Goal: Task Accomplishment & Management: Use online tool/utility

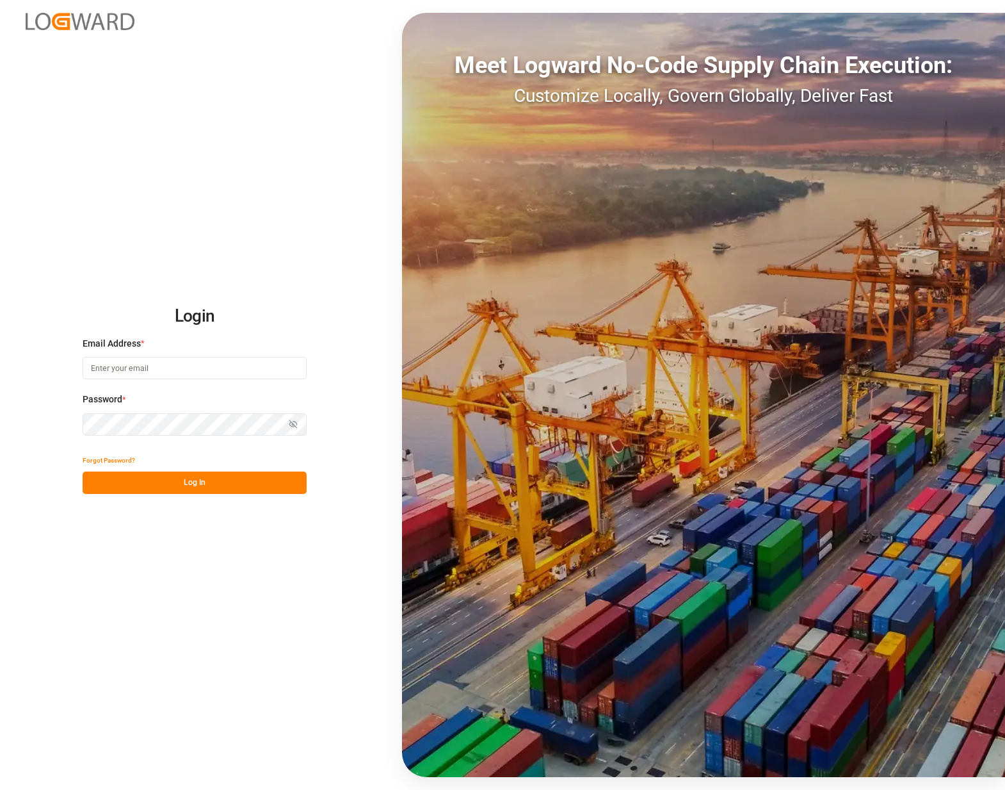
click at [158, 366] on input at bounding box center [195, 368] width 224 height 22
click at [125, 371] on input at bounding box center [195, 368] width 224 height 22
type input "[PERSON_NAME][EMAIL_ADDRESS][DOMAIN_NAME]"
click at [139, 407] on div "Password * Show password Password is required." at bounding box center [195, 421] width 224 height 56
click at [127, 437] on small "Password is required." at bounding box center [195, 443] width 224 height 12
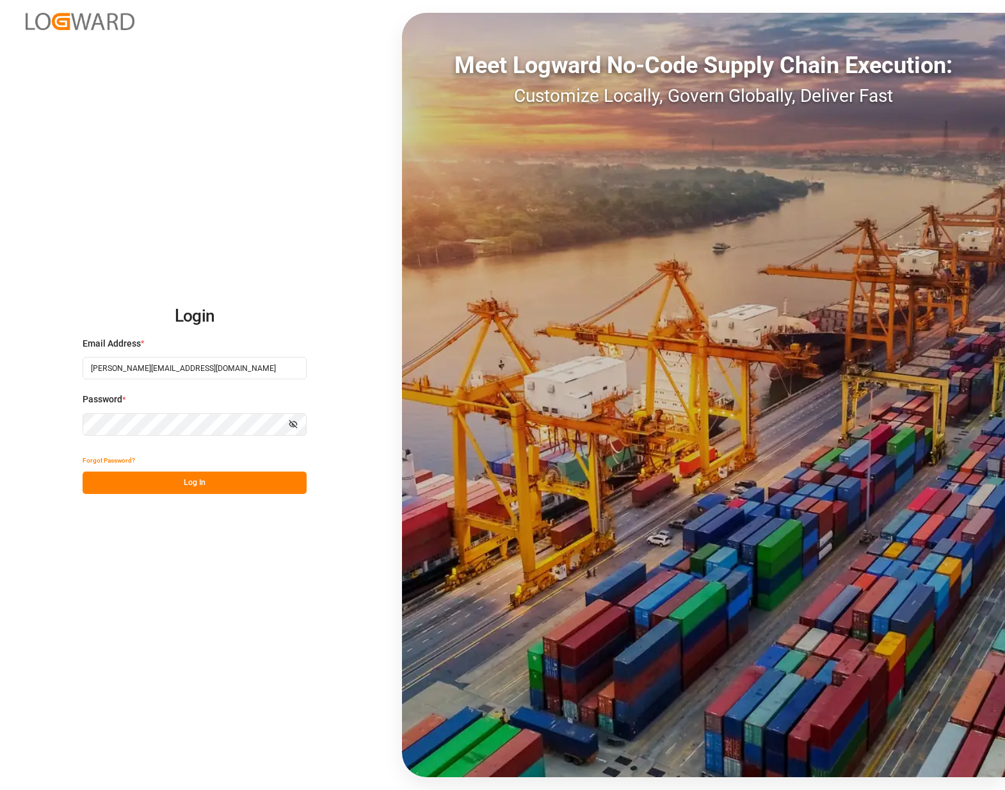
drag, startPoint x: 174, startPoint y: 537, endPoint x: 201, endPoint y: 490, distance: 53.7
click at [175, 534] on div "Login Email Address * [PERSON_NAME][EMAIL_ADDRESS][DOMAIN_NAME] Password * Show…" at bounding box center [502, 395] width 1005 height 790
click at [213, 480] on button "Log In" at bounding box center [195, 482] width 224 height 22
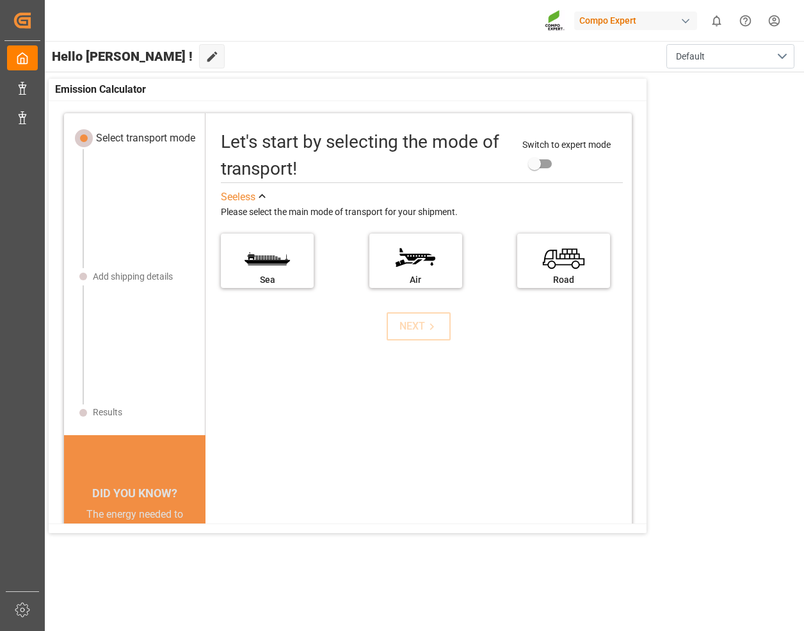
drag, startPoint x: 825, startPoint y: 3, endPoint x: 225, endPoint y: 76, distance: 605.0
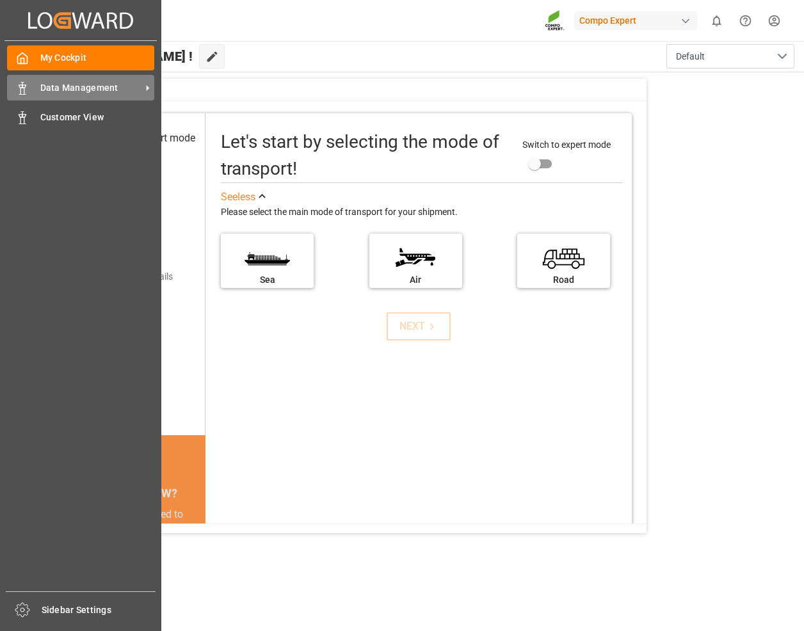
click at [25, 84] on icon at bounding box center [22, 88] width 13 height 13
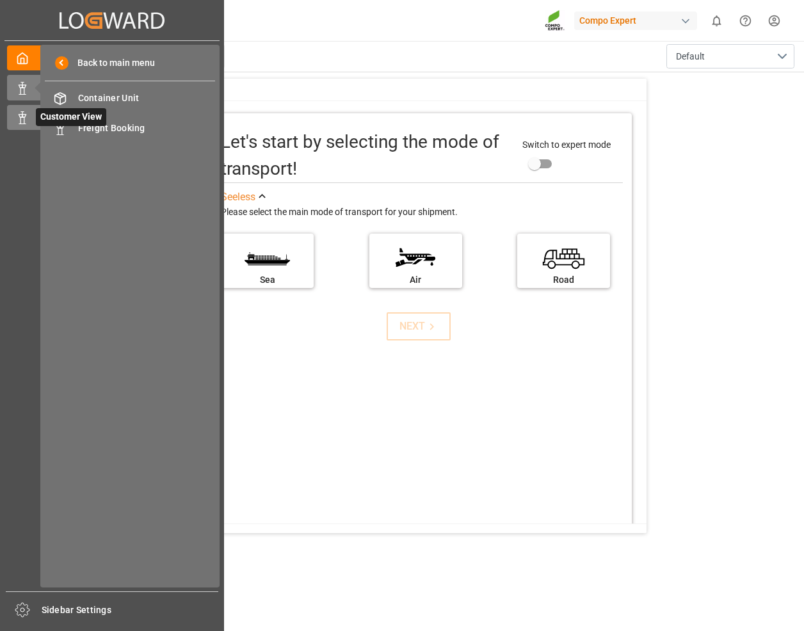
click at [31, 115] on div "Customer View Customer View" at bounding box center [112, 117] width 210 height 25
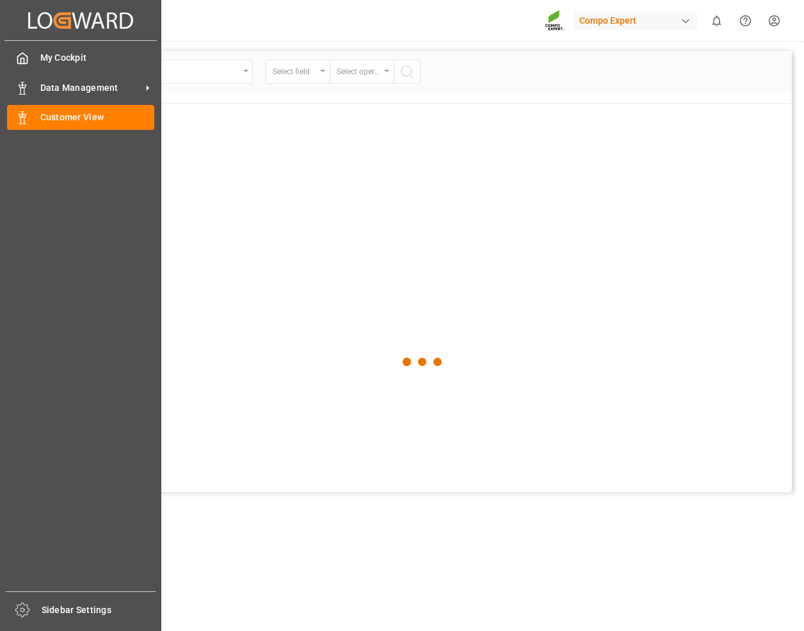
click at [31, 115] on div "Customer View Customer View" at bounding box center [80, 117] width 147 height 25
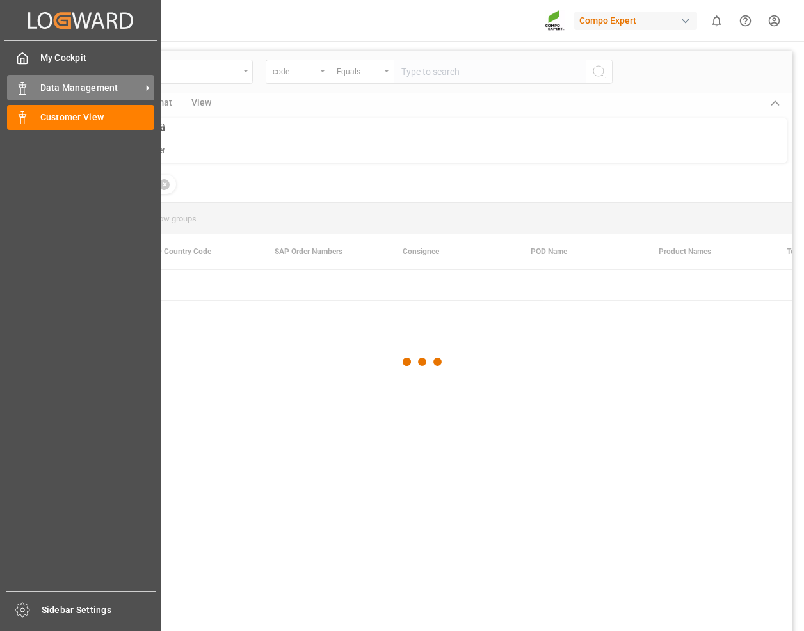
click at [33, 81] on div "Data Management Data Management" at bounding box center [80, 87] width 147 height 25
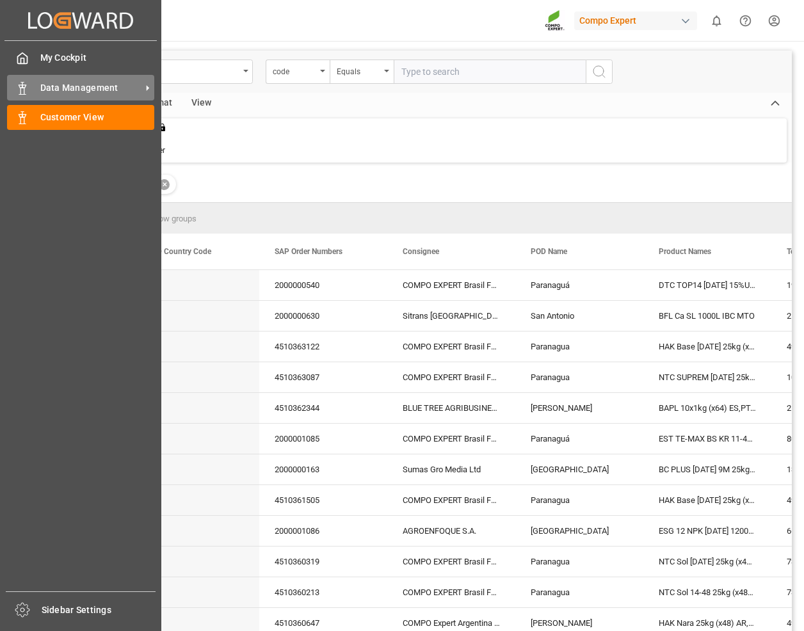
click at [36, 86] on div "Data Management Data Management" at bounding box center [80, 87] width 147 height 25
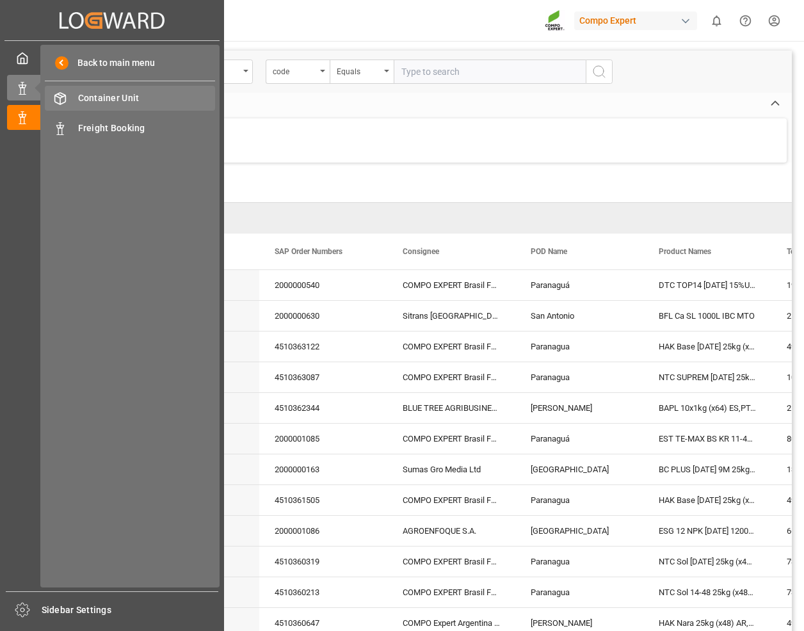
click at [177, 99] on span "Container Unit" at bounding box center [147, 98] width 138 height 13
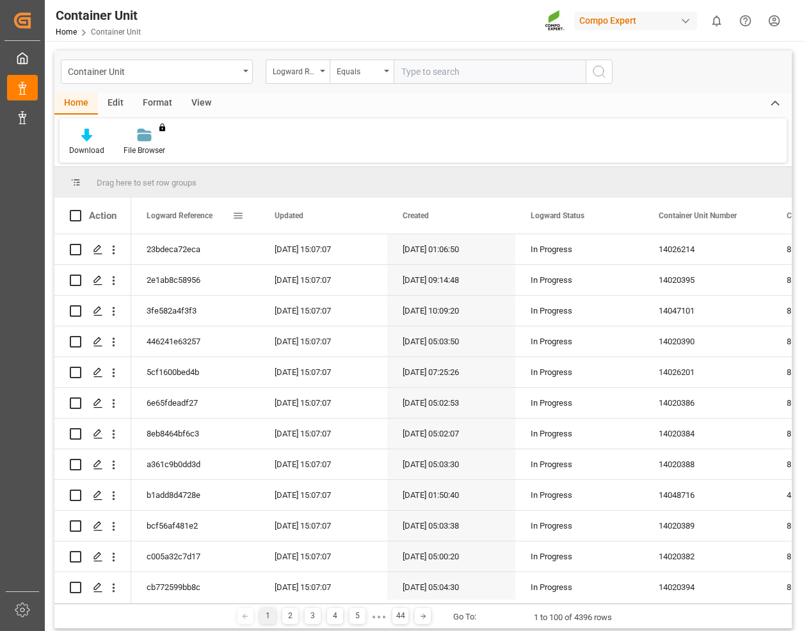
click at [236, 216] on span at bounding box center [238, 216] width 12 height 12
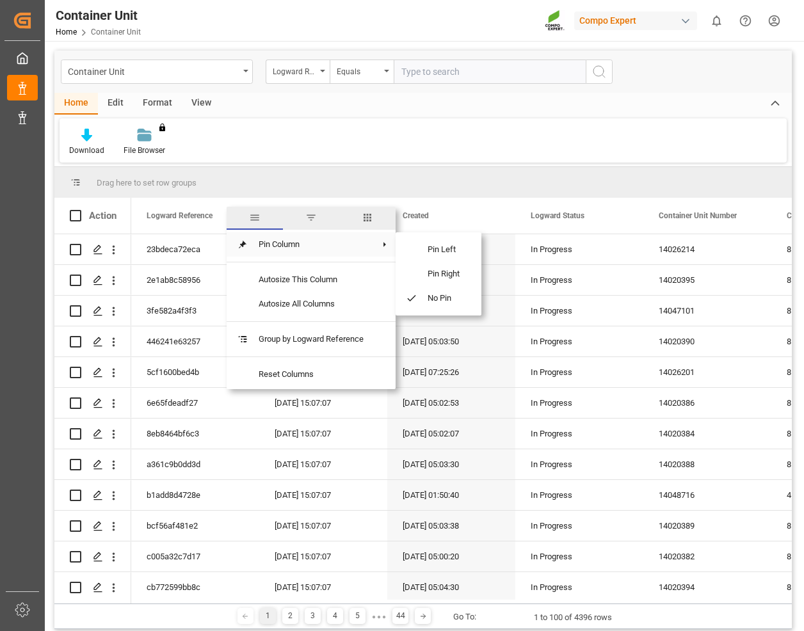
click at [369, 213] on span "columns" at bounding box center [368, 218] width 12 height 12
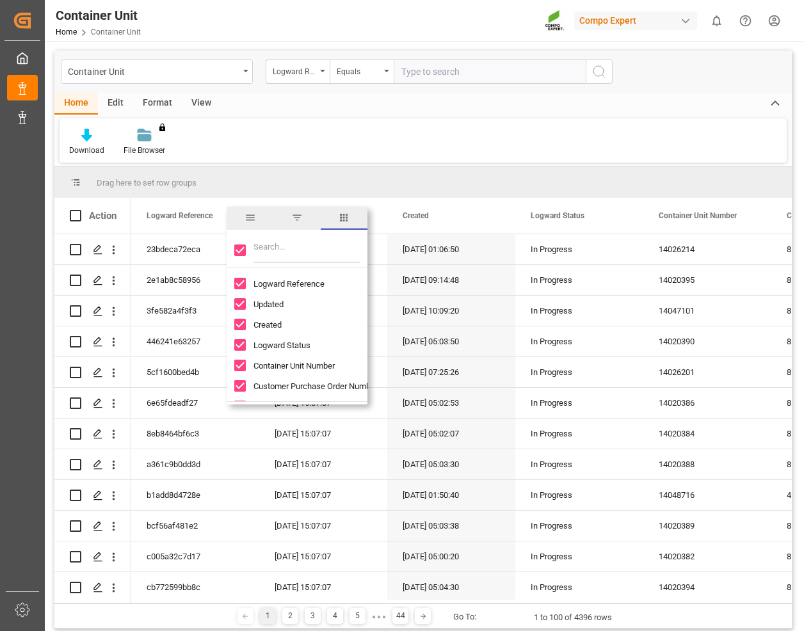
click at [241, 247] on input "Toggle Select All Columns" at bounding box center [240, 251] width 12 height 12
checkbox input "false"
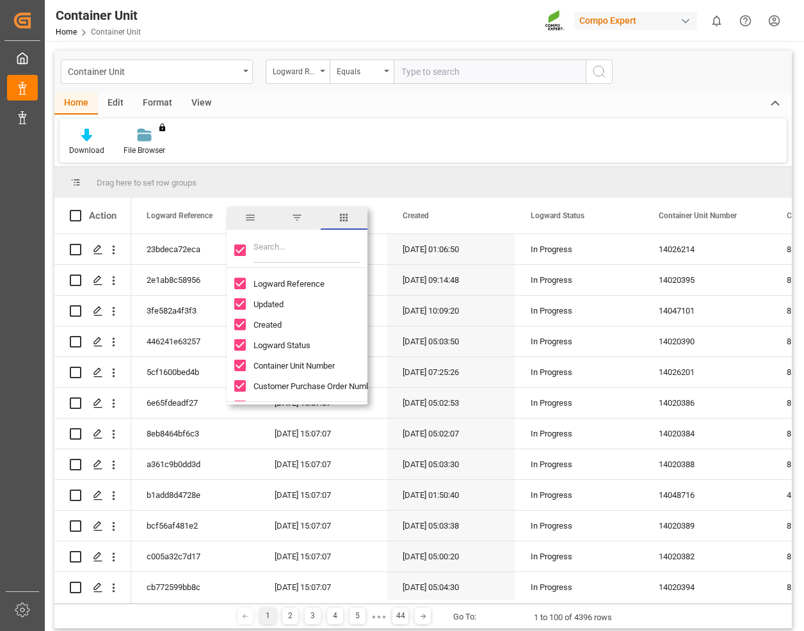
checkbox input "false"
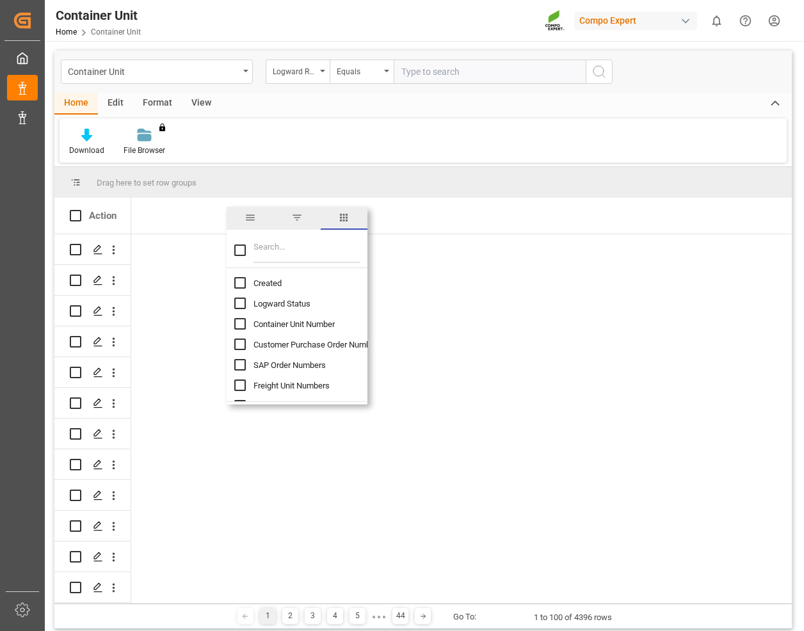
scroll to position [128, 0]
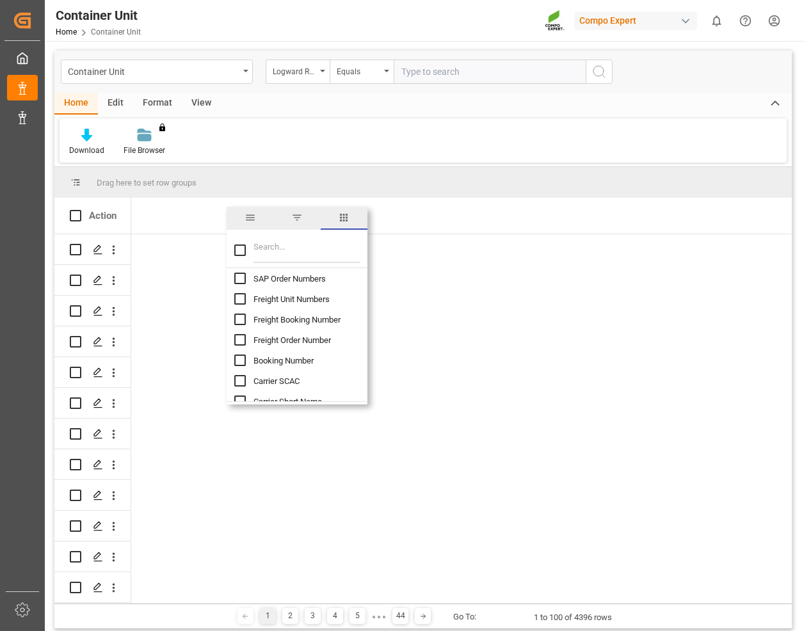
click at [238, 356] on input "Booking Number column toggle visibility (hidden)" at bounding box center [240, 361] width 12 height 12
checkbox input "true"
checkbox input "false"
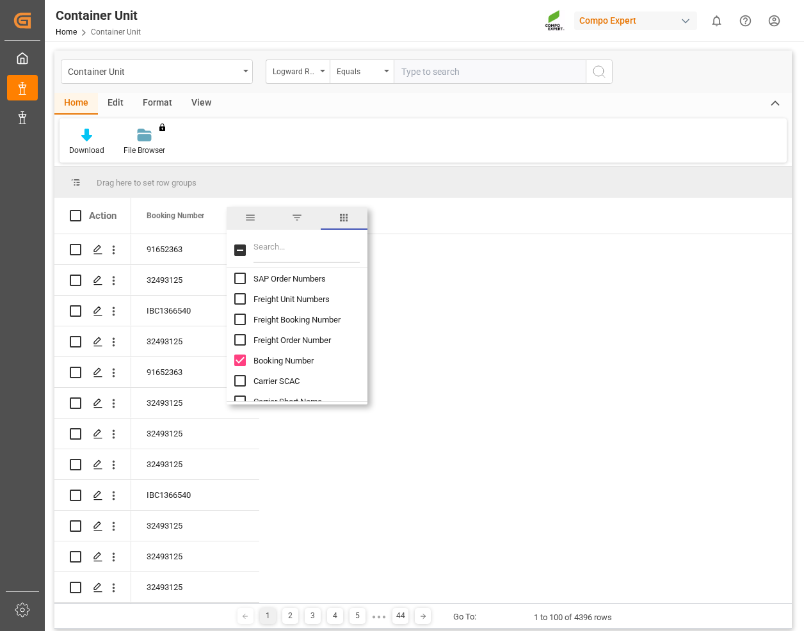
click at [246, 365] on div "Booking Number" at bounding box center [304, 360] width 141 height 20
click at [243, 280] on input "SAP Order Numbers column toggle visibility (hidden)" at bounding box center [240, 279] width 12 height 12
checkbox input "true"
click at [240, 360] on input "Booking Number column toggle visibility (visible)" at bounding box center [240, 361] width 12 height 12
checkbox input "false"
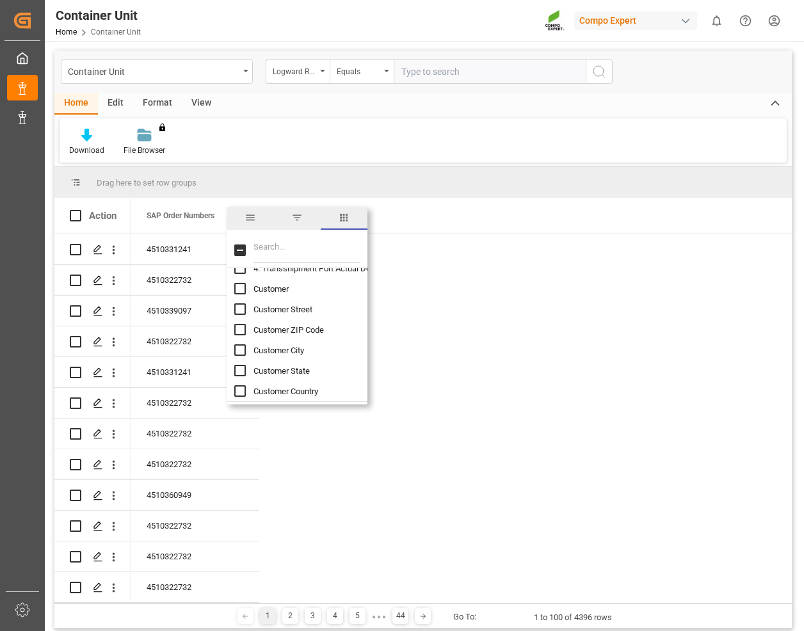
scroll to position [3009, 0]
click at [242, 327] on input "Customer Country column toggle visibility (hidden)" at bounding box center [240, 327] width 12 height 12
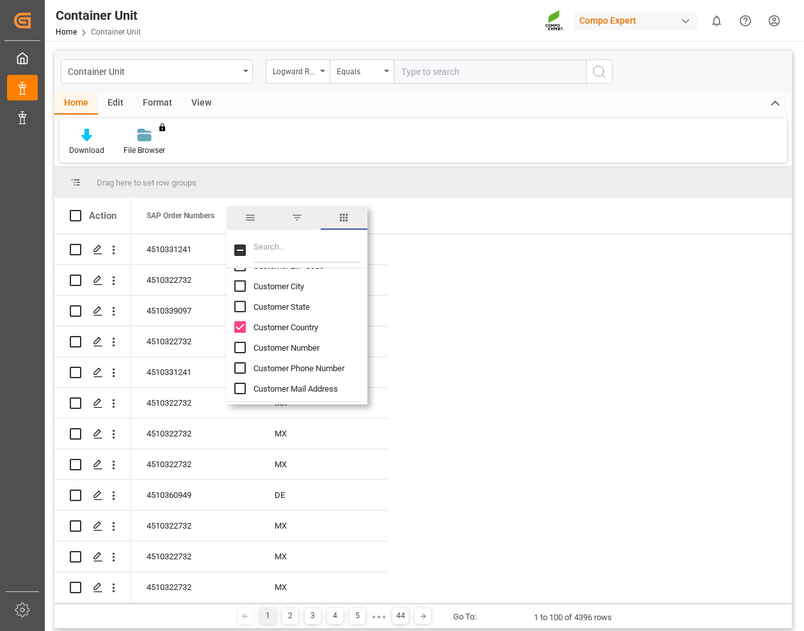
click at [242, 327] on input "Customer Country column toggle visibility (visible)" at bounding box center [240, 327] width 12 height 12
checkbox input "false"
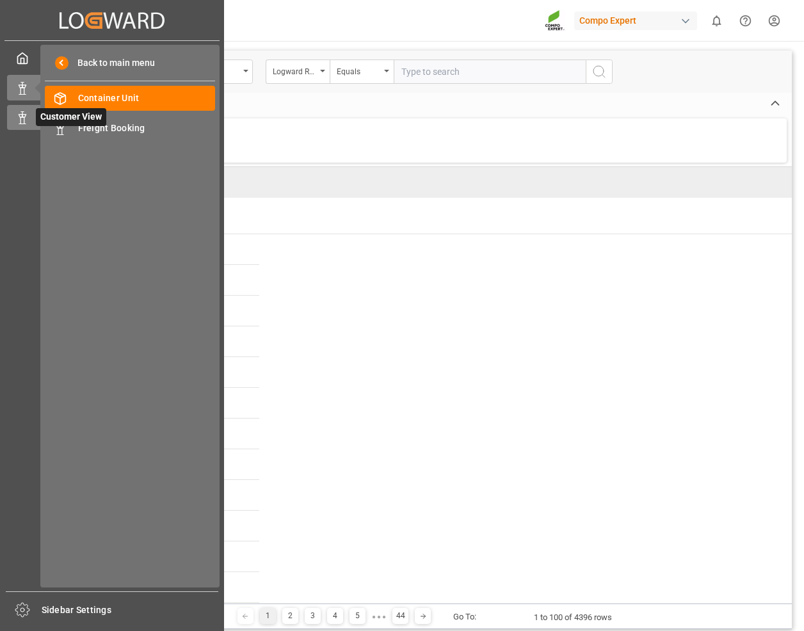
click at [23, 123] on icon at bounding box center [22, 117] width 13 height 13
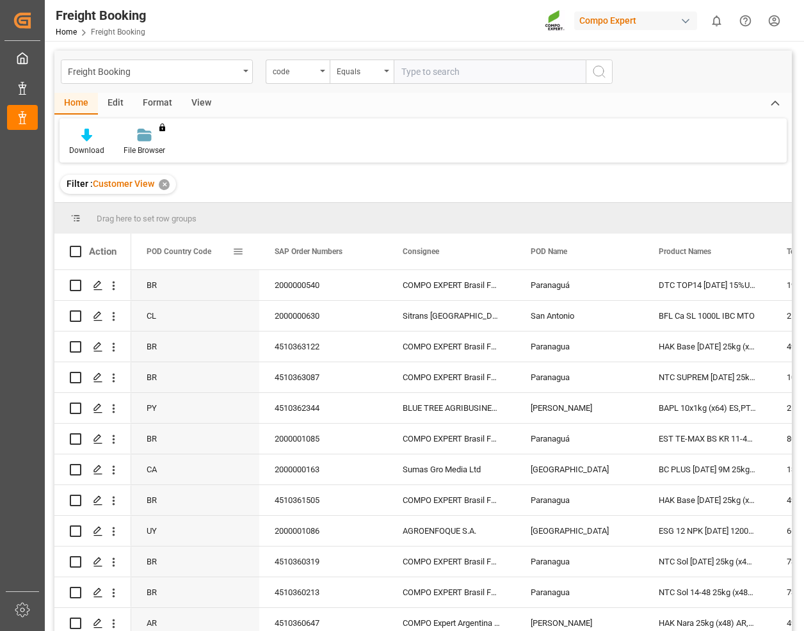
click at [240, 253] on span at bounding box center [238, 252] width 12 height 12
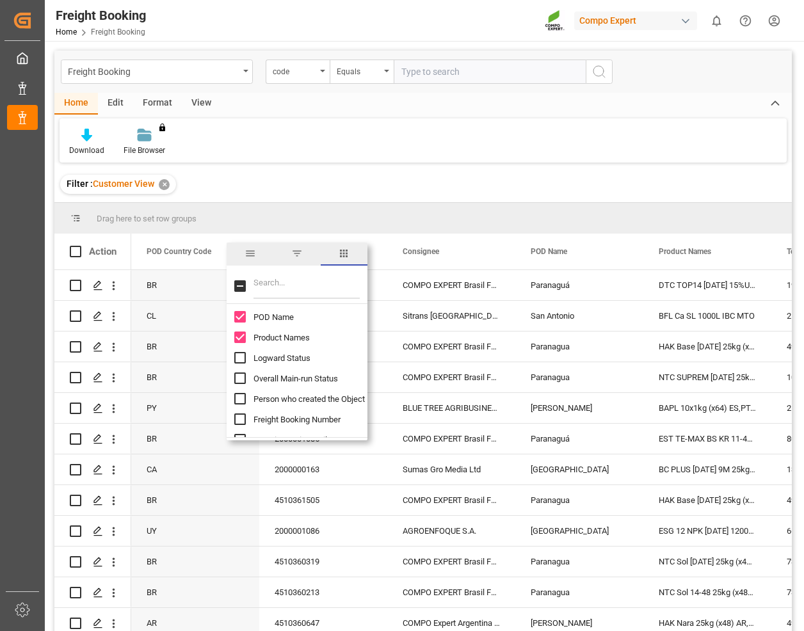
scroll to position [128, 0]
click at [506, 213] on div "Drag here to set row groups" at bounding box center [423, 218] width 738 height 31
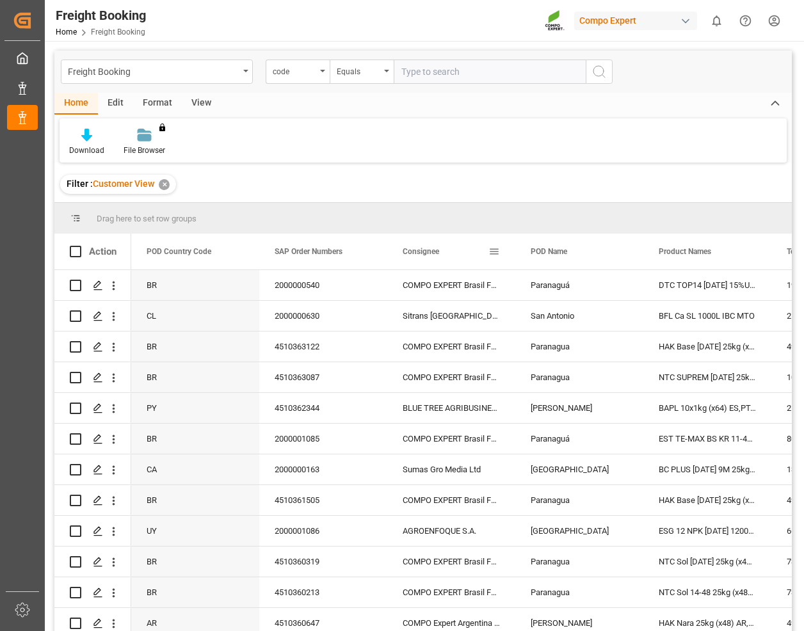
click at [499, 252] on span at bounding box center [495, 252] width 12 height 12
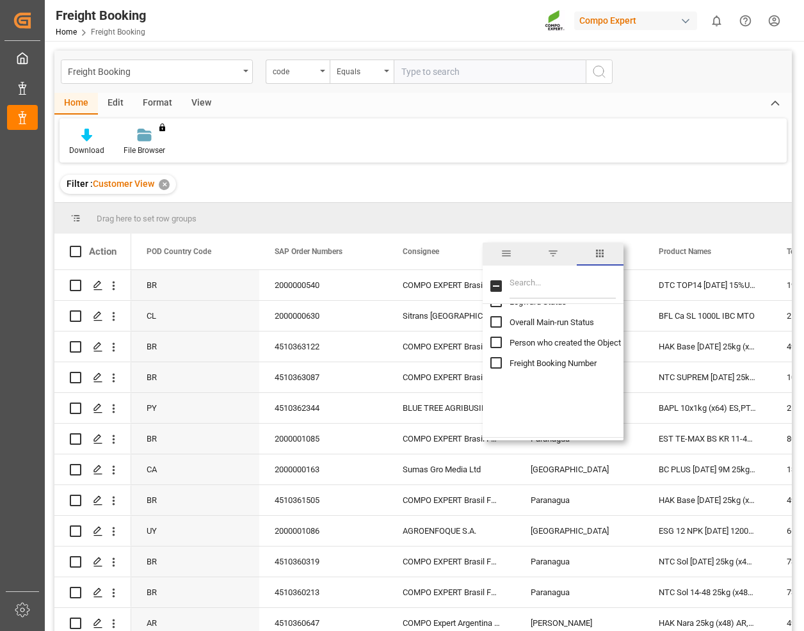
scroll to position [192, 0]
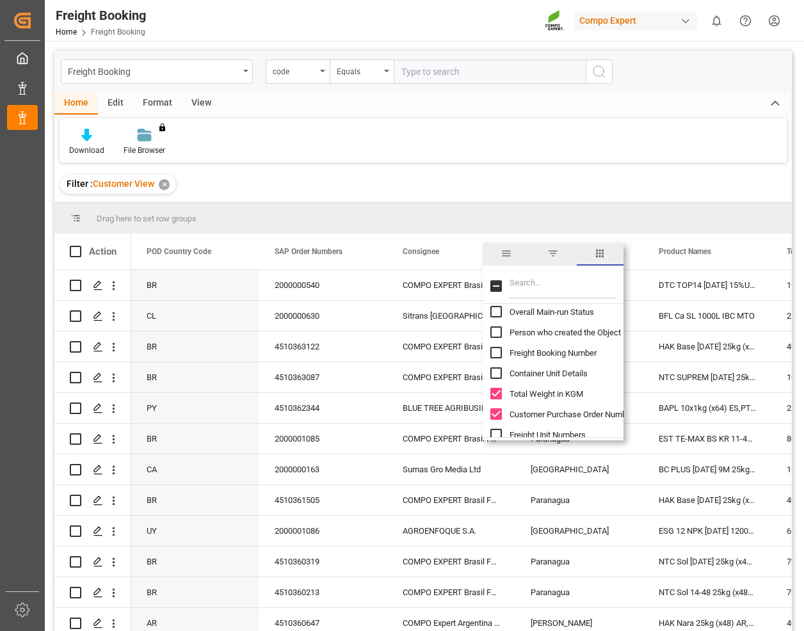
click at [359, 189] on div "Filter : Customer View ✕" at bounding box center [423, 184] width 738 height 36
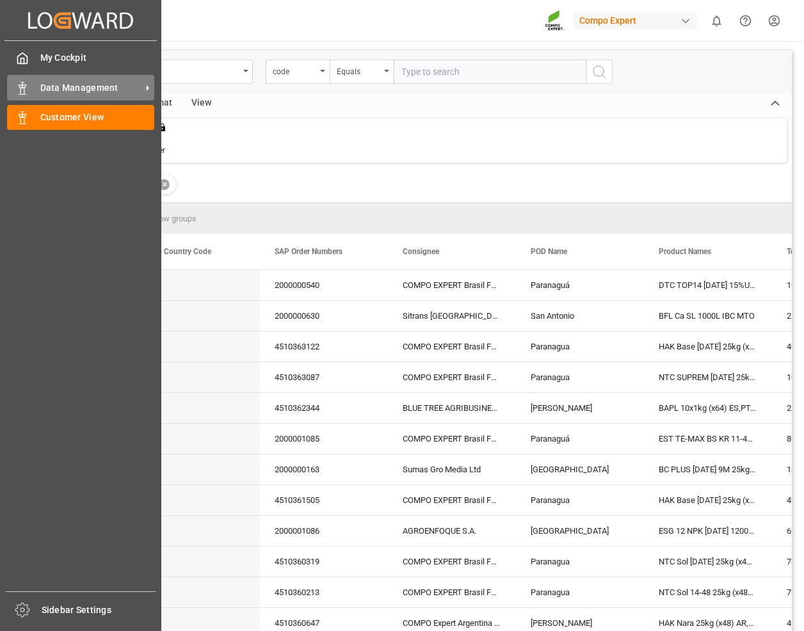
click at [34, 92] on div "Data Management Data Management" at bounding box center [80, 87] width 147 height 25
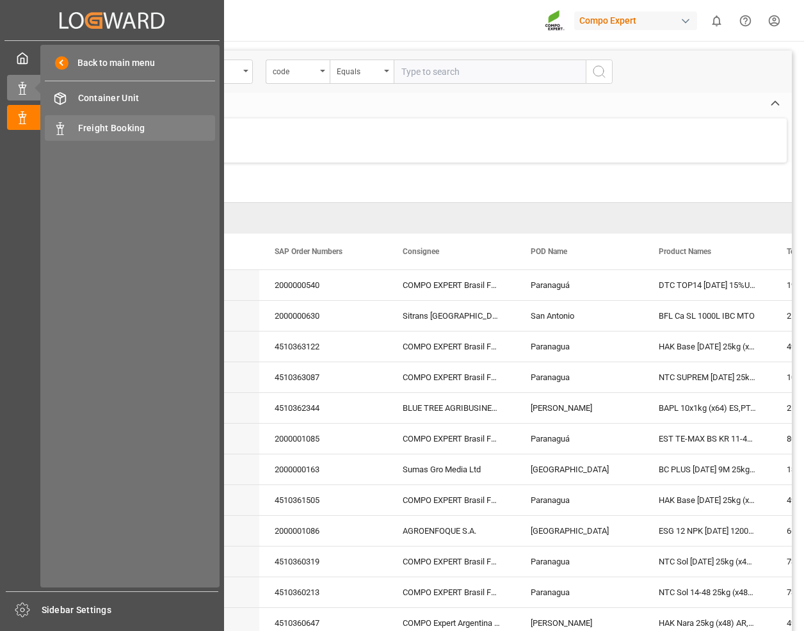
click at [161, 122] on span "Freight Booking" at bounding box center [147, 128] width 138 height 13
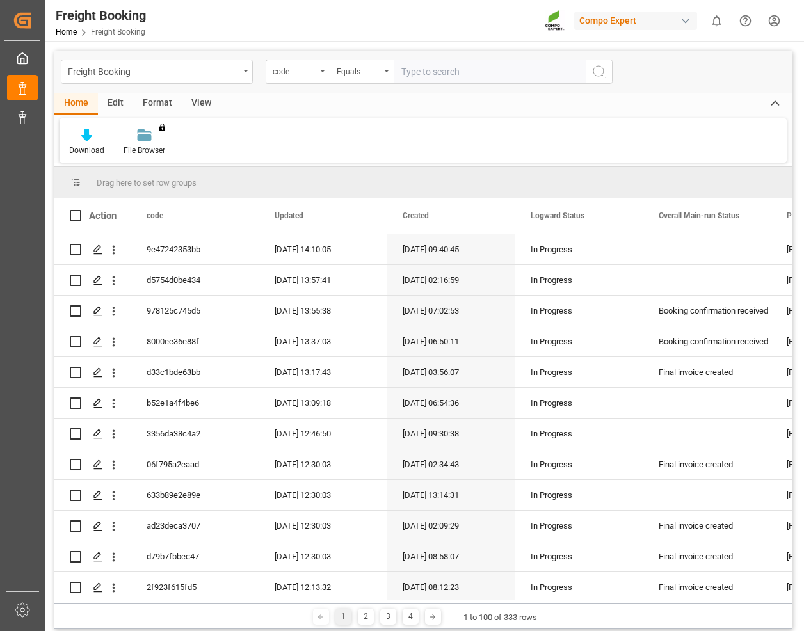
click at [798, 330] on main "Freight Booking code Equals Home Edit Format View Download File Browser You don…" at bounding box center [423, 342] width 757 height 583
drag, startPoint x: 794, startPoint y: 253, endPoint x: 794, endPoint y: 297, distance: 44.2
click at [794, 297] on main "Freight Booking code Equals Home Edit Format View Download File Browser You don…" at bounding box center [423, 342] width 757 height 583
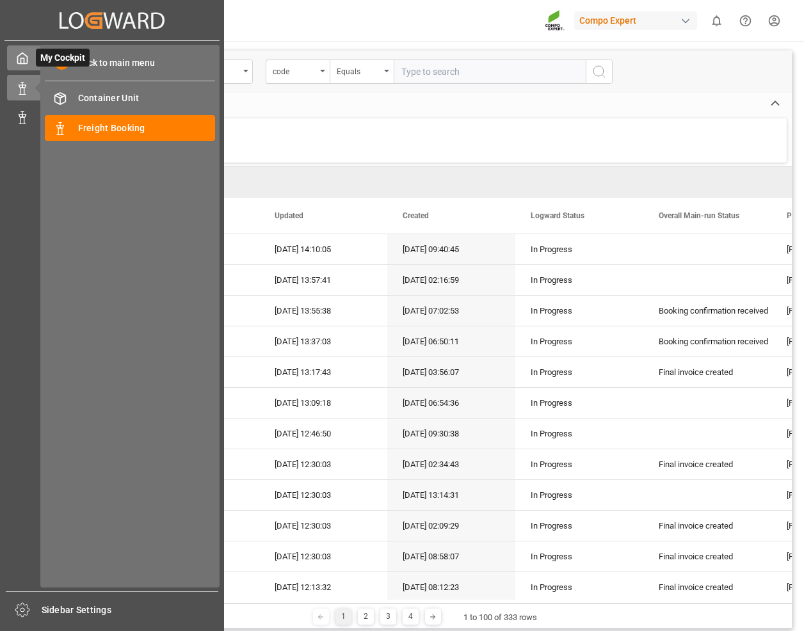
click at [25, 56] on icon at bounding box center [23, 58] width 10 height 11
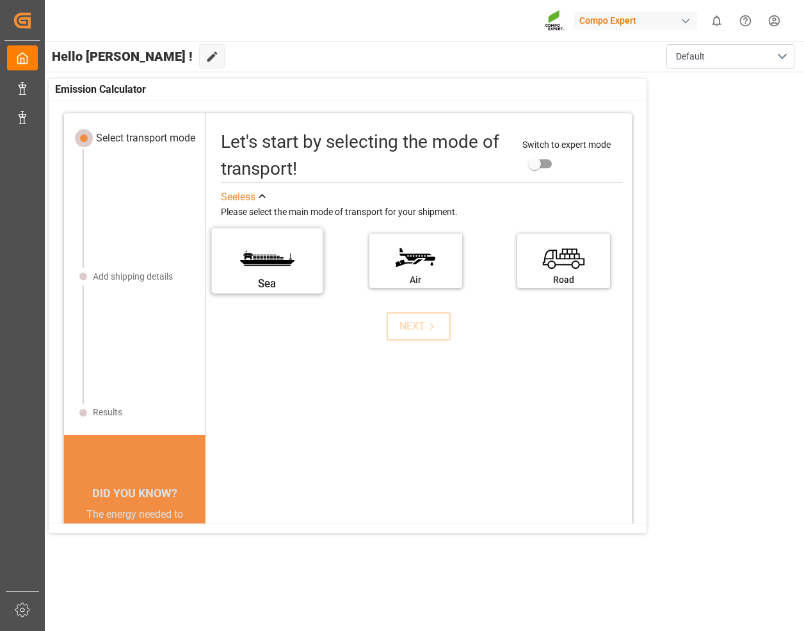
click at [298, 238] on label "Sea" at bounding box center [268, 257] width 96 height 54
click at [0, 0] on input "Sea" at bounding box center [0, 0] width 0 height 0
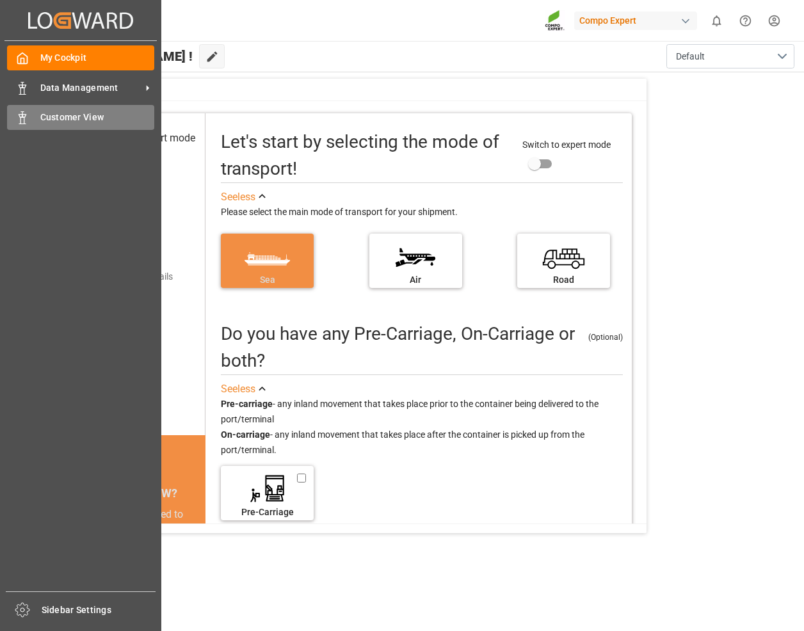
click at [36, 109] on div "Customer View Customer View" at bounding box center [80, 117] width 147 height 25
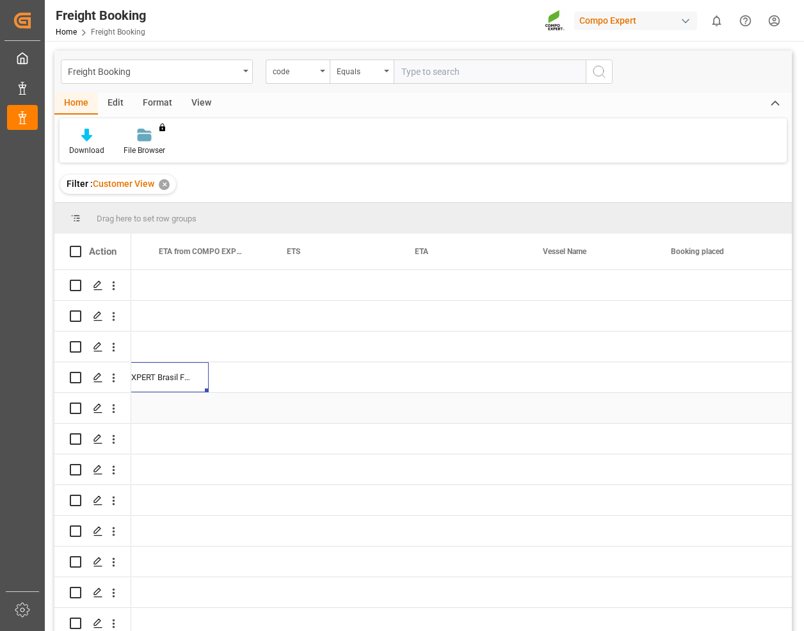
scroll to position [0, 1263]
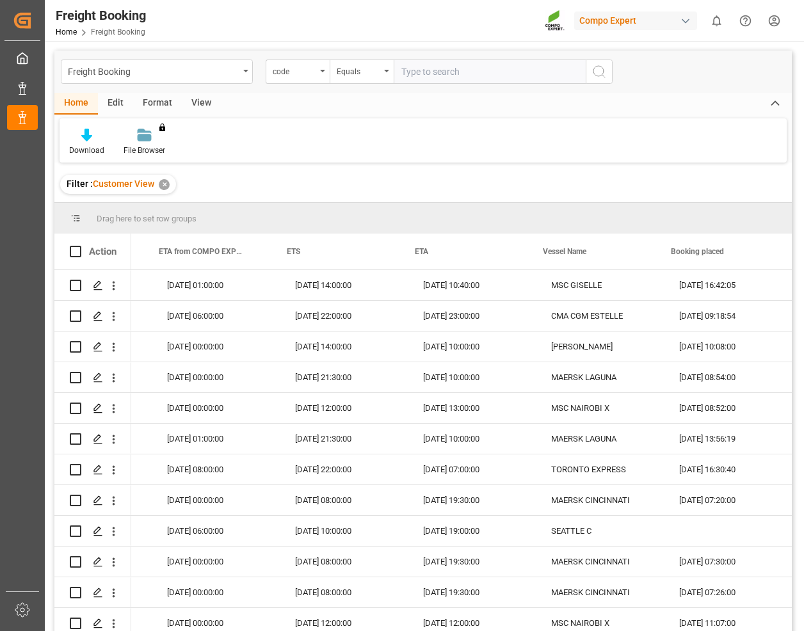
drag, startPoint x: 443, startPoint y: 367, endPoint x: 803, endPoint y: 439, distance: 367.1
drag, startPoint x: 401, startPoint y: 361, endPoint x: 756, endPoint y: 433, distance: 362.0
click at [192, 70] on div "Freight Booking" at bounding box center [153, 71] width 171 height 16
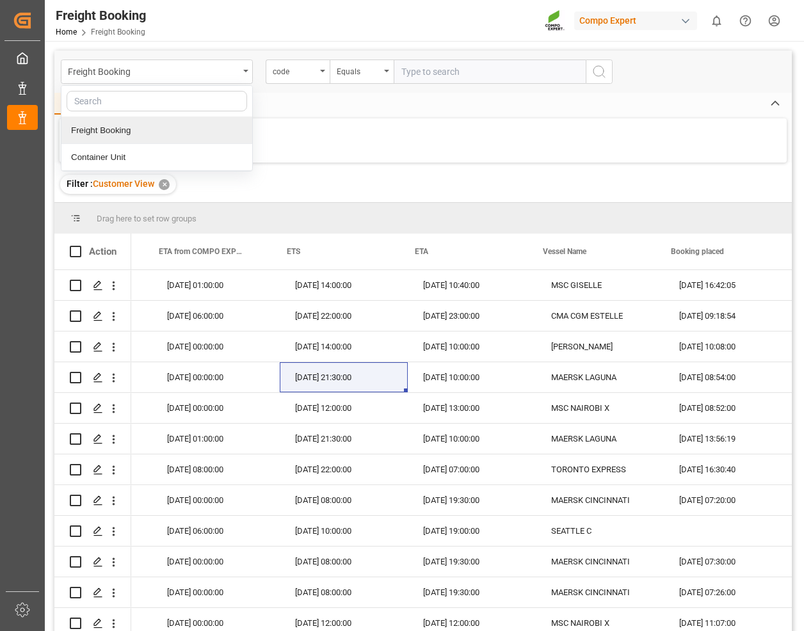
click at [345, 105] on div "Home Edit Format View" at bounding box center [423, 104] width 738 height 22
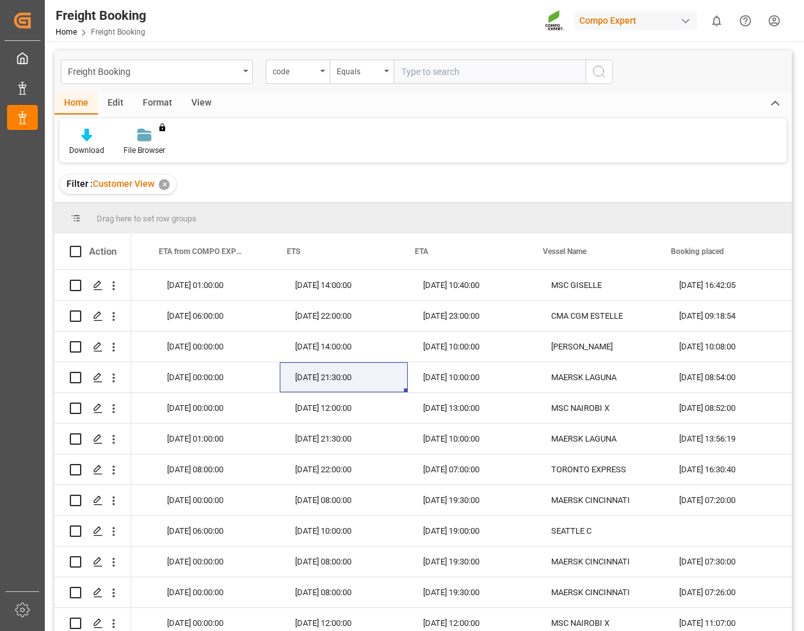
click at [165, 184] on div "✕" at bounding box center [164, 184] width 11 height 11
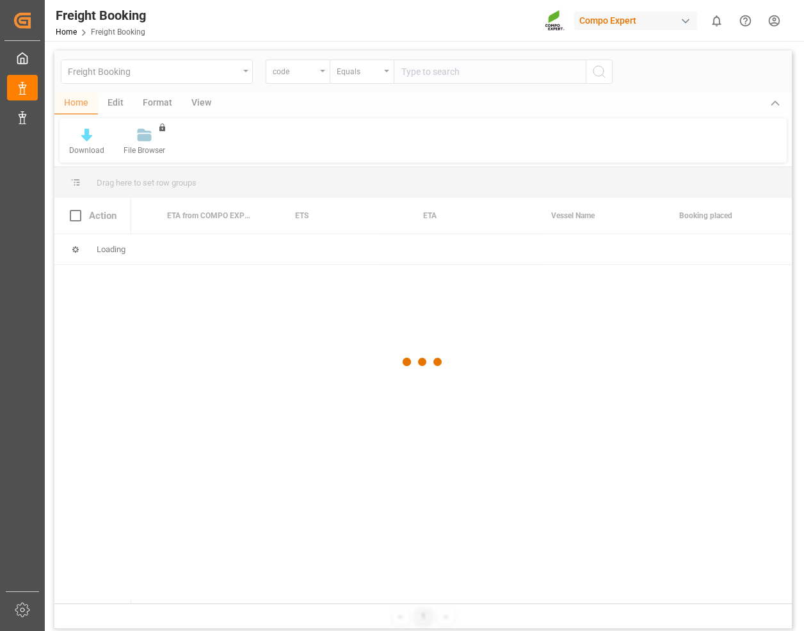
scroll to position [0, 1260]
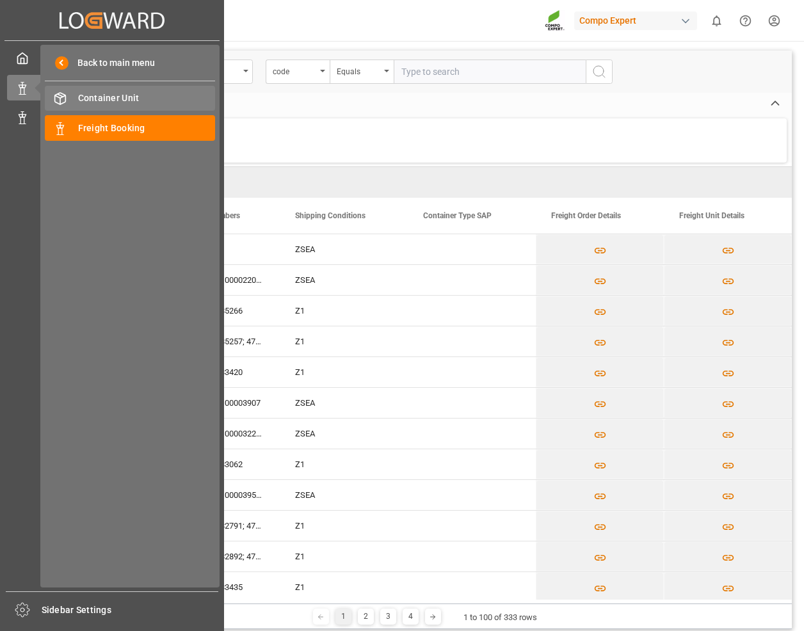
click at [149, 102] on span "Container Unit" at bounding box center [147, 98] width 138 height 13
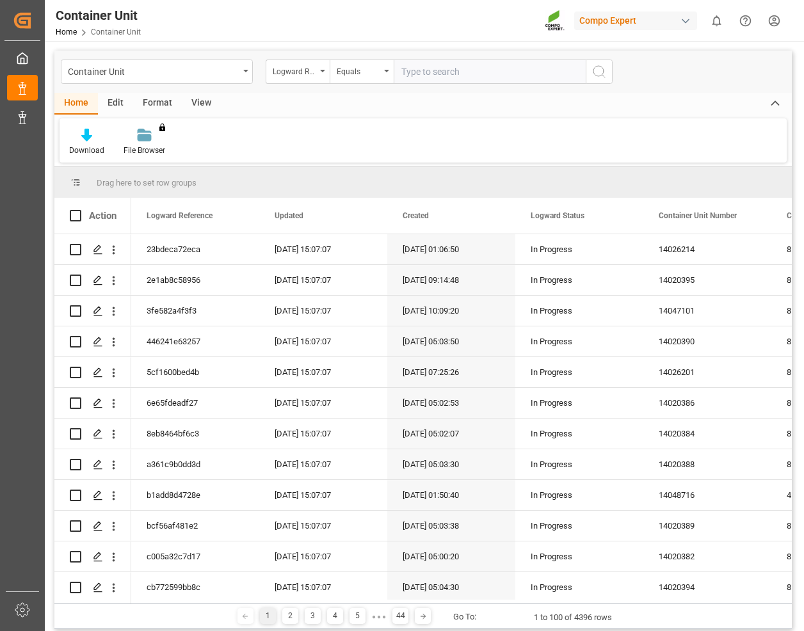
click at [342, 142] on div "Download File Browser You don't have permission for this feature. Contact admin." at bounding box center [423, 140] width 727 height 44
click at [238, 222] on div "Logward Reference" at bounding box center [195, 216] width 97 height 36
click at [237, 218] on span at bounding box center [238, 216] width 12 height 12
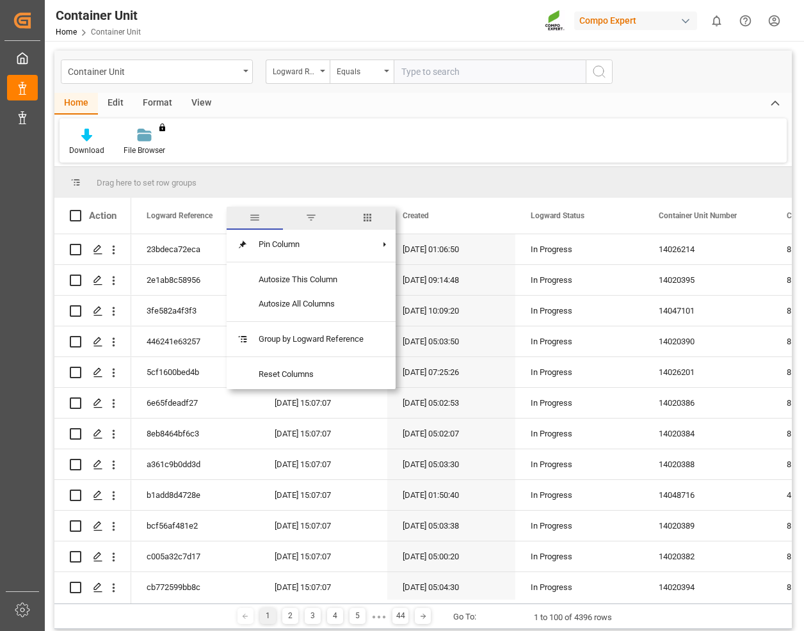
click at [370, 219] on span "columns" at bounding box center [368, 218] width 12 height 12
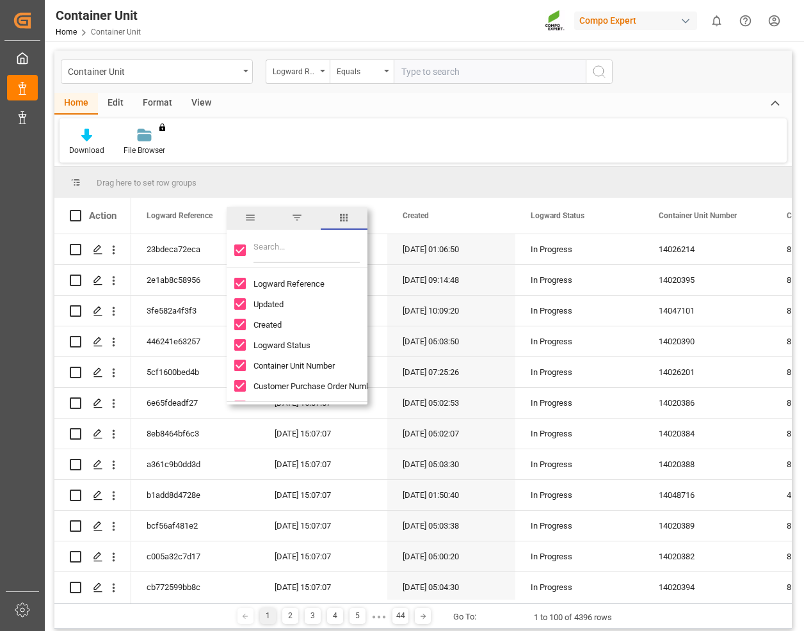
click at [241, 247] on input "Toggle Select All Columns" at bounding box center [240, 251] width 12 height 12
checkbox input "false"
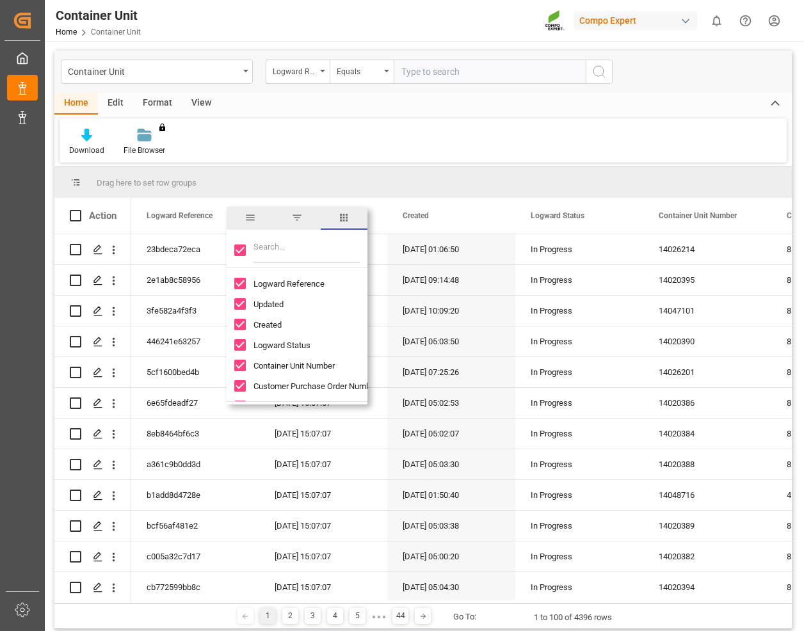
checkbox input "false"
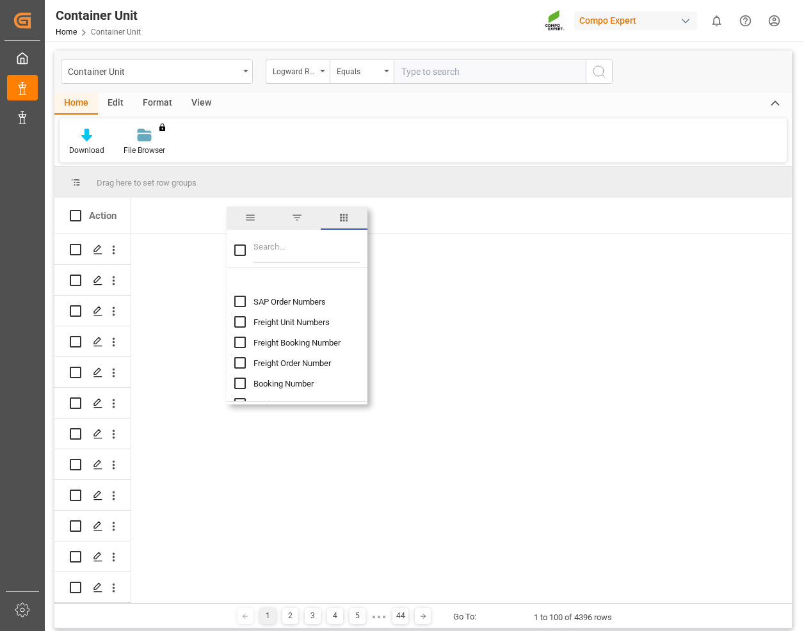
scroll to position [128, 0]
click at [238, 275] on input "SAP Order Numbers column toggle visibility (hidden)" at bounding box center [240, 279] width 12 height 12
checkbox input "true"
checkbox input "false"
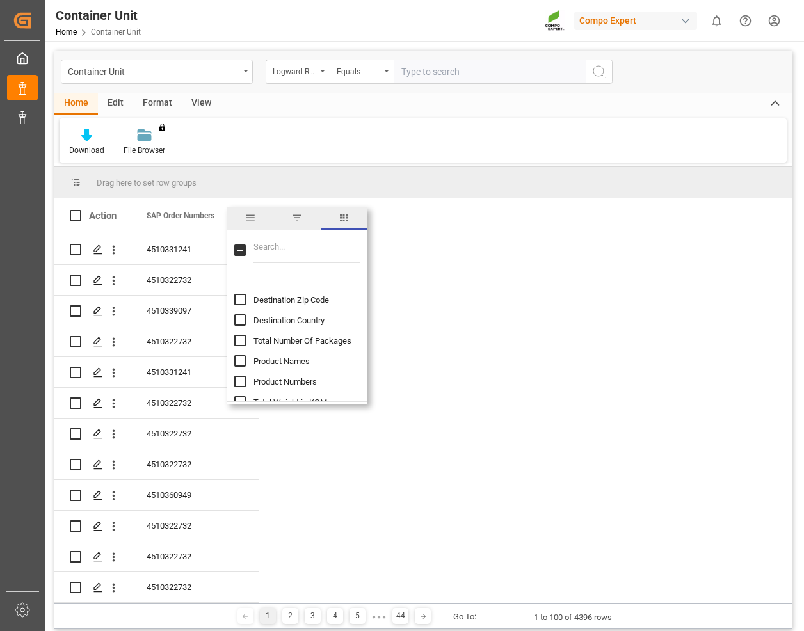
scroll to position [896, 0]
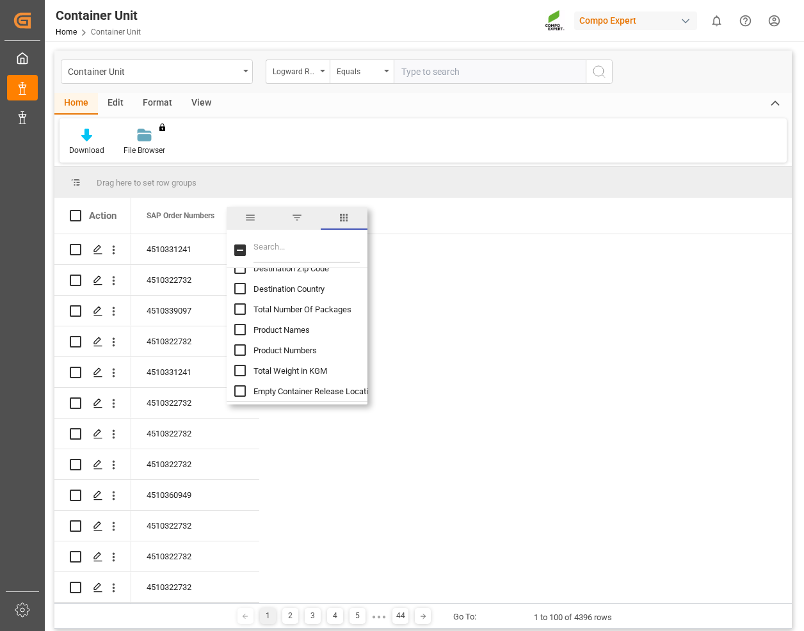
click at [242, 325] on input "Product Names column toggle visibility (hidden)" at bounding box center [240, 330] width 12 height 12
checkbox input "true"
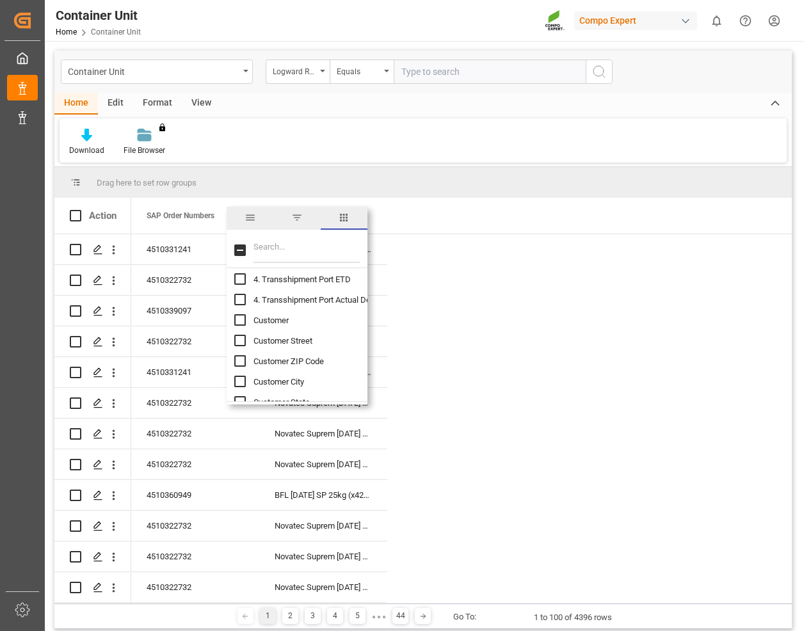
scroll to position [2945, 0]
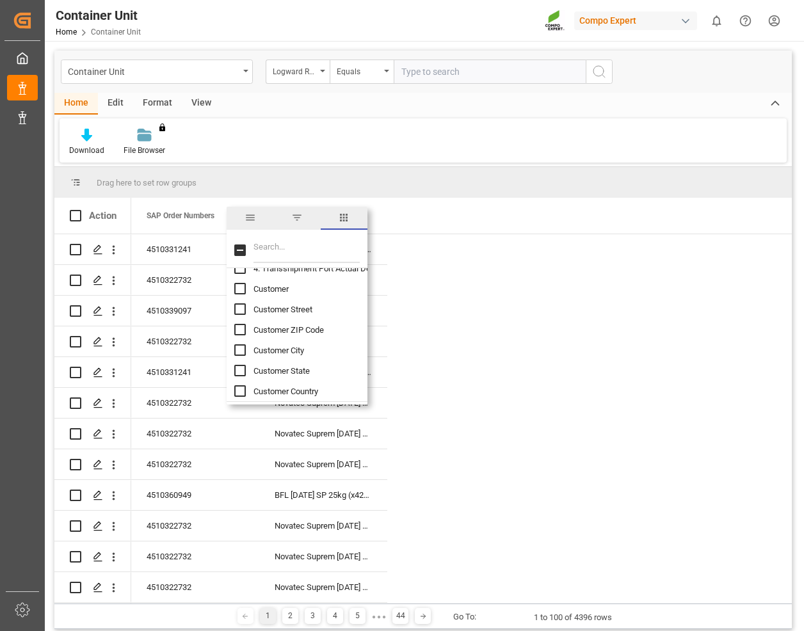
click at [248, 288] on div "Customer" at bounding box center [304, 289] width 141 height 20
click at [243, 286] on input "Customer column toggle visibility (hidden)" at bounding box center [240, 289] width 12 height 12
checkbox input "true"
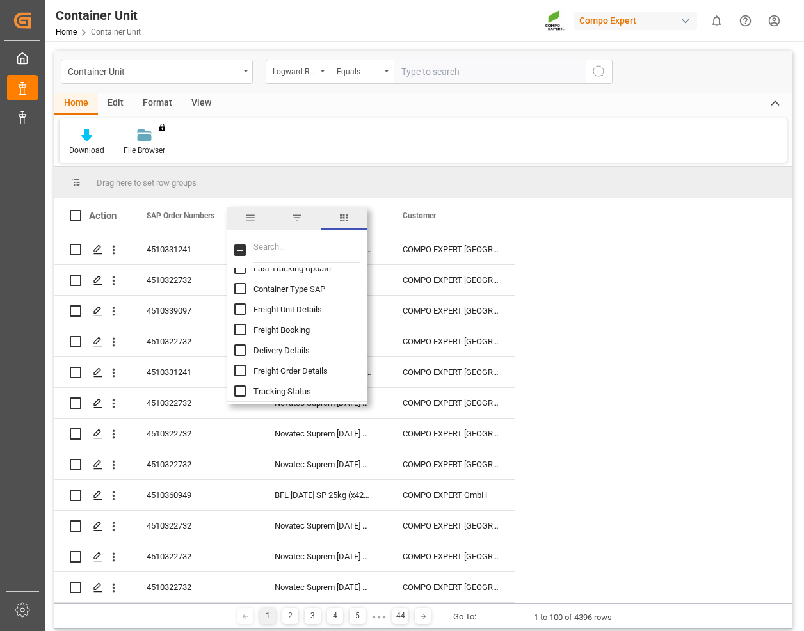
scroll to position [3463, 0]
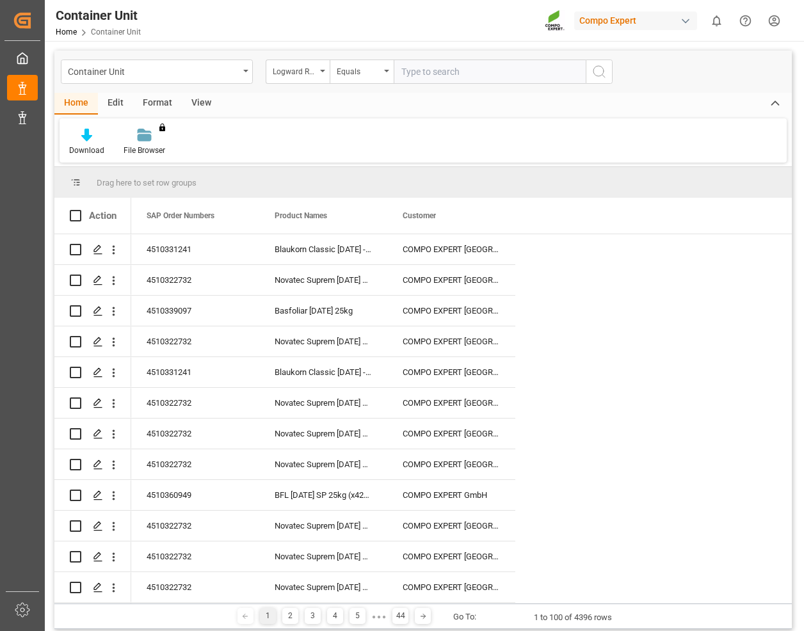
click at [417, 138] on div "Download File Browser You don't have permission for this feature. Contact admin." at bounding box center [423, 140] width 727 height 44
drag, startPoint x: 417, startPoint y: 138, endPoint x: 425, endPoint y: 136, distance: 7.9
drag, startPoint x: 425, startPoint y: 136, endPoint x: 373, endPoint y: 120, distance: 54.9
click at [373, 120] on div "Download File Browser You don't have permission for this feature. Contact admin." at bounding box center [423, 140] width 727 height 44
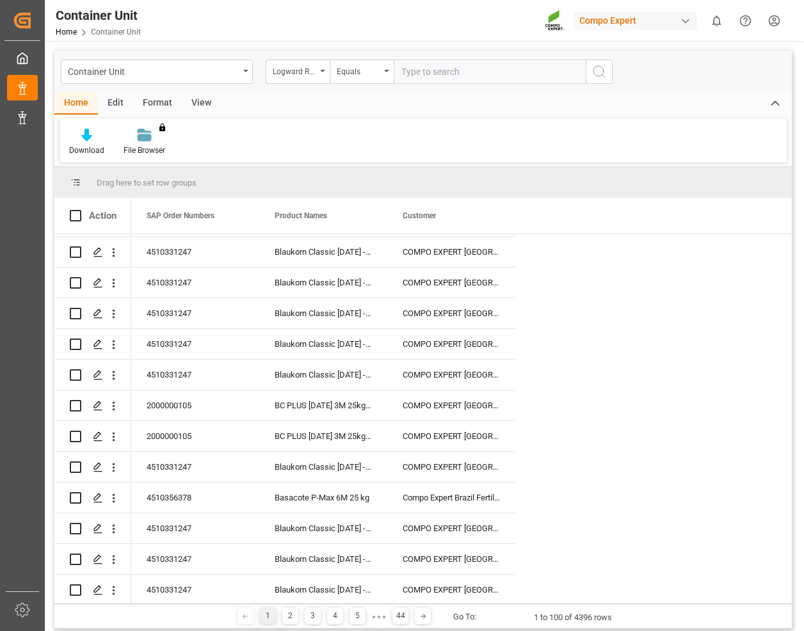
scroll to position [2707, 0]
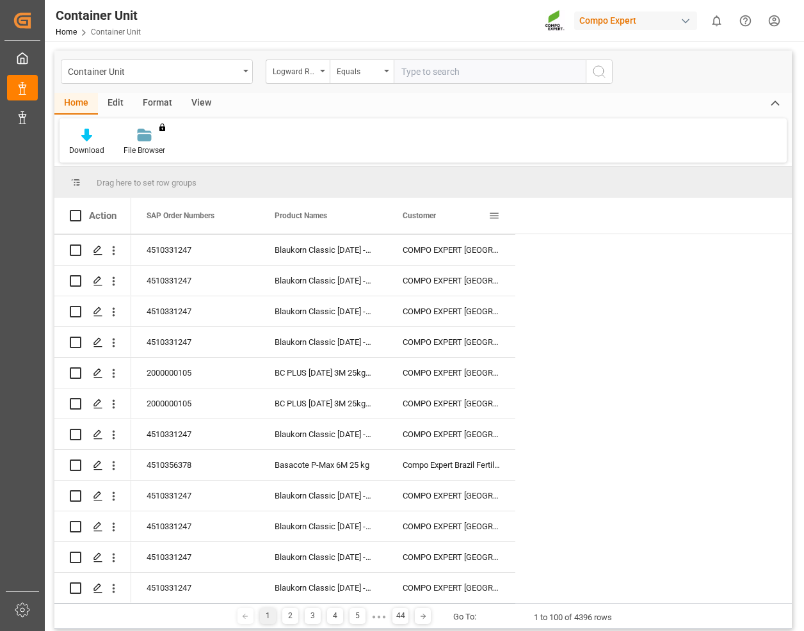
click at [426, 225] on div "Customer" at bounding box center [446, 216] width 86 height 36
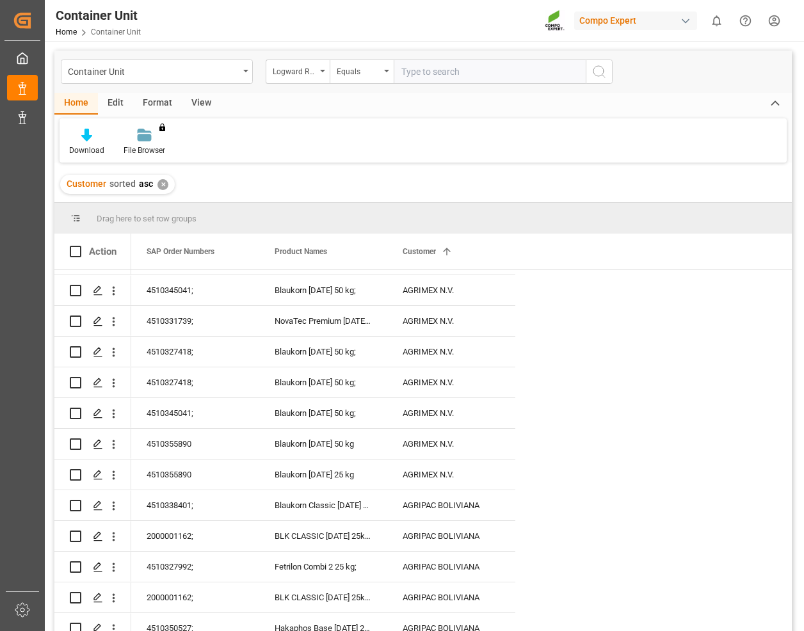
scroll to position [2707, 0]
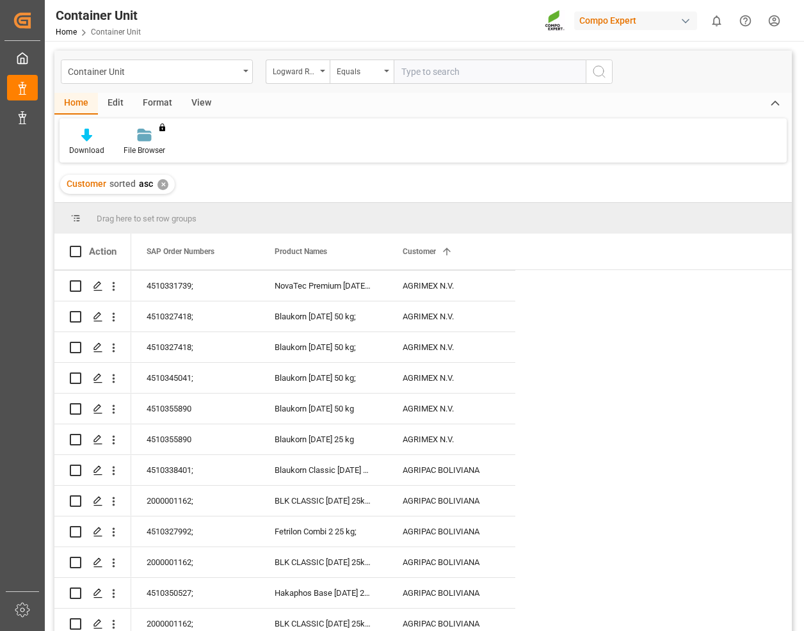
click at [794, 176] on main "Container Unit Logward Reference Equals Home Edit Format View Download File Bro…" at bounding box center [423, 358] width 757 height 615
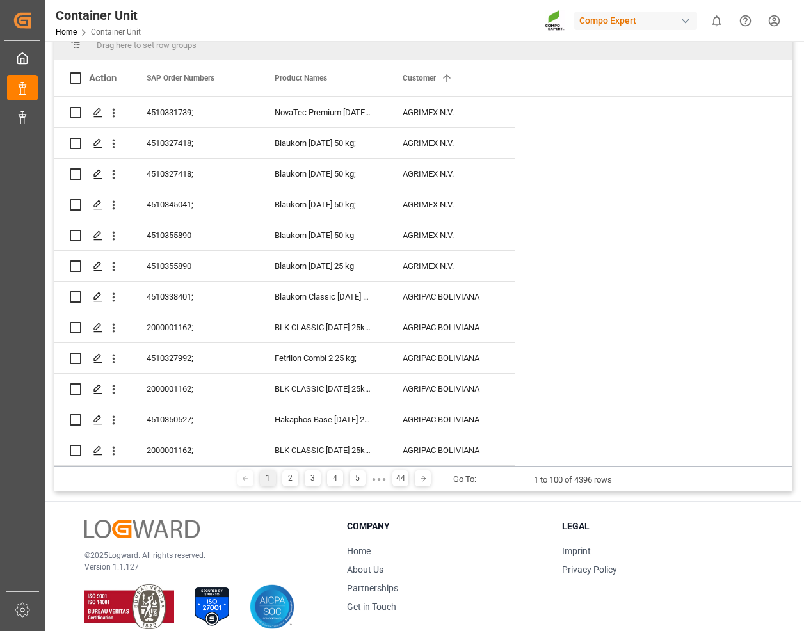
scroll to position [279, 0]
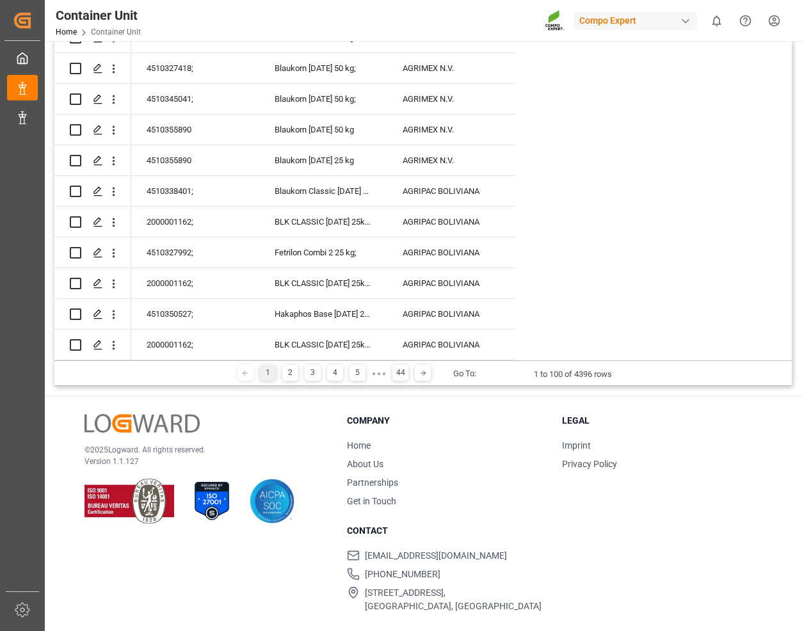
drag, startPoint x: 779, startPoint y: 194, endPoint x: 763, endPoint y: 463, distance: 269.4
click at [290, 380] on div "2" at bounding box center [290, 373] width 16 height 16
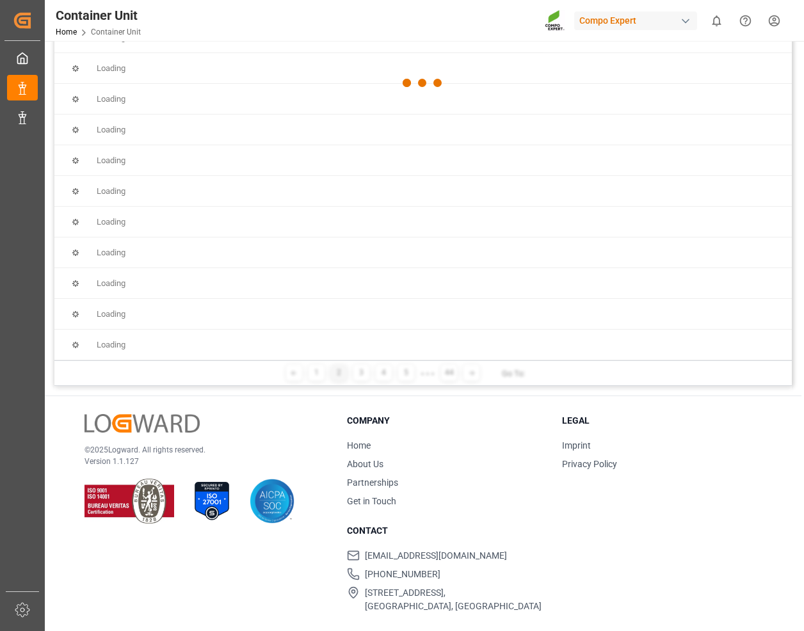
scroll to position [0, 0]
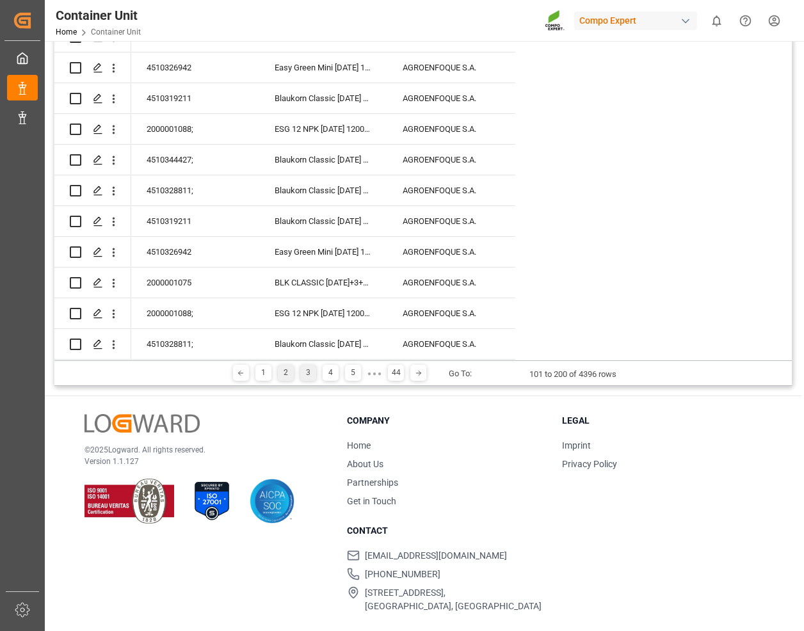
click at [307, 371] on div "3" at bounding box center [308, 373] width 16 height 16
click at [333, 375] on div "4" at bounding box center [331, 373] width 16 height 16
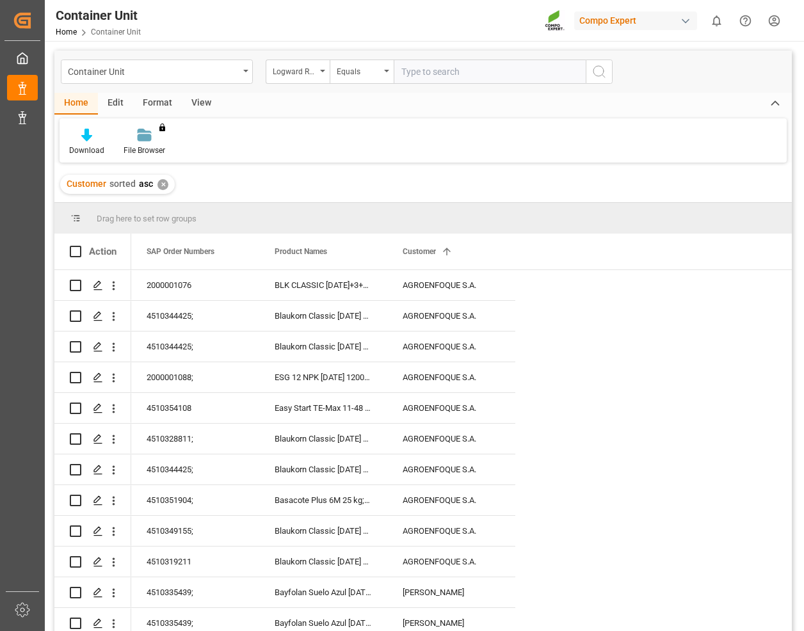
click at [463, 79] on input "text" at bounding box center [490, 72] width 192 height 24
type input "[GEOGRAPHIC_DATA]"
click at [611, 67] on button "search button" at bounding box center [599, 72] width 27 height 24
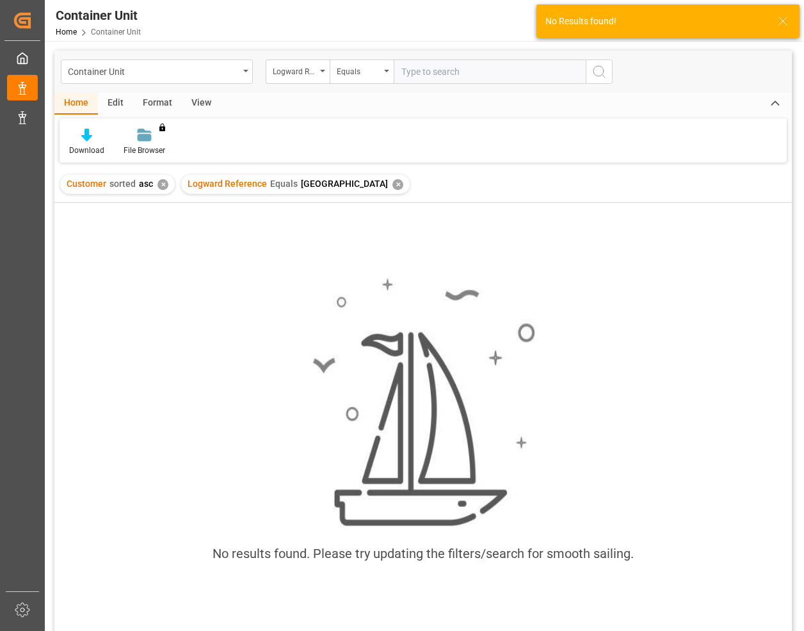
click at [393, 184] on div "✕" at bounding box center [398, 184] width 11 height 11
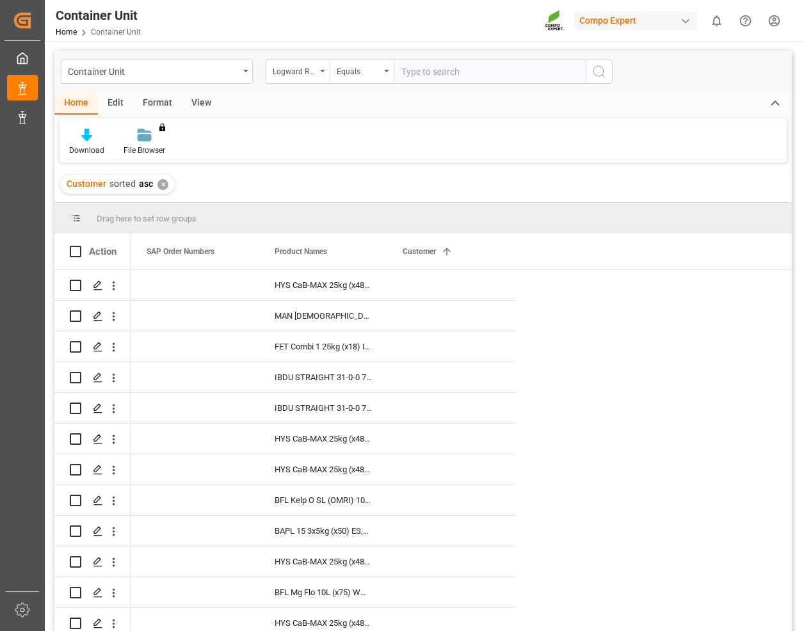
click at [160, 186] on div "✕" at bounding box center [163, 184] width 11 height 11
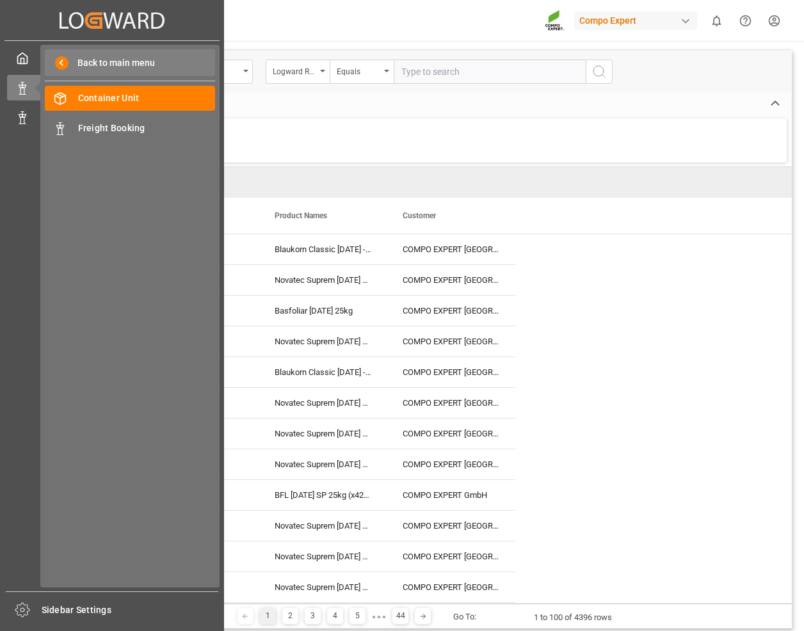
drag, startPoint x: 88, startPoint y: 59, endPoint x: 91, endPoint y: 69, distance: 10.1
click at [88, 59] on span "Back to main menu" at bounding box center [112, 62] width 86 height 13
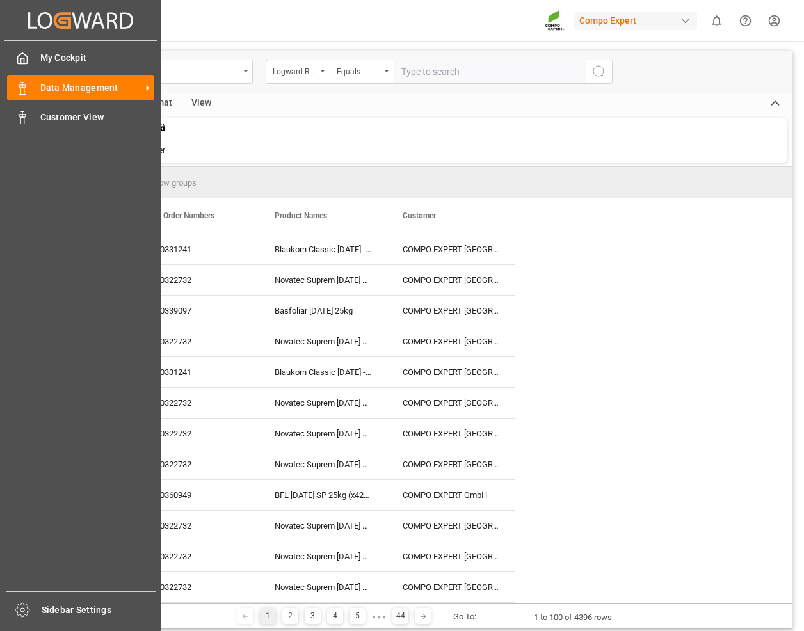
click at [108, 27] on icon at bounding box center [112, 20] width 10 height 16
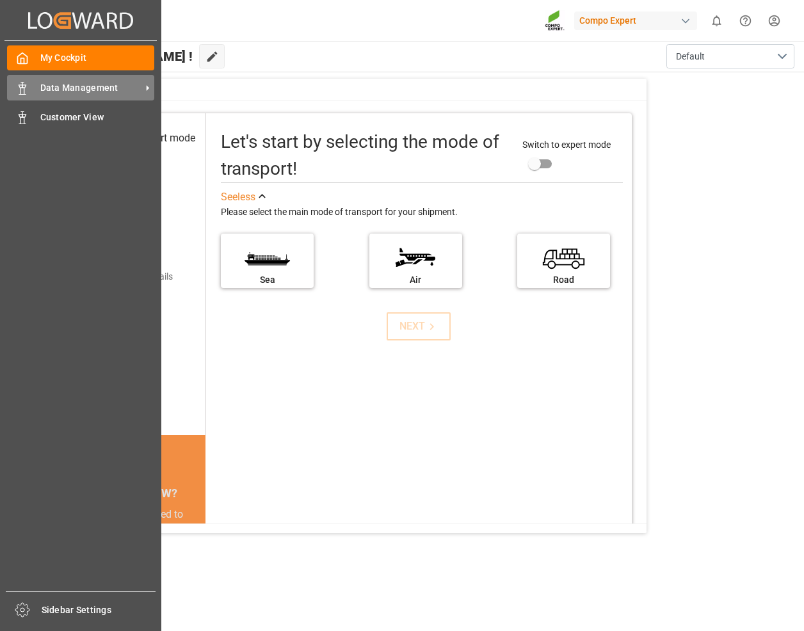
click at [45, 87] on span "Data Management" at bounding box center [90, 87] width 101 height 13
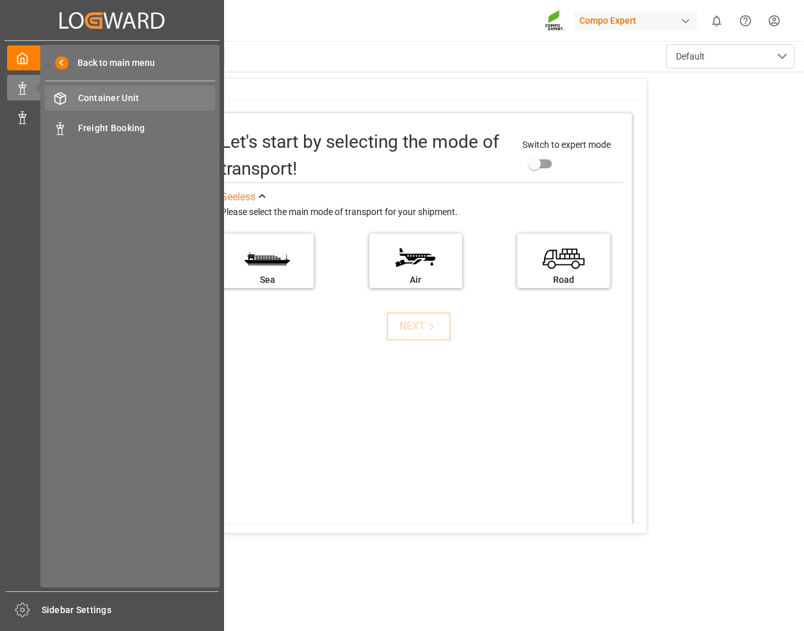
click at [146, 104] on span "Container Unit" at bounding box center [147, 98] width 138 height 13
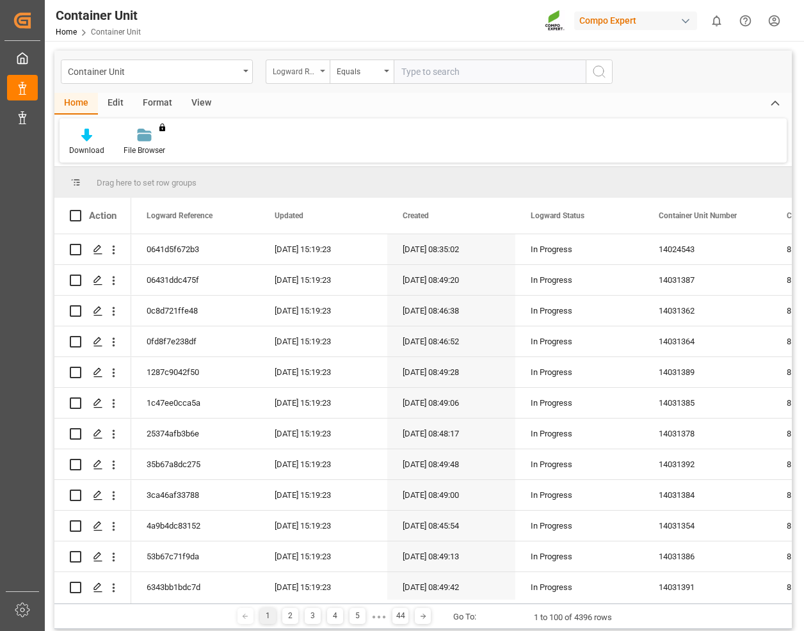
click at [313, 63] on div "Logward Reference" at bounding box center [295, 70] width 44 height 15
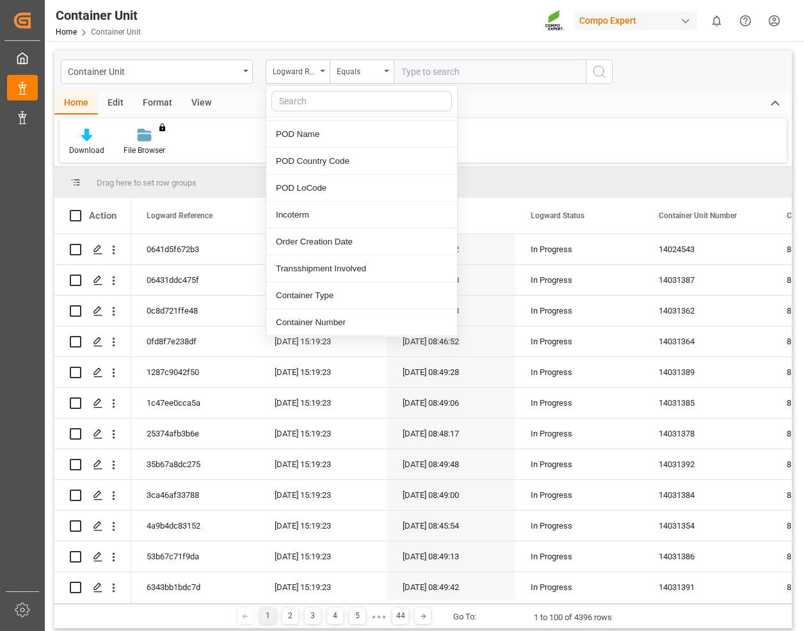
scroll to position [512, 0]
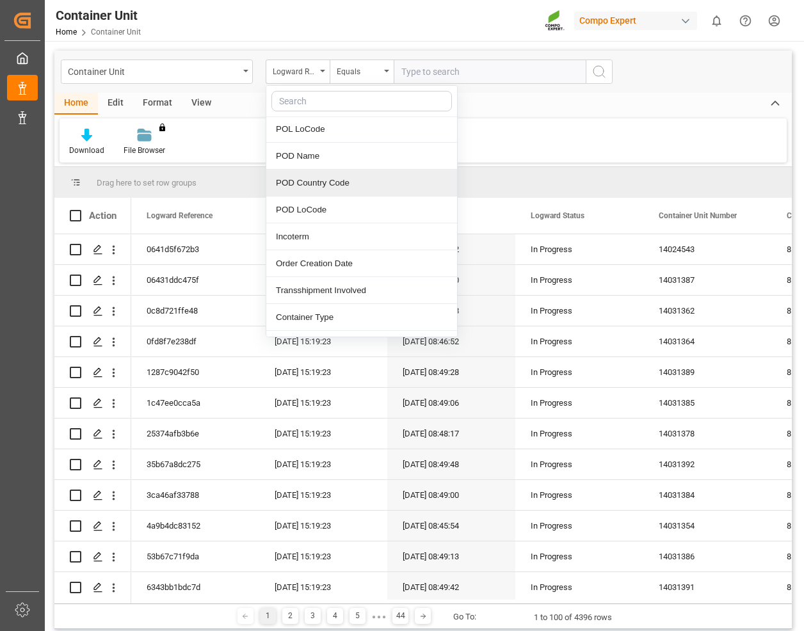
click at [366, 180] on div "POD Country Code" at bounding box center [361, 183] width 191 height 27
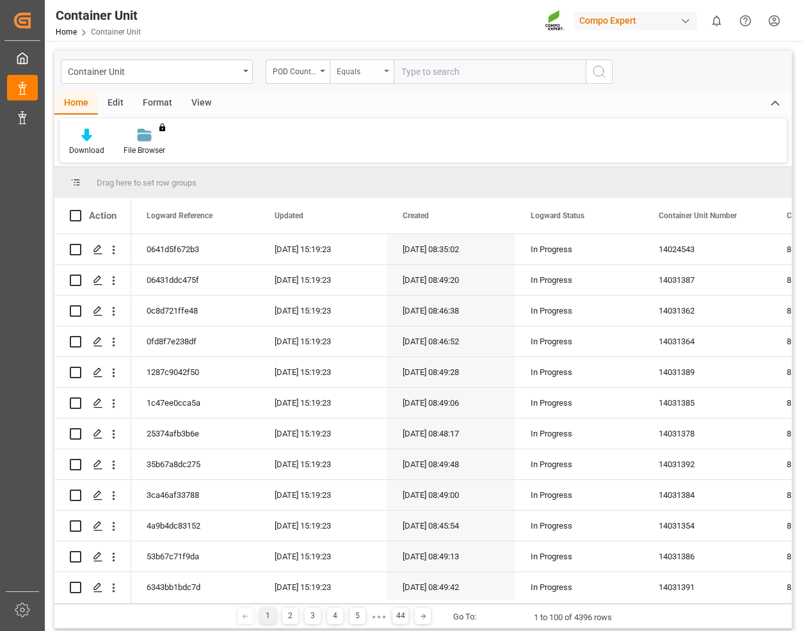
click at [364, 82] on div "Equals" at bounding box center [362, 72] width 64 height 24
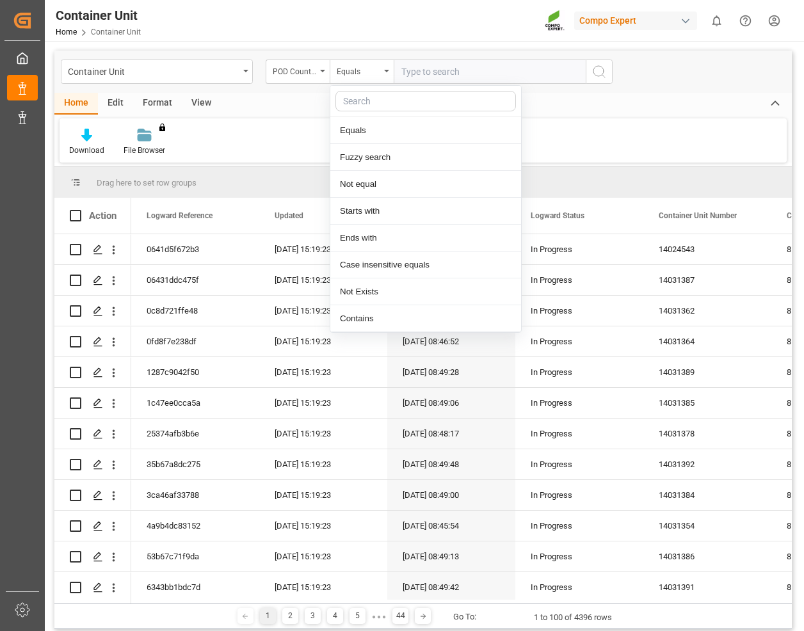
click at [453, 67] on input "text" at bounding box center [490, 72] width 192 height 24
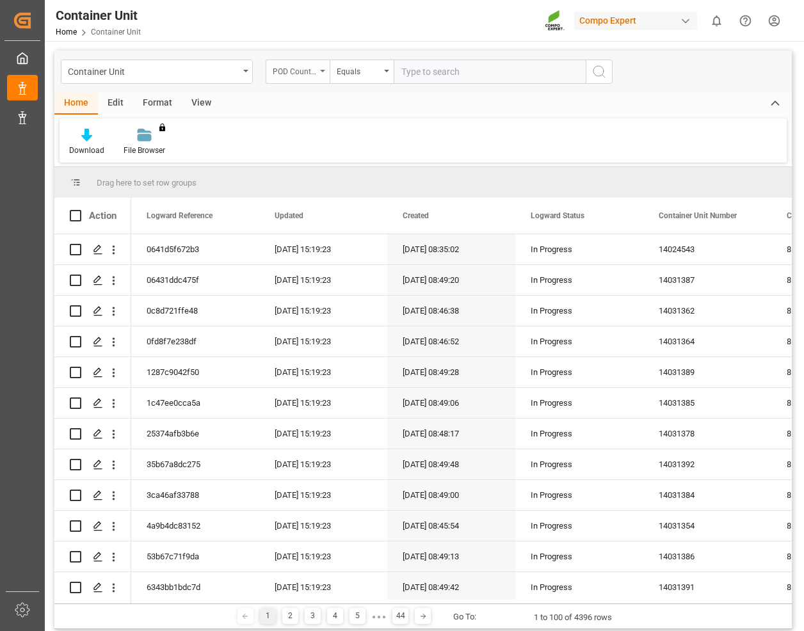
click at [321, 81] on div "POD Country Code" at bounding box center [298, 72] width 64 height 24
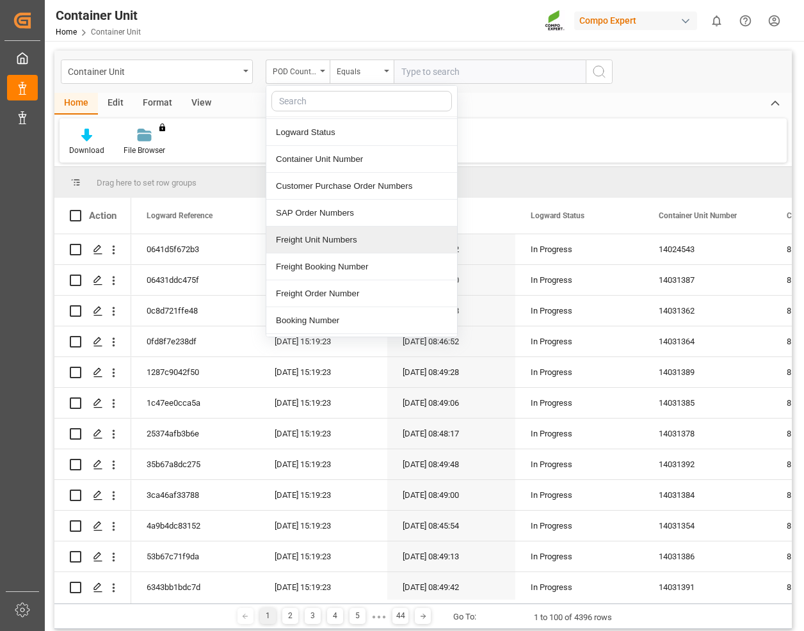
scroll to position [64, 0]
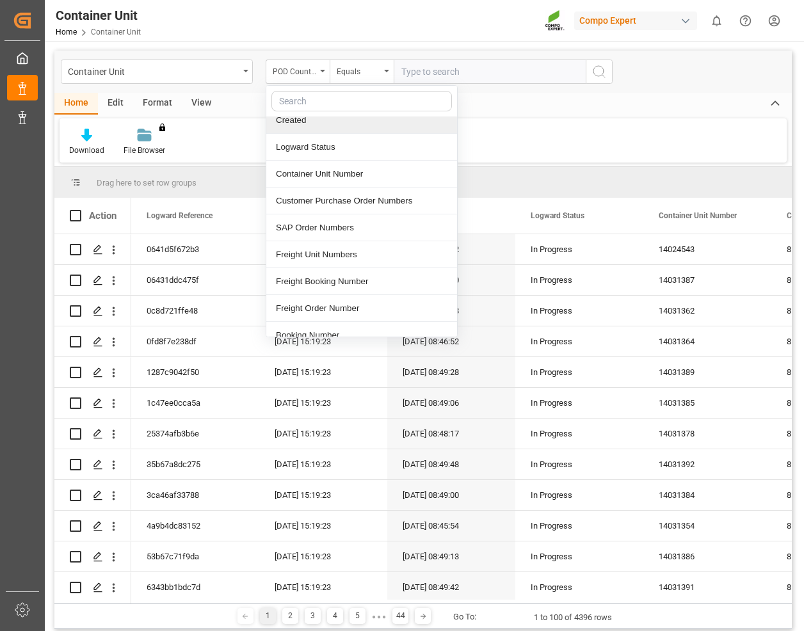
click at [468, 70] on input "text" at bounding box center [490, 72] width 192 height 24
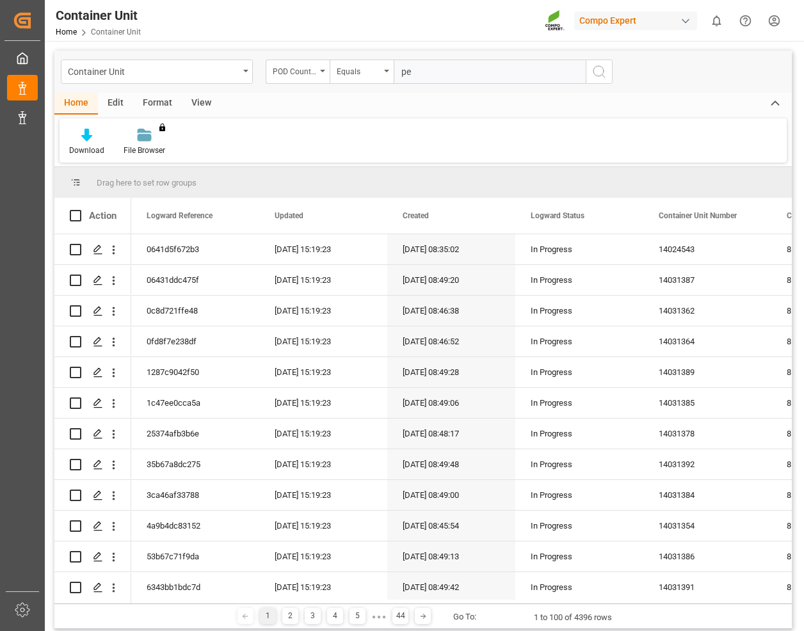
type input "pe"
click at [599, 68] on icon "search button" at bounding box center [599, 71] width 15 height 15
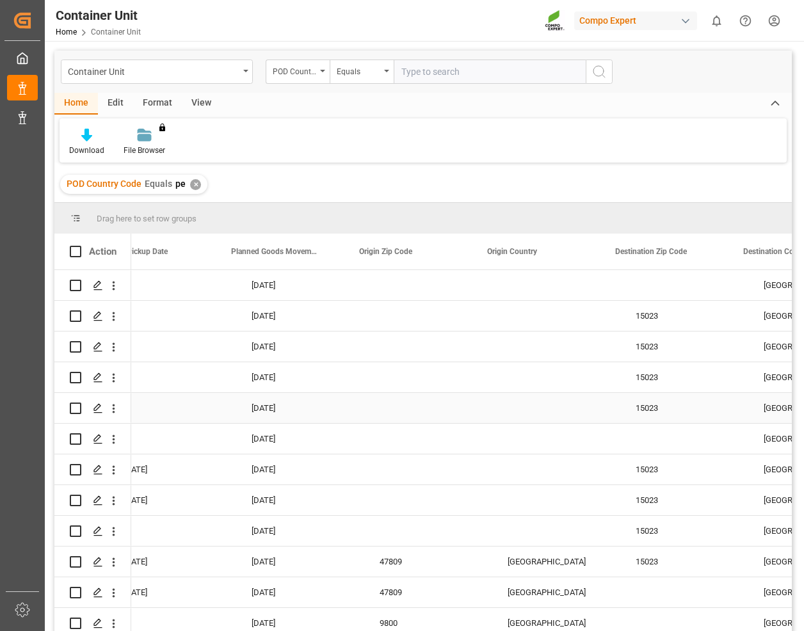
drag, startPoint x: 377, startPoint y: 432, endPoint x: 328, endPoint y: 414, distance: 52.5
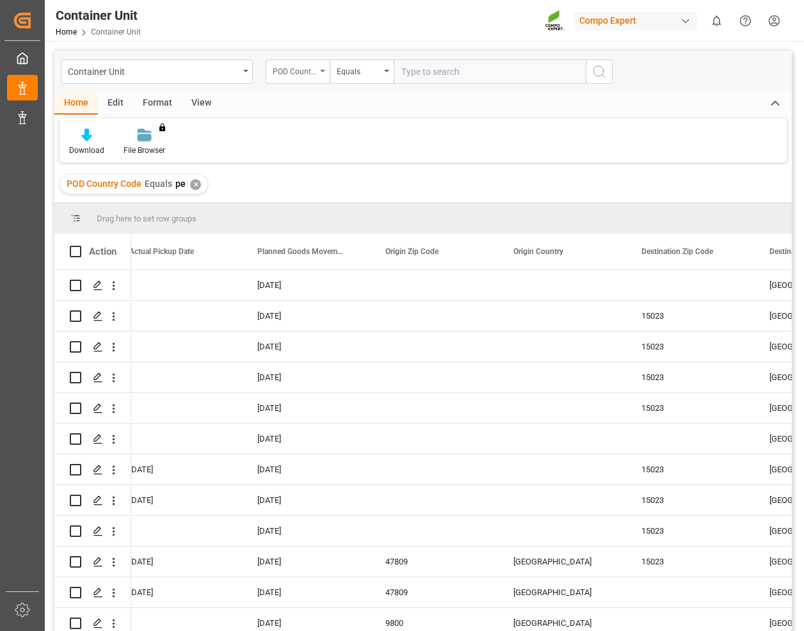
click at [314, 68] on div "POD Country Code" at bounding box center [295, 70] width 44 height 15
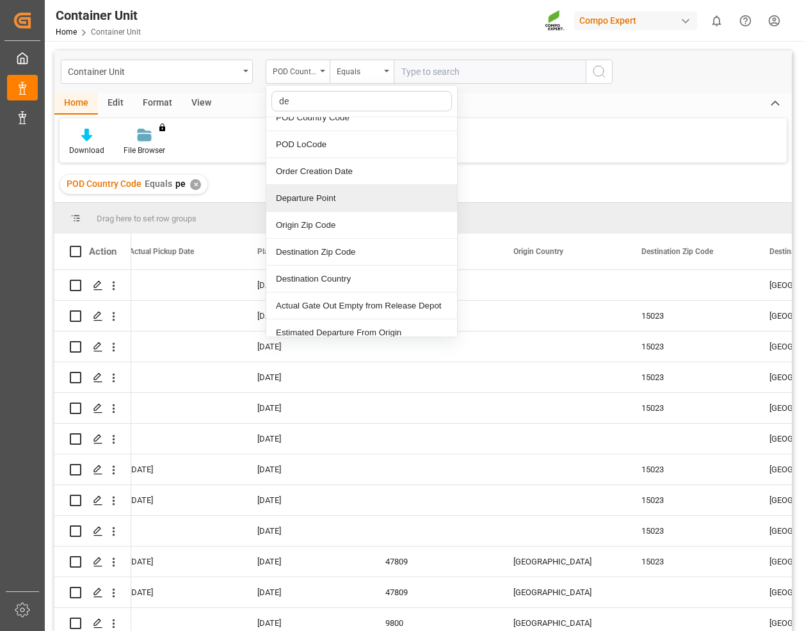
type input "des"
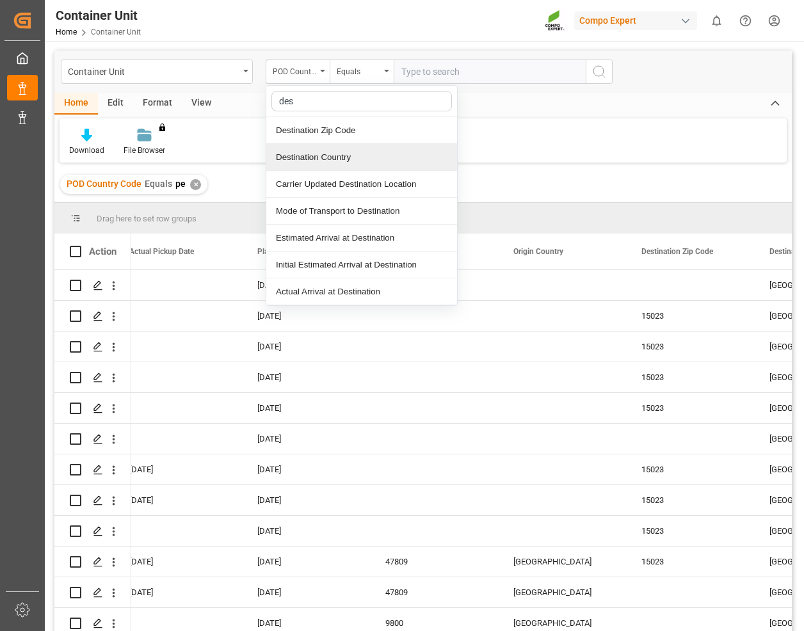
click at [394, 154] on div "Destination Country" at bounding box center [361, 157] width 191 height 27
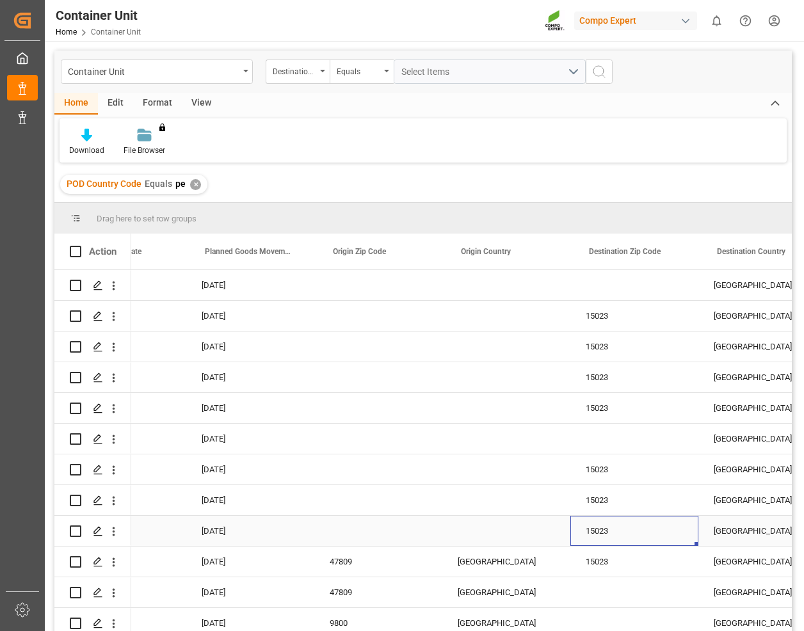
drag, startPoint x: 653, startPoint y: 524, endPoint x: 651, endPoint y: 539, distance: 14.9
click at [458, 69] on div "Select Items" at bounding box center [484, 71] width 166 height 13
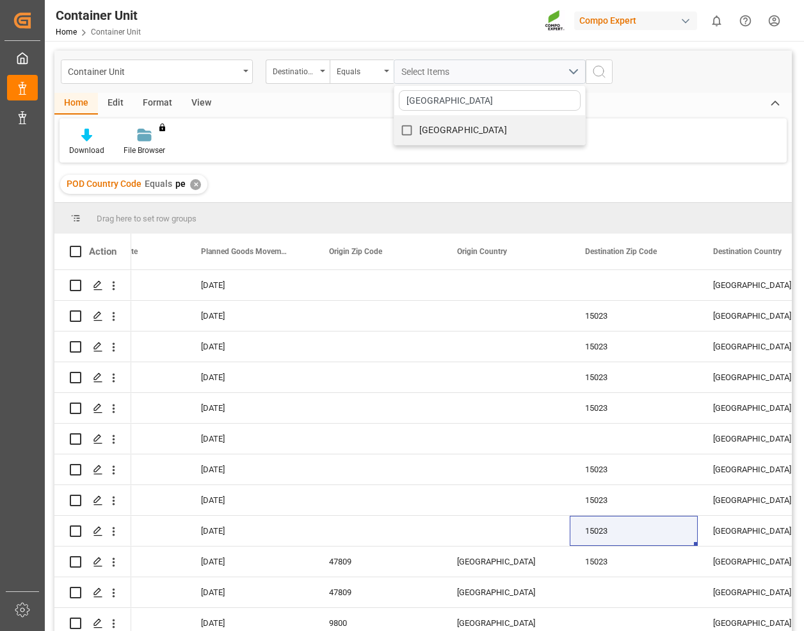
type input "[GEOGRAPHIC_DATA]"
click at [407, 130] on input "[GEOGRAPHIC_DATA]" at bounding box center [406, 130] width 25 height 25
checkbox input "true"
click at [605, 76] on icon "search button" at bounding box center [599, 71] width 15 height 15
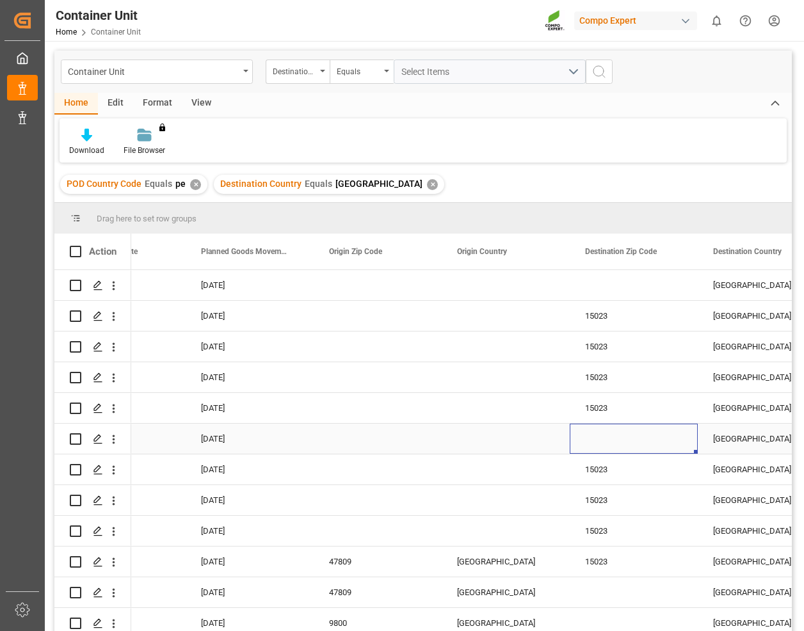
drag, startPoint x: 637, startPoint y: 446, endPoint x: 624, endPoint y: 443, distance: 13.7
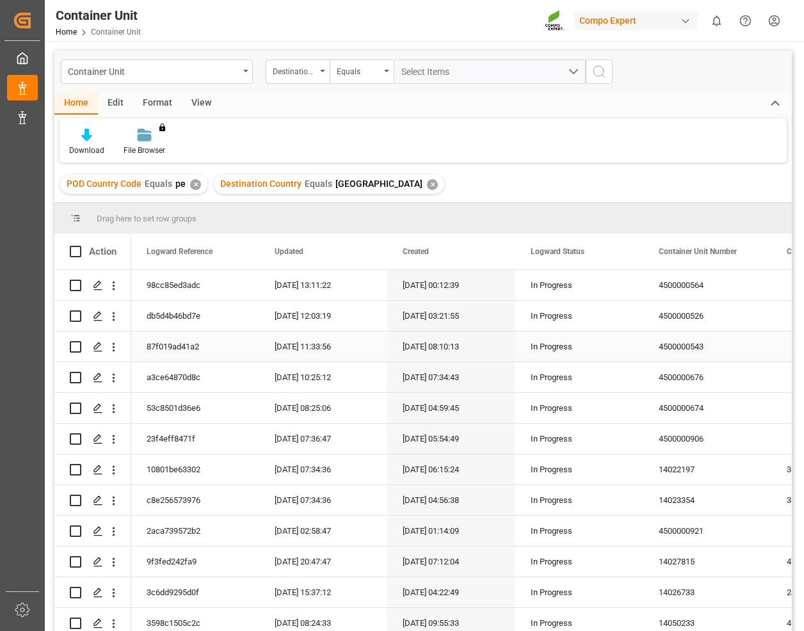
drag, startPoint x: 401, startPoint y: 376, endPoint x: 255, endPoint y: 337, distance: 151.6
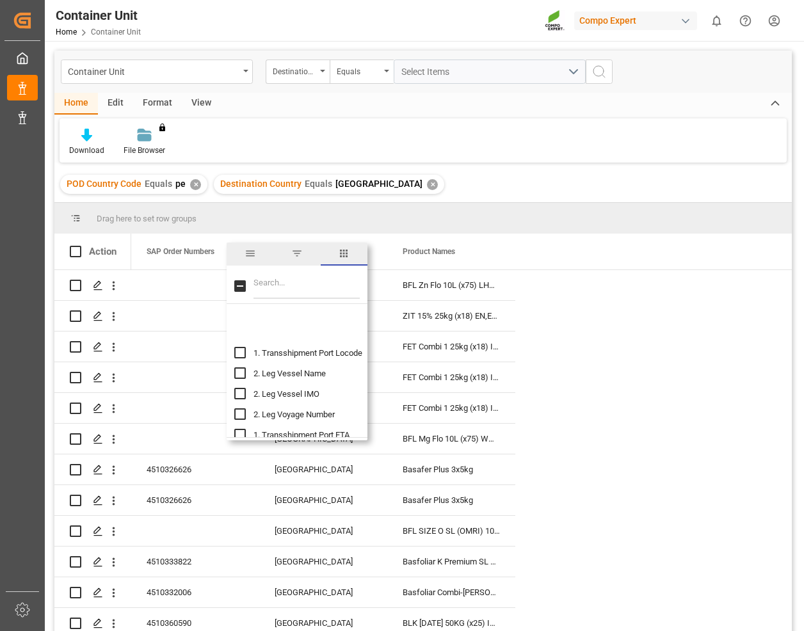
scroll to position [1793, 0]
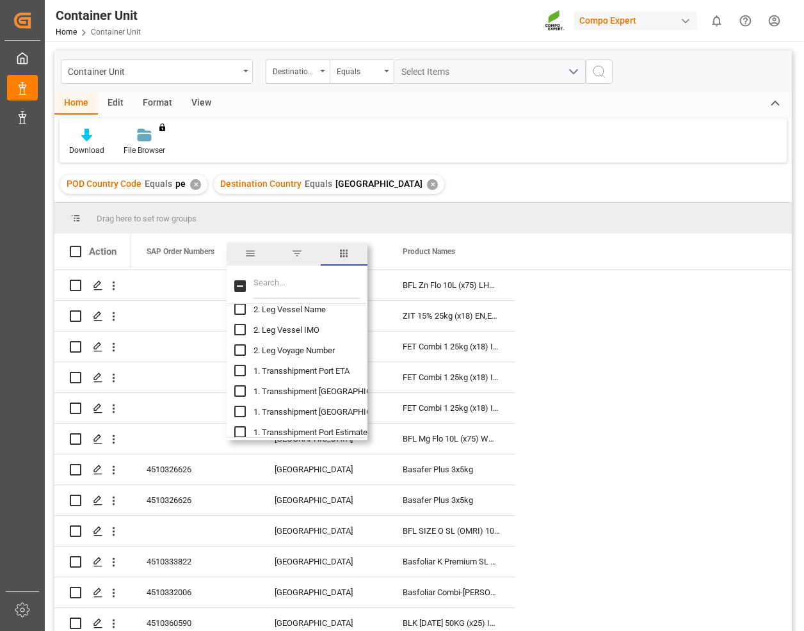
click at [242, 371] on input "1. Transshipment Port ETA column toggle visibility (hidden)" at bounding box center [240, 371] width 12 height 12
checkbox input "true"
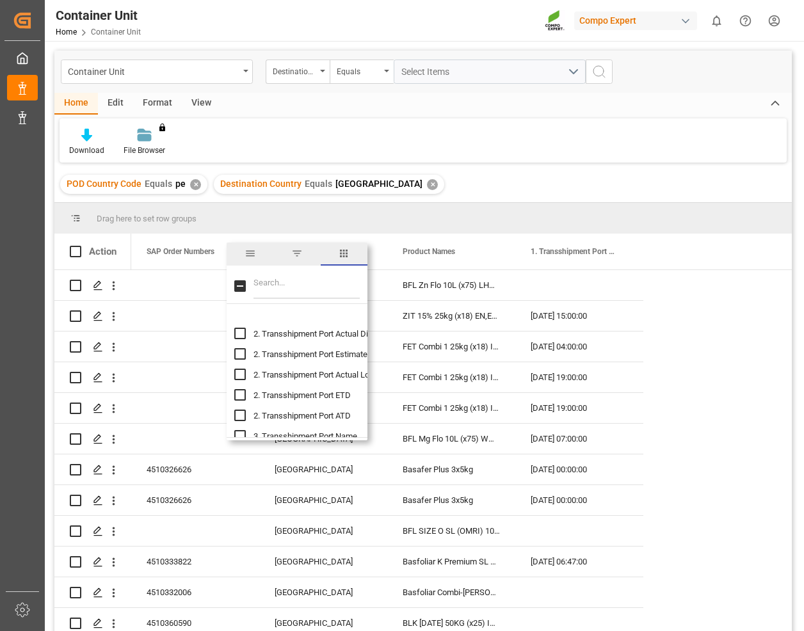
scroll to position [2241, 0]
click at [238, 369] on input "2. Transshipment Port ETD column toggle visibility (hidden)" at bounding box center [240, 374] width 12 height 12
checkbox input "true"
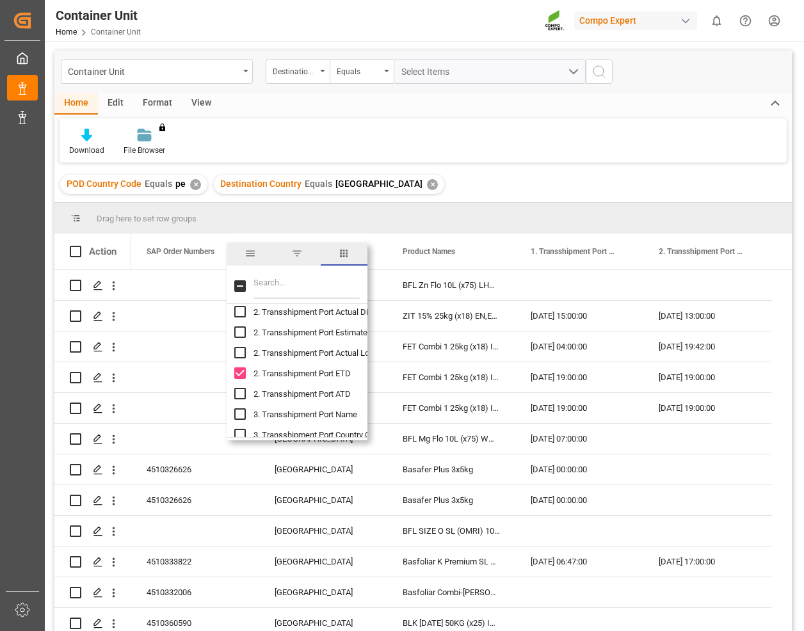
click at [243, 391] on input "2. Transshipment Port ATD column toggle visibility (hidden)" at bounding box center [240, 394] width 12 height 12
checkbox input "true"
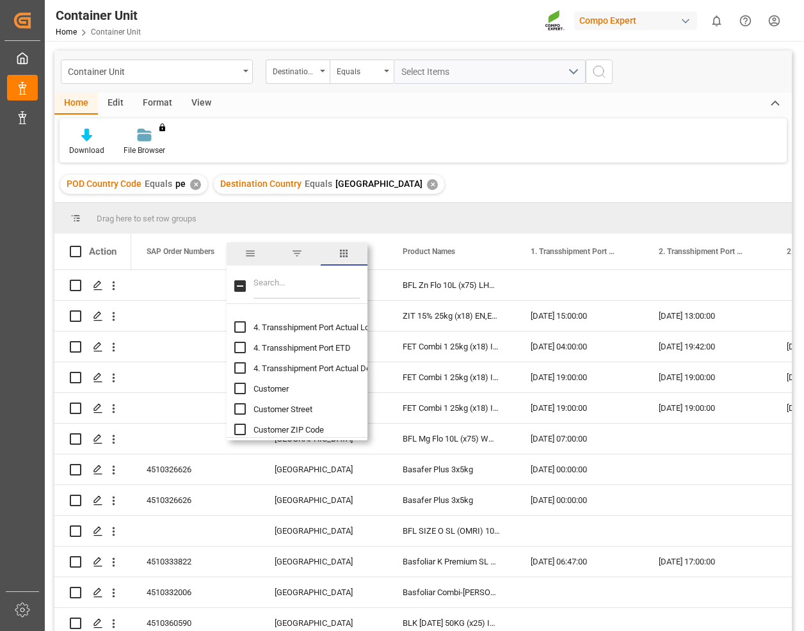
scroll to position [2945, 0]
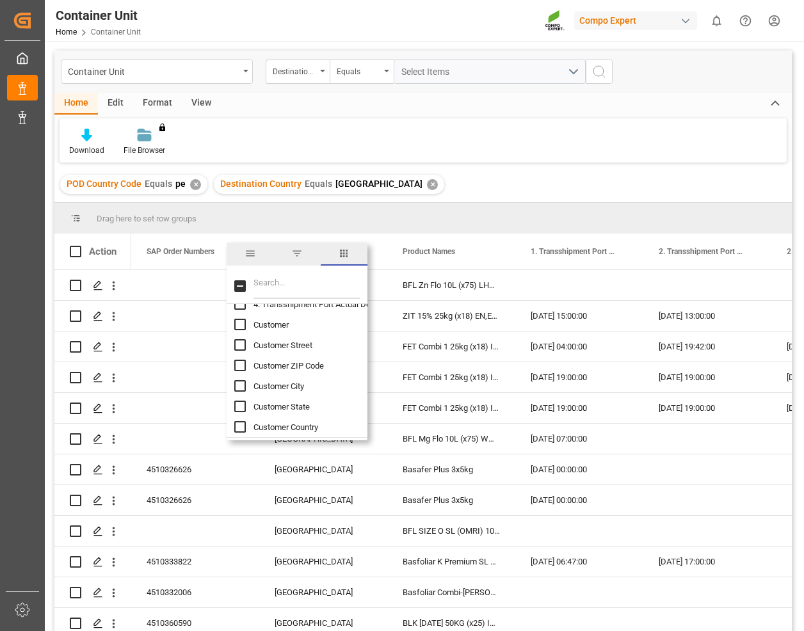
click at [241, 326] on input "Customer column toggle visibility (hidden)" at bounding box center [240, 325] width 12 height 12
checkbox input "true"
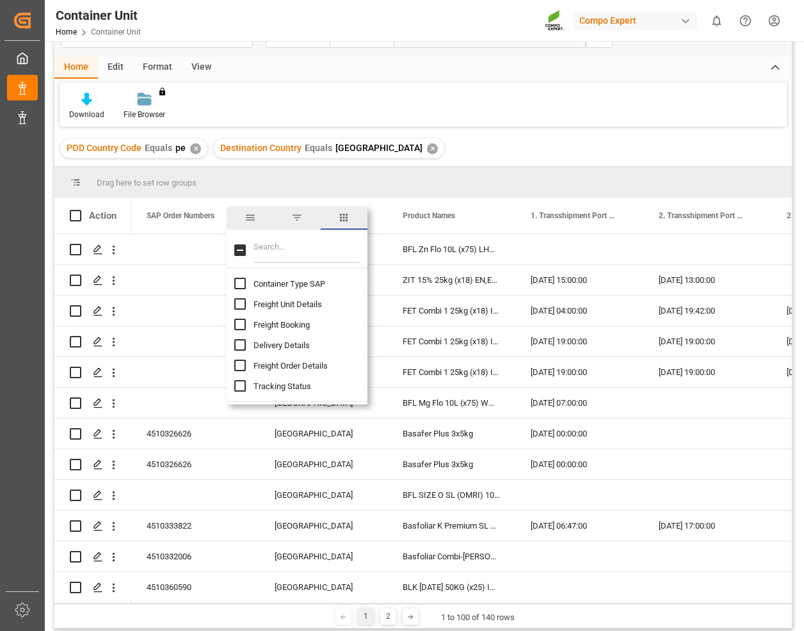
scroll to position [64, 0]
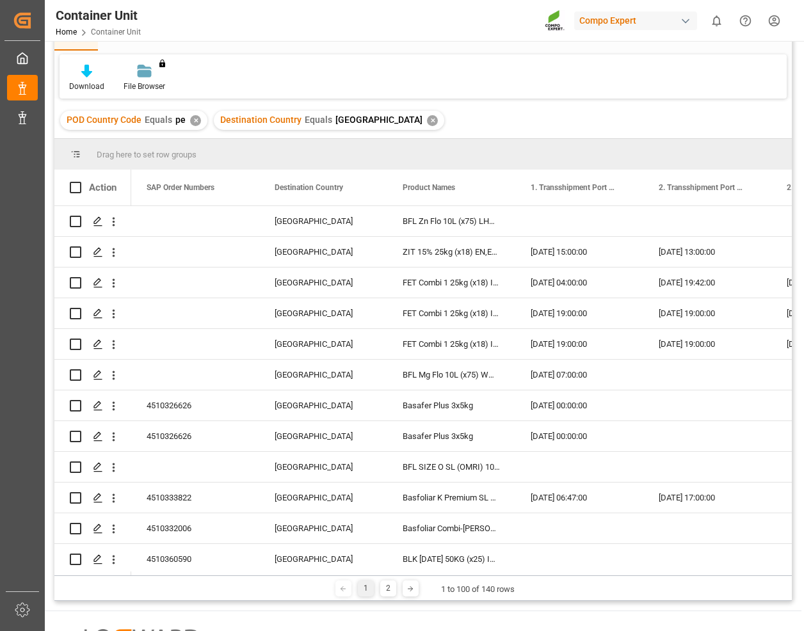
click at [544, 154] on div "Drag here to set row groups" at bounding box center [423, 154] width 738 height 31
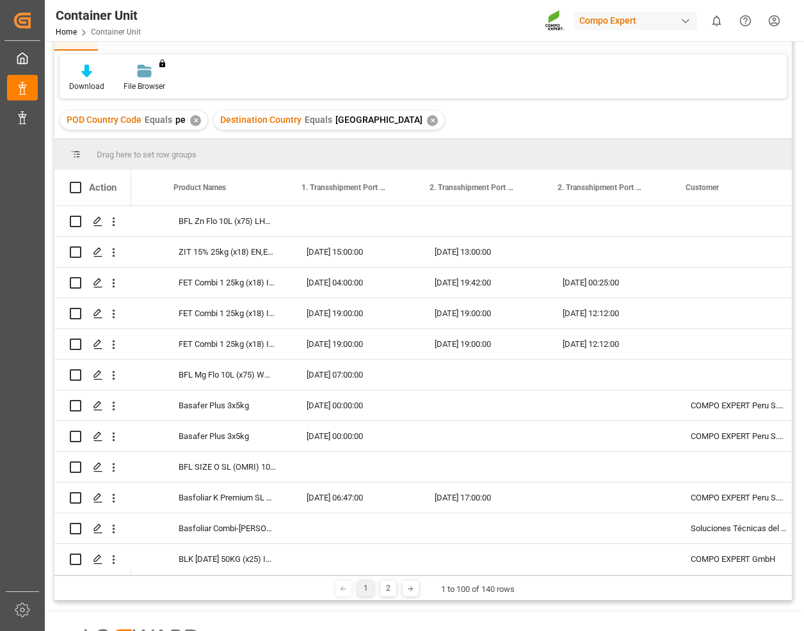
scroll to position [0, 0]
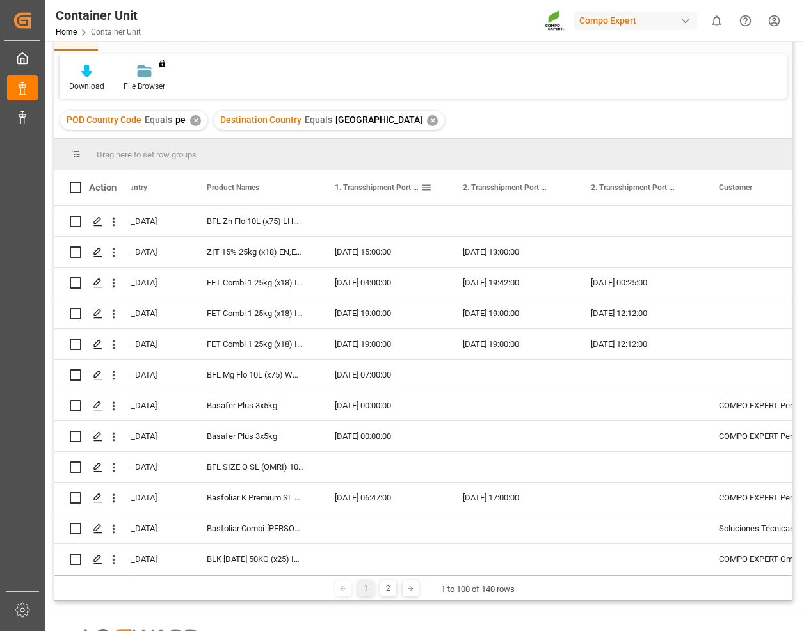
click at [427, 190] on span at bounding box center [427, 188] width 12 height 12
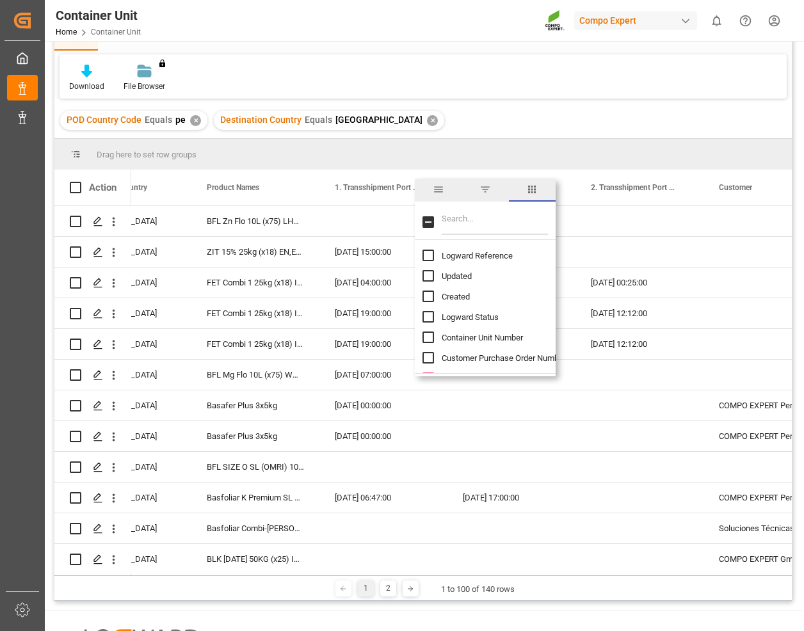
click at [492, 230] on input "Filter Columns Input" at bounding box center [495, 222] width 106 height 26
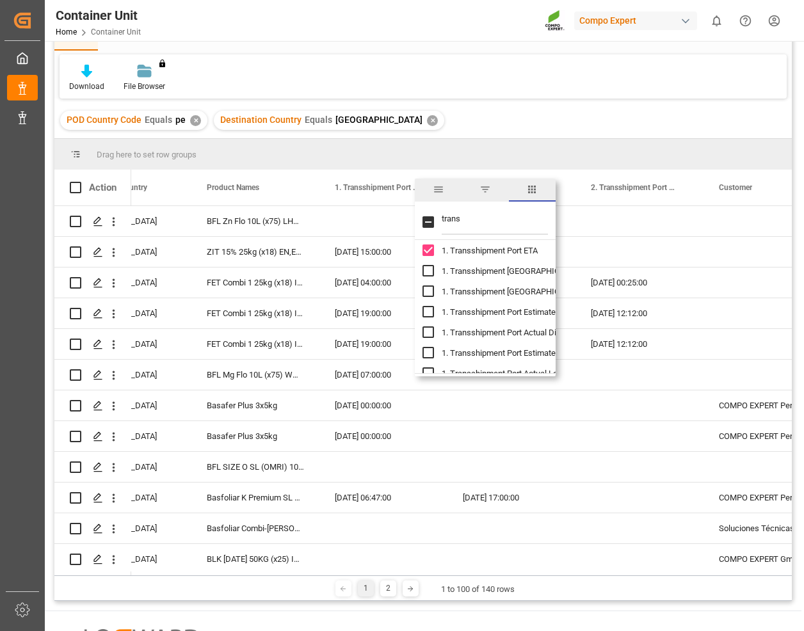
type input "trans"
click at [426, 250] on input "1. Transshipment Port ETA column toggle visibility (visible)" at bounding box center [429, 251] width 12 height 12
checkbox input "false"
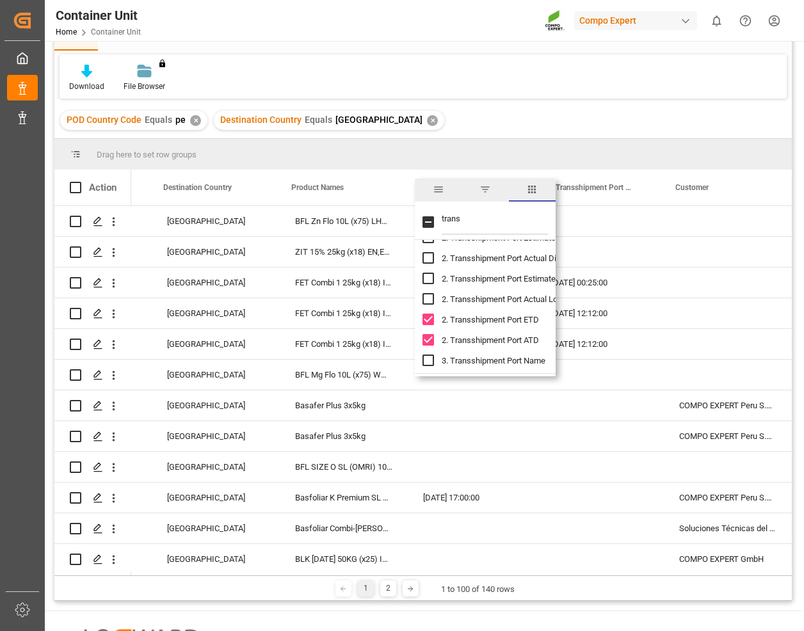
click at [427, 321] on input "2. Transshipment Port ETD column toggle visibility (visible)" at bounding box center [429, 320] width 12 height 12
checkbox input "false"
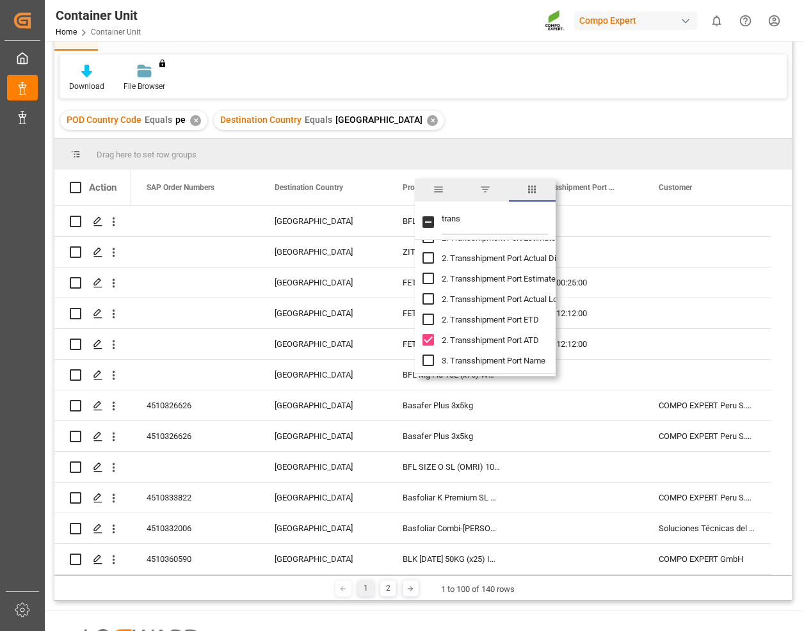
click at [428, 341] on input "2. Transshipment Port ATD column toggle visibility (visible)" at bounding box center [429, 340] width 12 height 12
checkbox input "false"
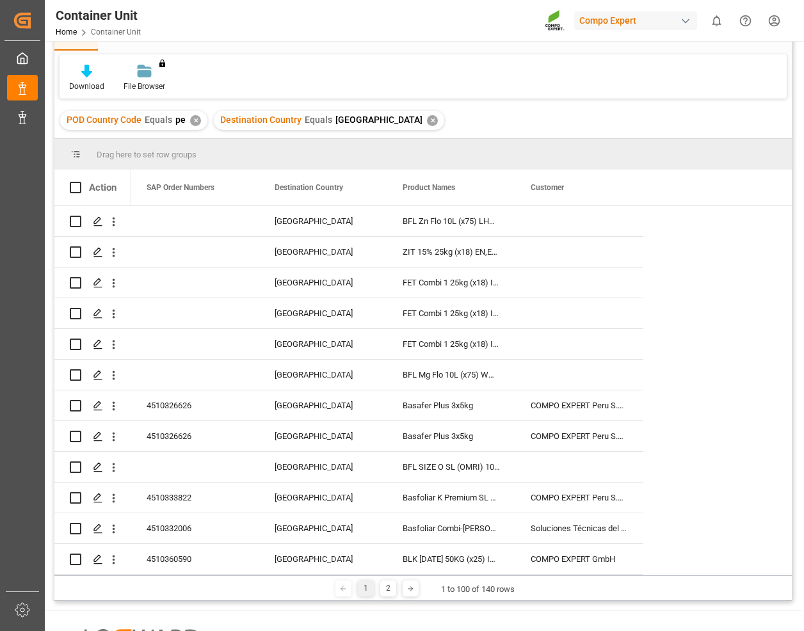
click at [738, 188] on div "Product Names SAP Order Numbers Destination Country" at bounding box center [461, 188] width 661 height 36
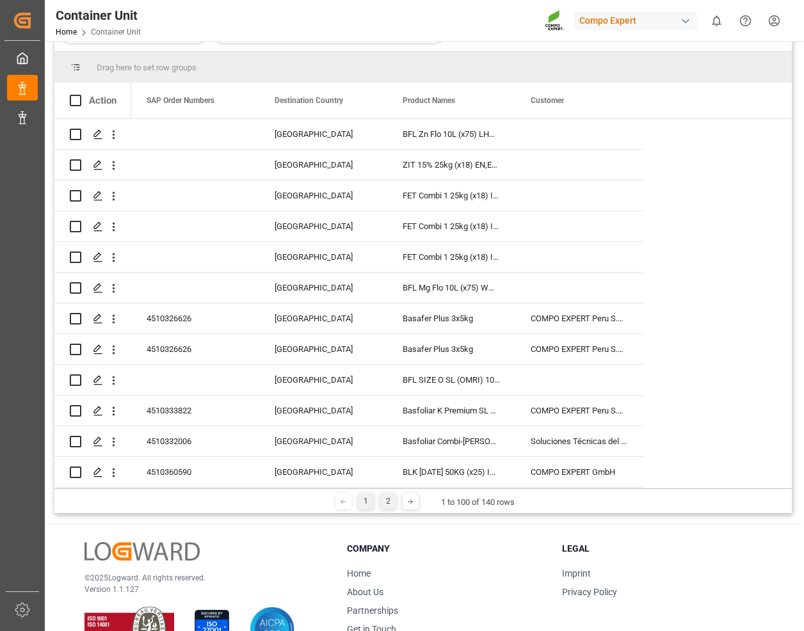
click at [384, 499] on div "2" at bounding box center [388, 502] width 16 height 16
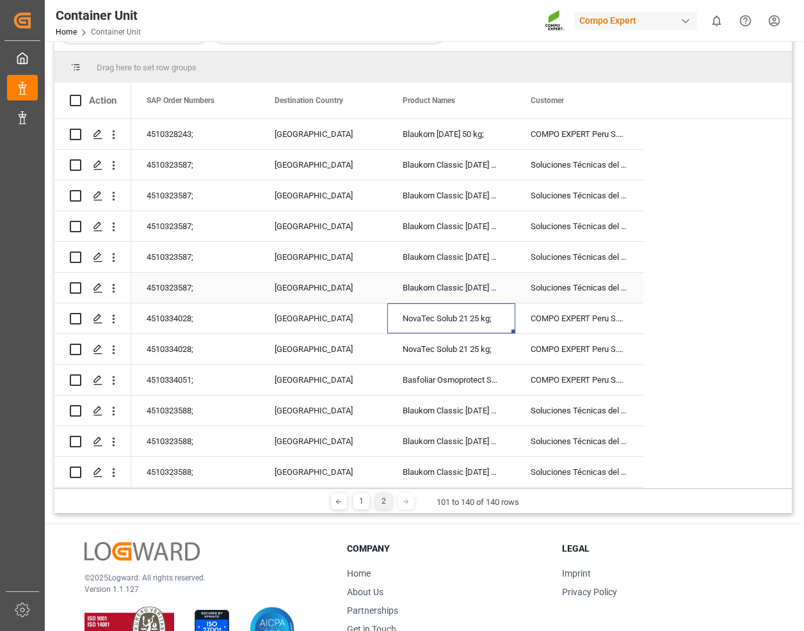
drag, startPoint x: 471, startPoint y: 332, endPoint x: 206, endPoint y: 259, distance: 275.6
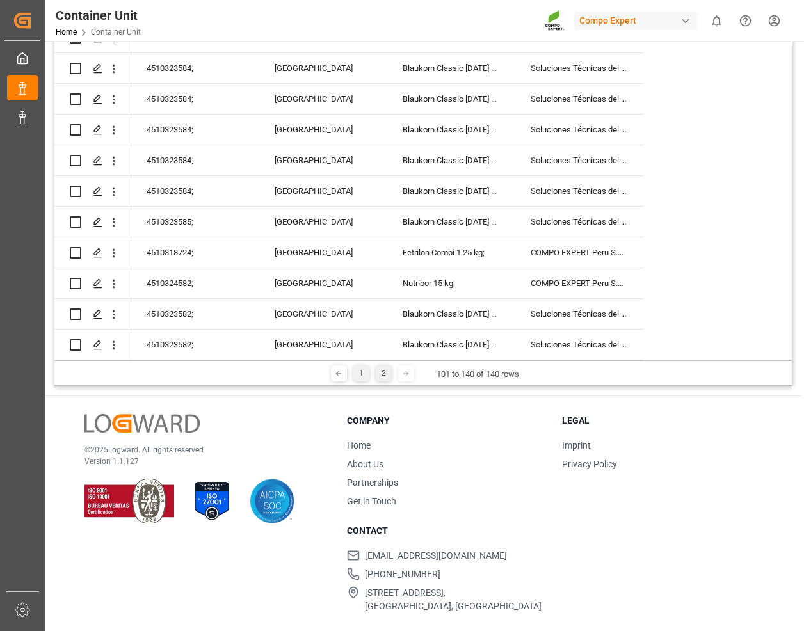
click at [366, 375] on div "1" at bounding box center [361, 374] width 16 height 16
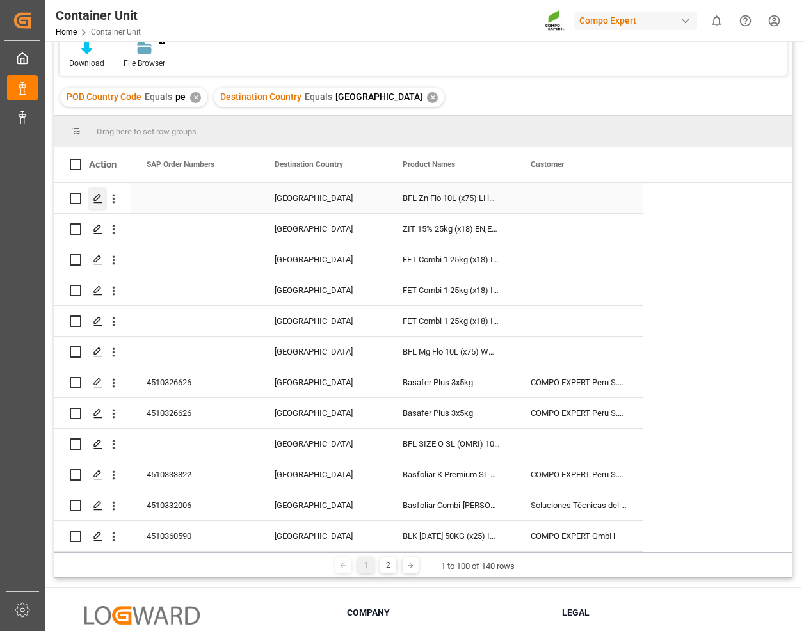
click at [95, 202] on icon "Press SPACE to select this row." at bounding box center [98, 198] width 10 height 10
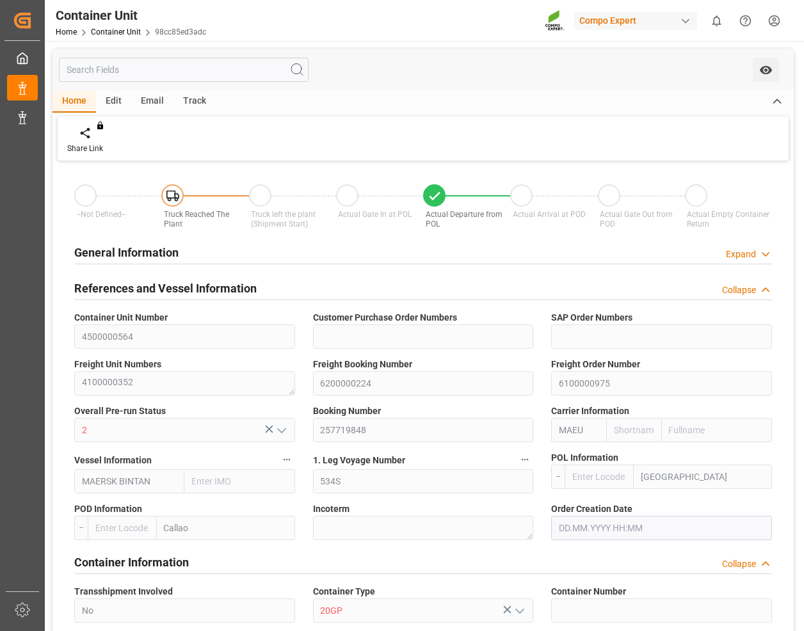
type input "Maersk"
type input "Maersk Line AS"
type input "9355288"
type input "NLRTM"
type input "PECLL"
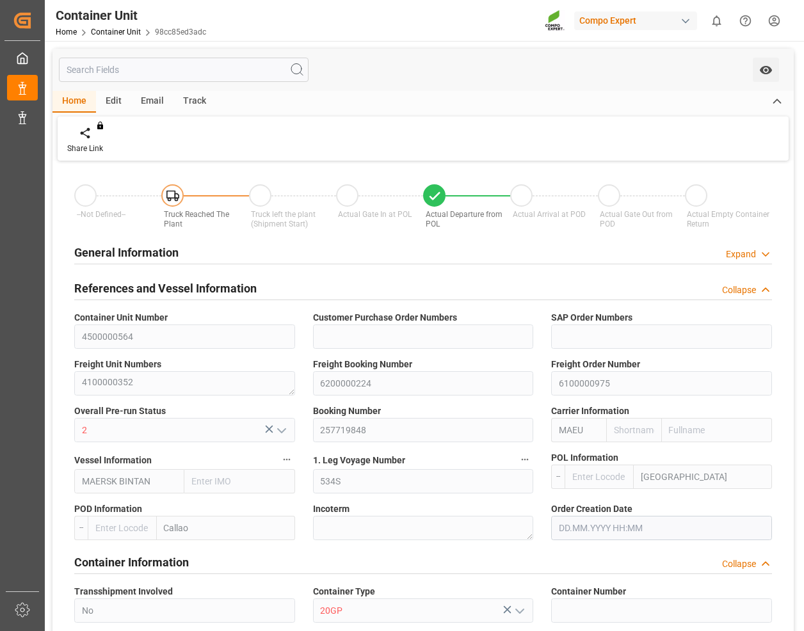
type input "0"
type input "28800"
type input "PECLL"
type input "07.08.2025 10:44"
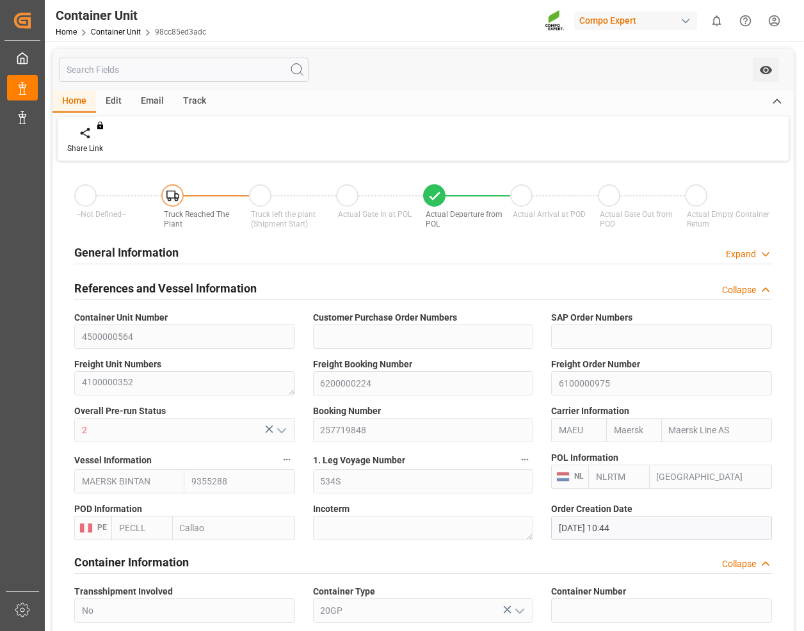
type input "[DATE]"
type input "26.08.2025 11:00"
type input "26.08.2025 03:00"
type input "26.08.2025 06:57"
type input "26.09.2025 16:00"
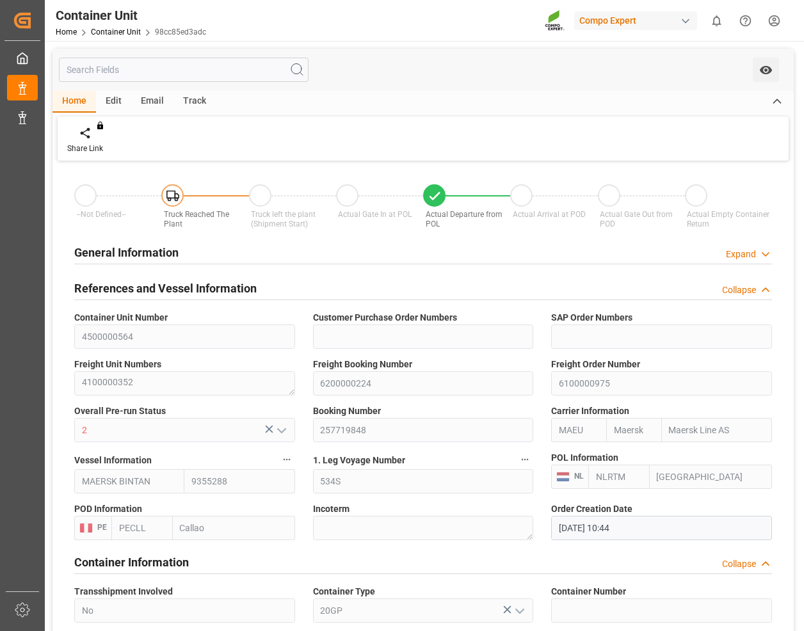
type input "26.09.2025 16:00"
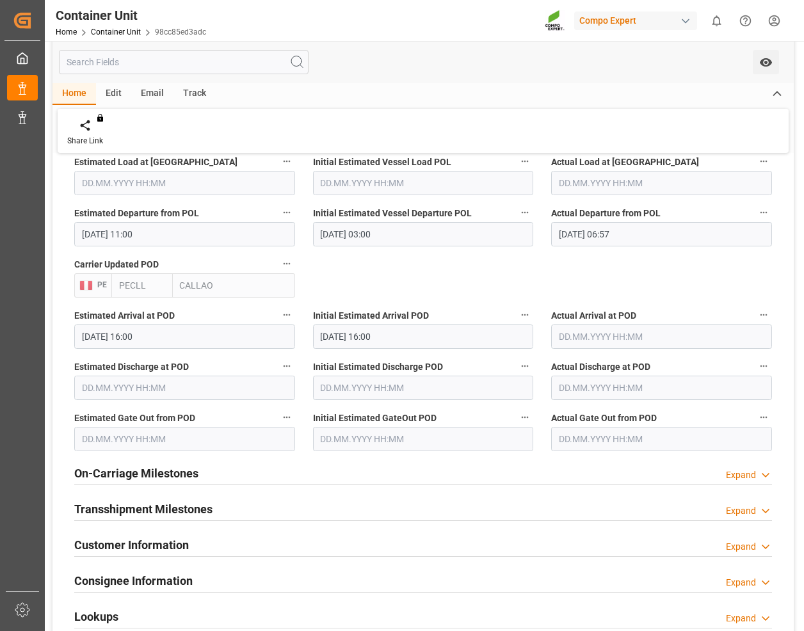
scroll to position [1065, 0]
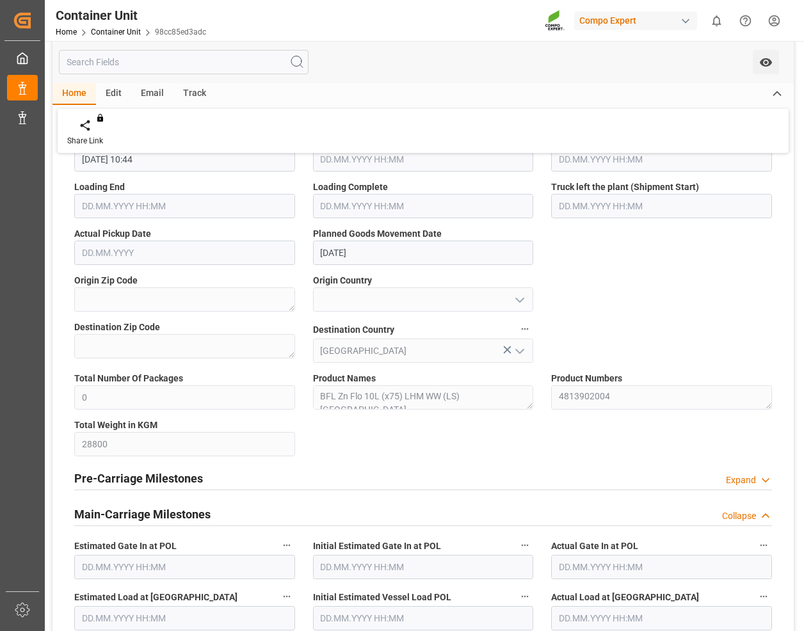
scroll to position [617, 0]
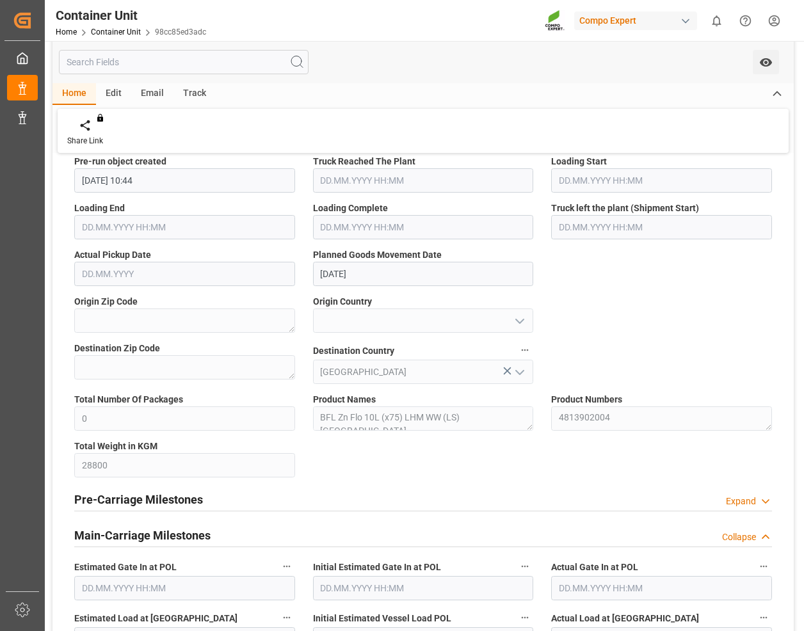
click at [571, 324] on div "--Not Defined-- Truck Reached The Plant Truck left the plant (Shipment Start) A…" at bounding box center [423, 325] width 741 height 1557
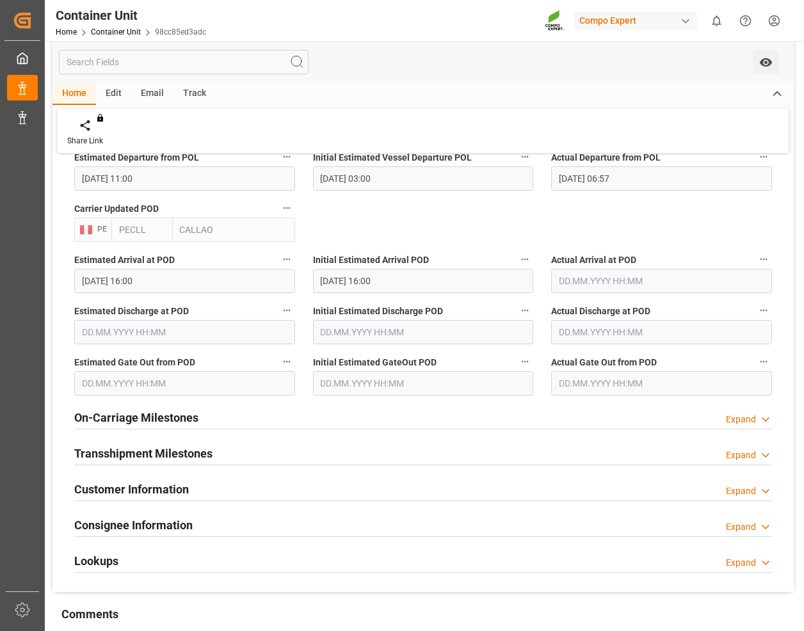
scroll to position [681, 0]
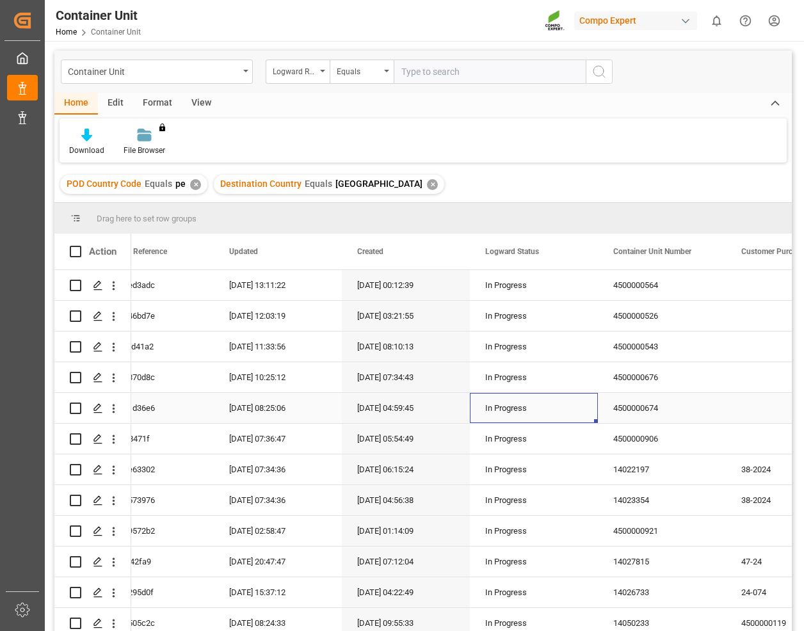
scroll to position [0, 113]
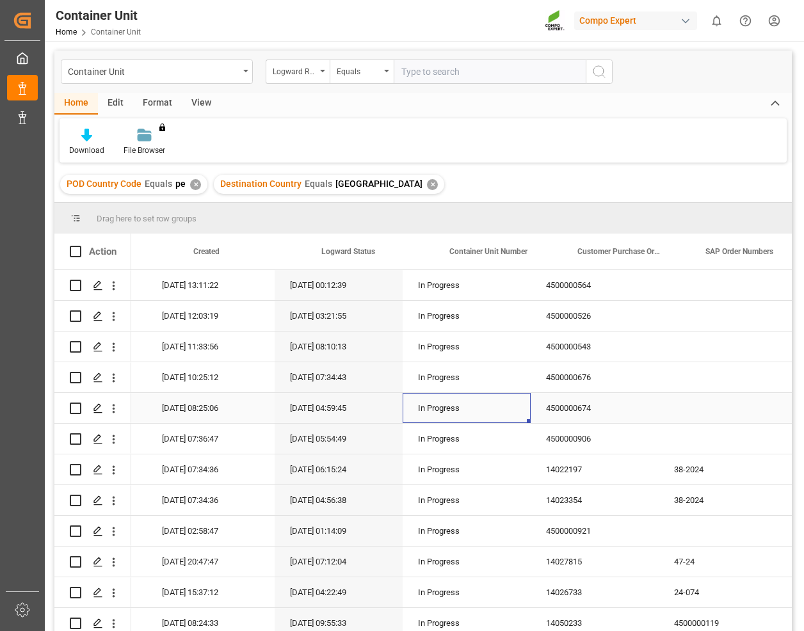
drag, startPoint x: 636, startPoint y: 413, endPoint x: 707, endPoint y: 414, distance: 71.1
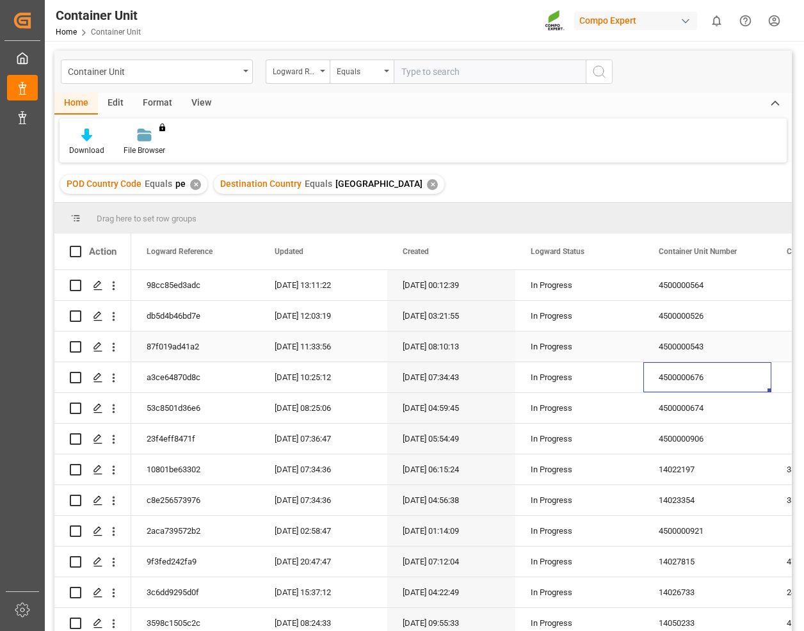
scroll to position [0, 0]
drag, startPoint x: 377, startPoint y: 357, endPoint x: 190, endPoint y: 328, distance: 189.2
click at [243, 252] on span at bounding box center [238, 252] width 12 height 12
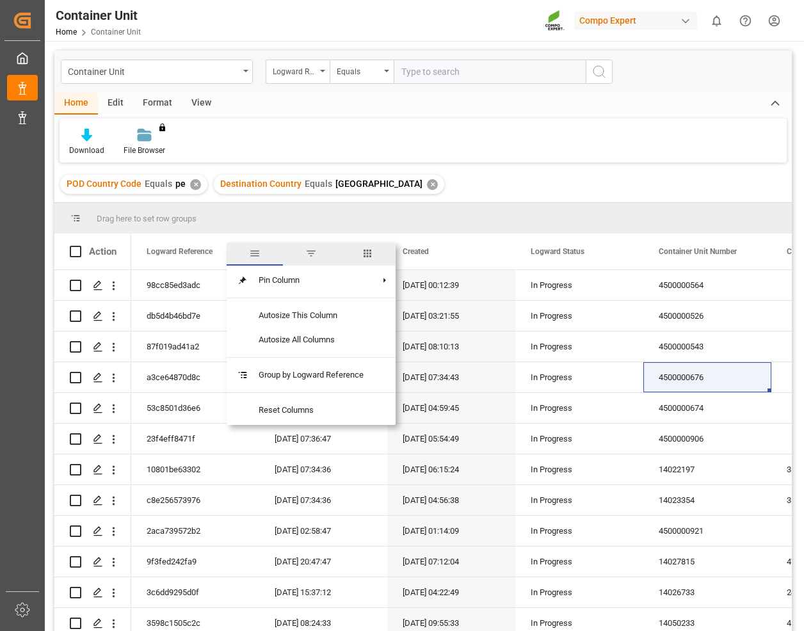
click at [321, 253] on span "filter" at bounding box center [311, 254] width 56 height 23
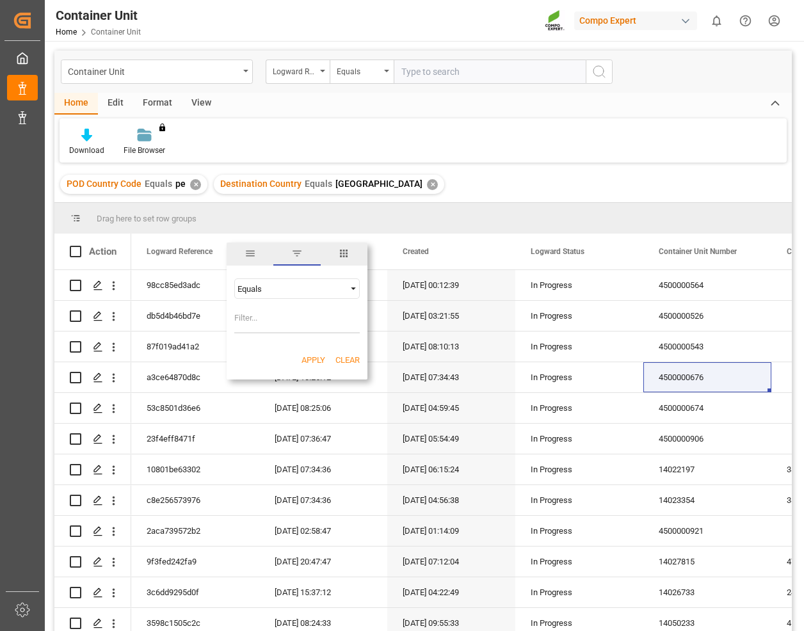
click at [344, 245] on span "columns" at bounding box center [344, 254] width 47 height 23
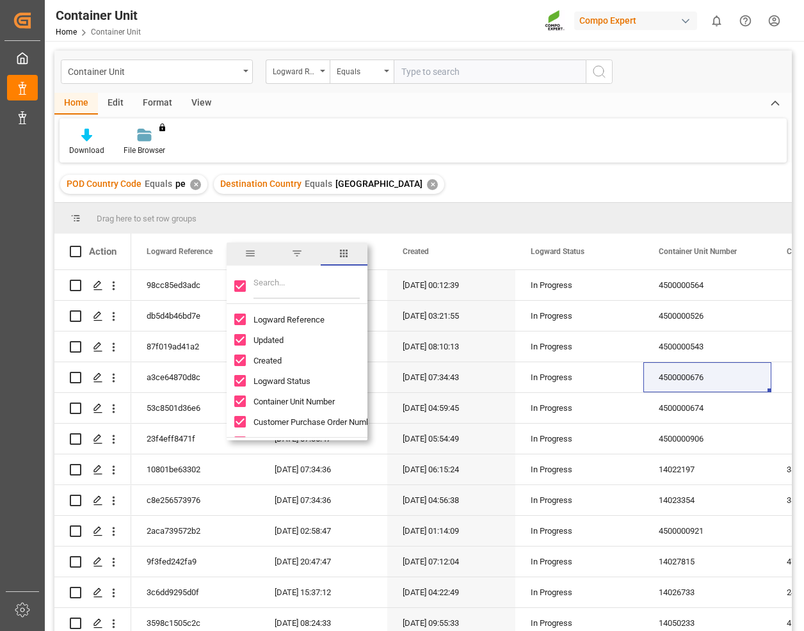
click at [325, 289] on input "Filter Columns Input" at bounding box center [307, 286] width 106 height 26
type input "pro"
click at [245, 282] on input "Toggle Select All Columns" at bounding box center [240, 286] width 12 height 12
checkbox input "false"
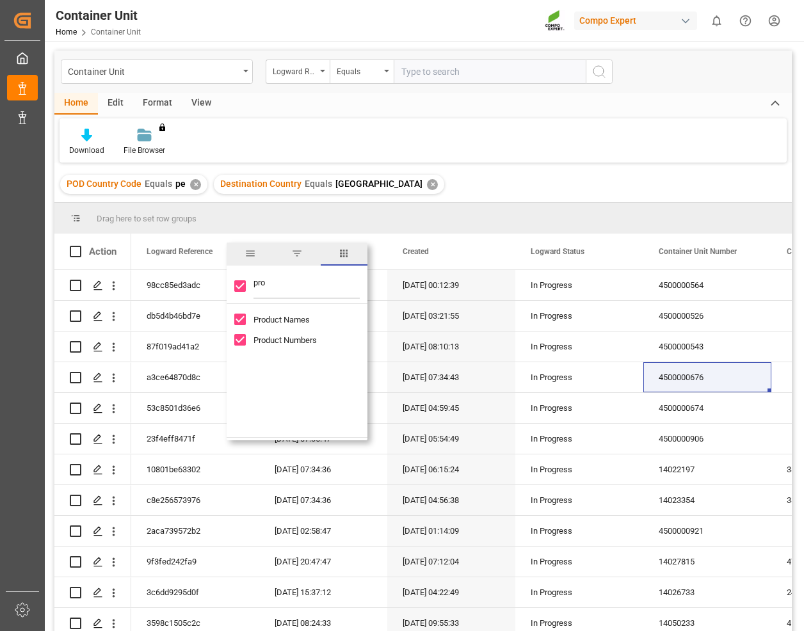
checkbox input "false"
click at [238, 316] on input "Product Names column toggle visibility (hidden)" at bounding box center [240, 320] width 12 height 12
checkbox input "true"
checkbox input "false"
click at [238, 342] on input "Product Numbers column toggle visibility (hidden)" at bounding box center [240, 340] width 12 height 12
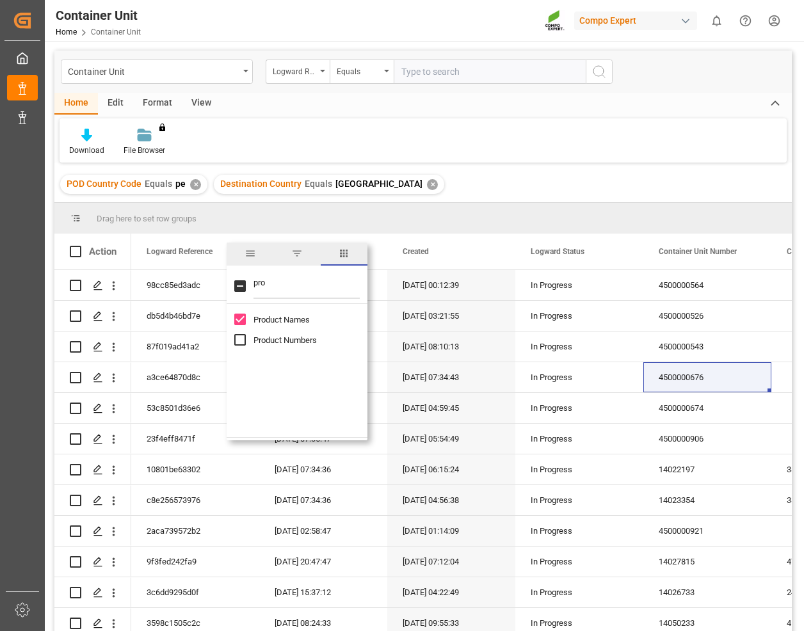
checkbox input "true"
drag, startPoint x: 298, startPoint y: 288, endPoint x: 211, endPoint y: 279, distance: 87.5
click at [211, 279] on div "Drag here to set row groups Drag here to set column labels Action Logward Refer…" at bounding box center [423, 421] width 738 height 437
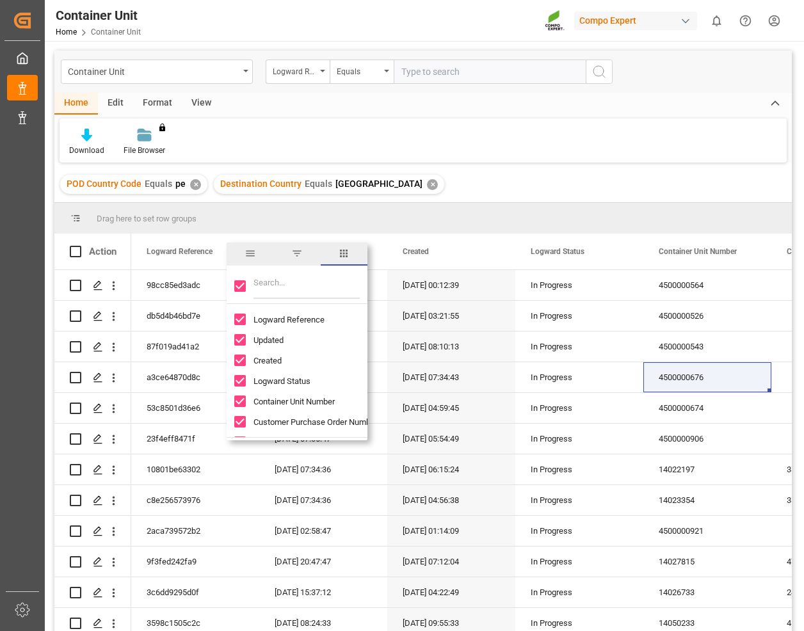
click at [243, 281] on input "Toggle Select All Columns" at bounding box center [240, 286] width 12 height 12
checkbox input "false"
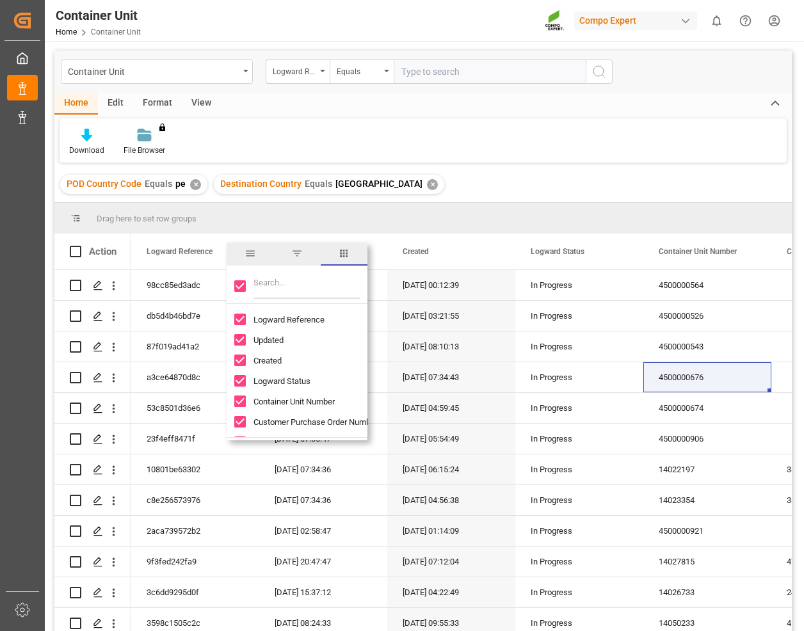
checkbox input "false"
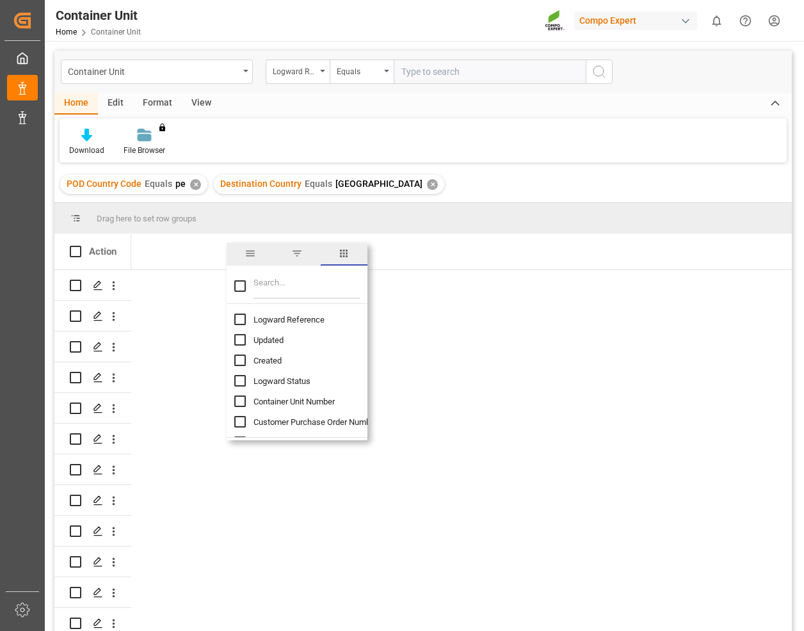
click at [279, 282] on input "Filter Columns Input" at bounding box center [307, 286] width 106 height 26
type input "prod"
click at [258, 322] on span "Product Names" at bounding box center [282, 320] width 56 height 10
checkbox input "false"
checkbox input "true"
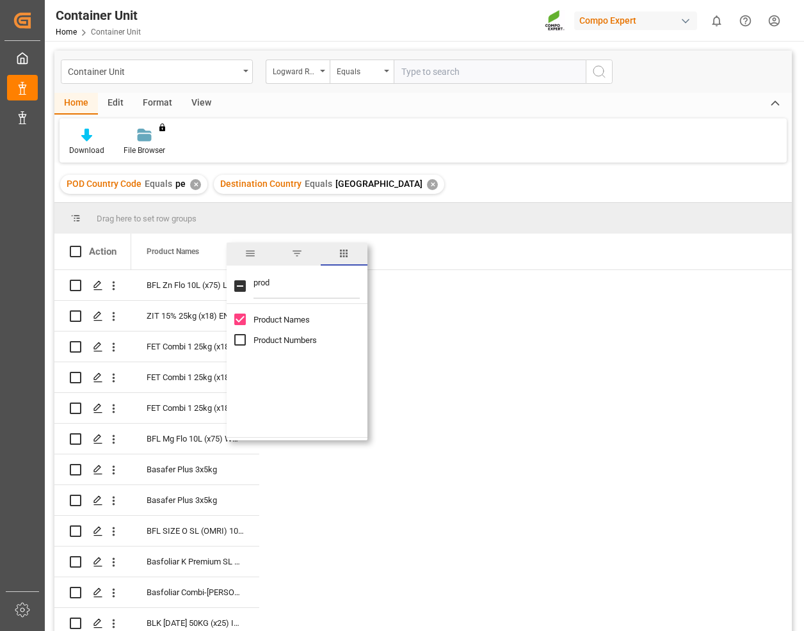
click at [241, 343] on input "Product Numbers column toggle visibility (hidden)" at bounding box center [240, 340] width 12 height 12
checkbox input "true"
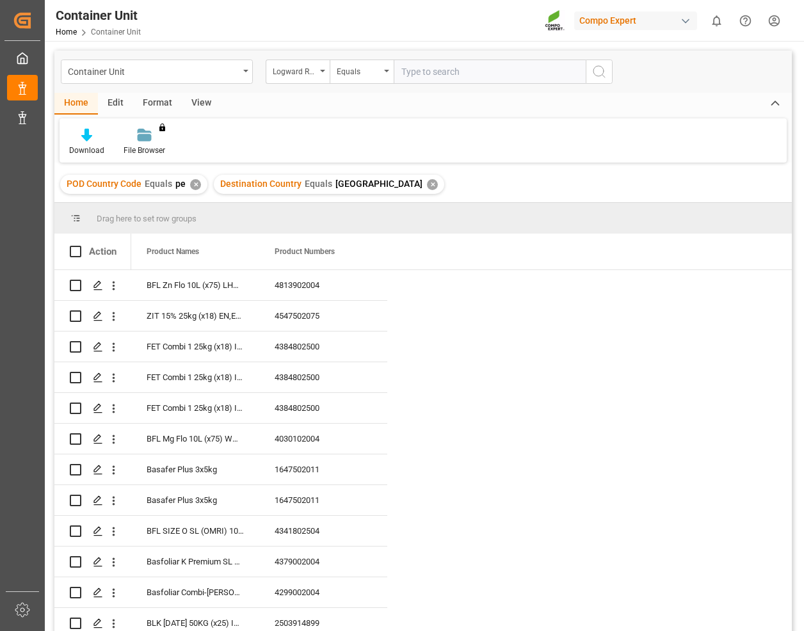
click at [100, 350] on icon "Press SPACE to select this row." at bounding box center [98, 347] width 10 height 10
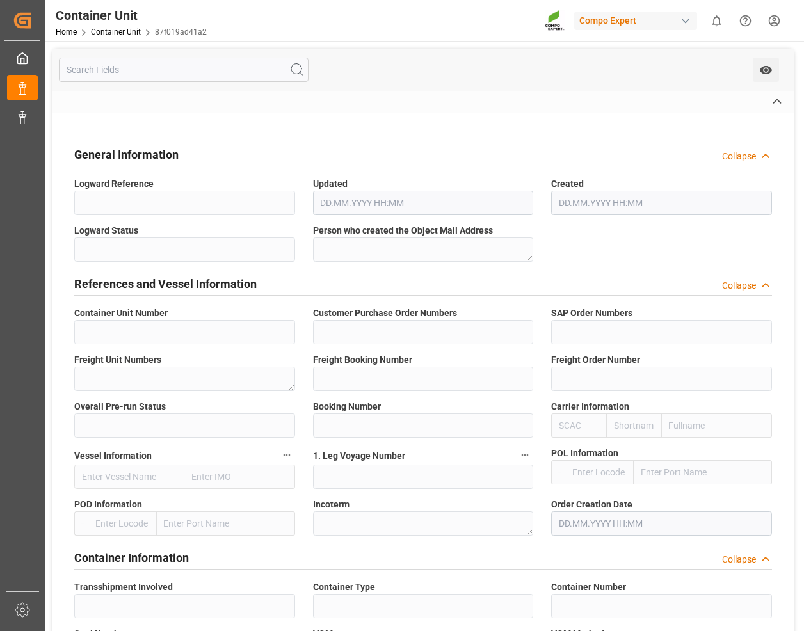
type input "4500000543"
type textarea "4100001420"
type input "6200000208"
type input "6100000265"
type input "2"
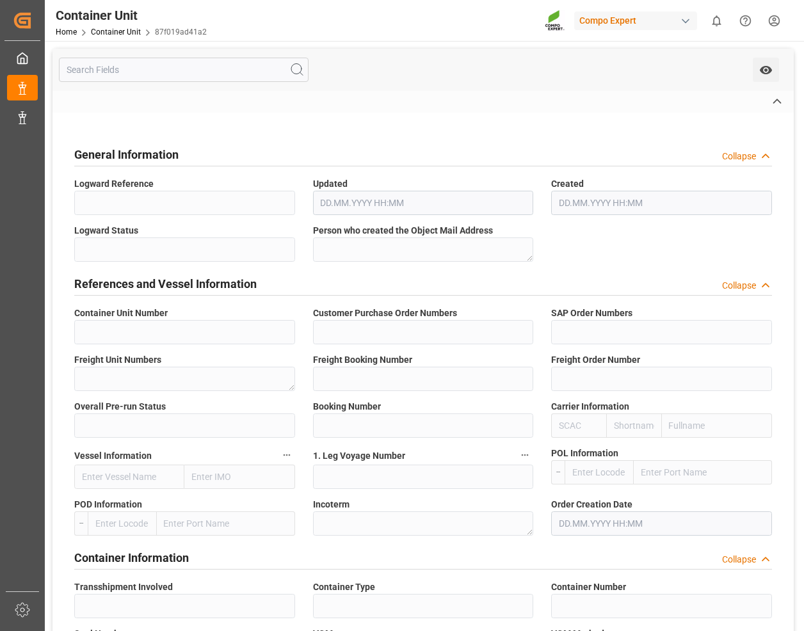
type input "GDYF04958400"
type input "ONEY"
type input "X-PRESS AGILITY"
type input "029S"
type input "Gdansk"
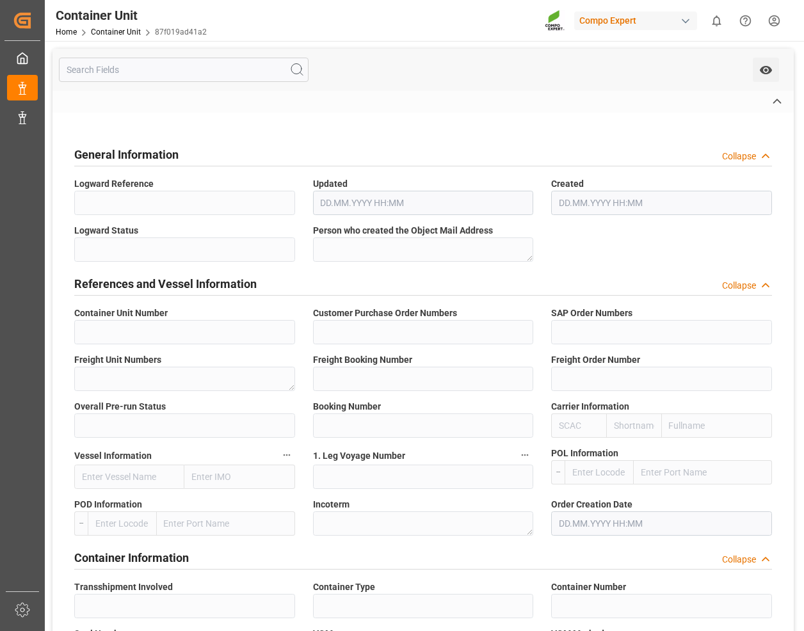
type input "Callao"
type textarea "FCA"
type input "YES"
type input "40GP"
type input "SEKU4402022"
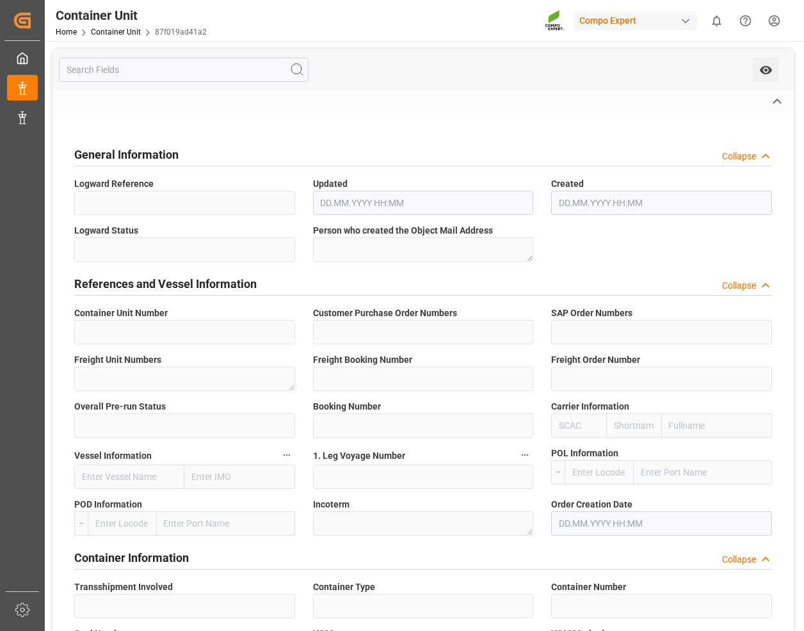
type input "MA528325"
type input "2"
type textarea "15023"
type input "[GEOGRAPHIC_DATA]"
type textarea "FET Combi 1 25kg (x18) INT"
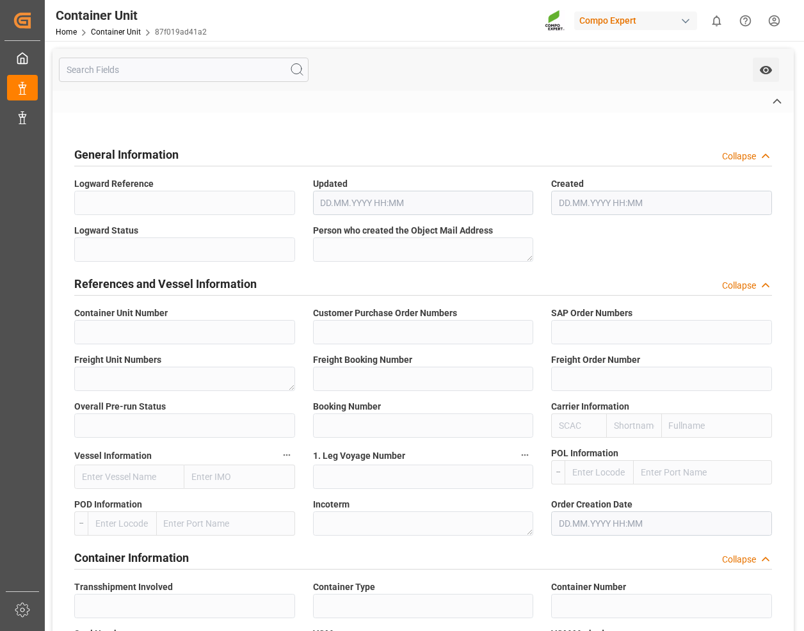
type textarea "4384802500"
type input "CALLAO"
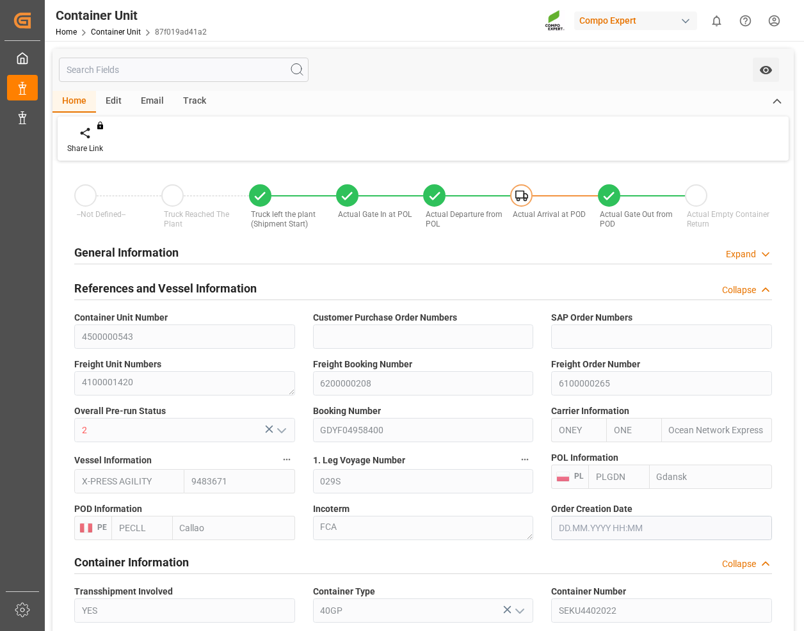
type input "ONE"
type input "Ocean Network Express"
type input "9483671"
type input "PLGDN"
type input "PECLL"
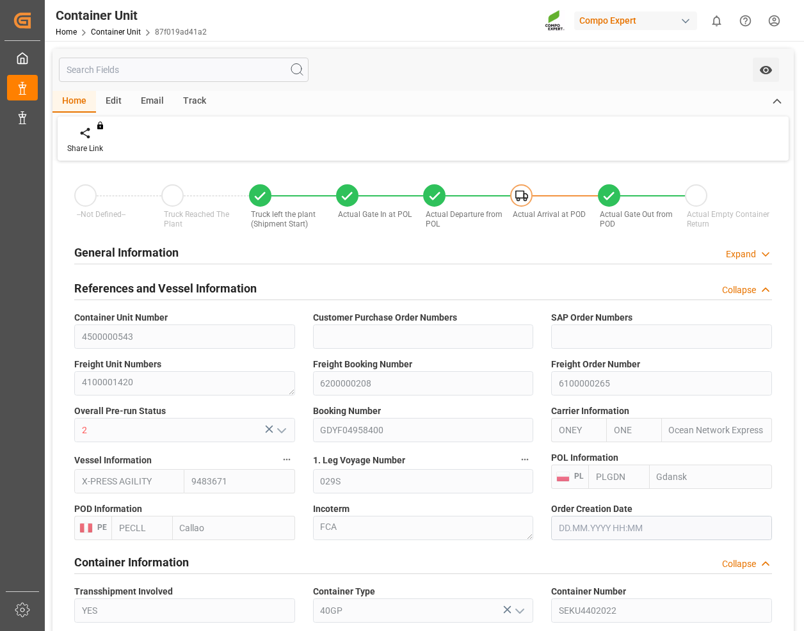
type input "23180"
type input "0"
type input "36864"
type input "PECLL"
type input "10.07.2025 15:24"
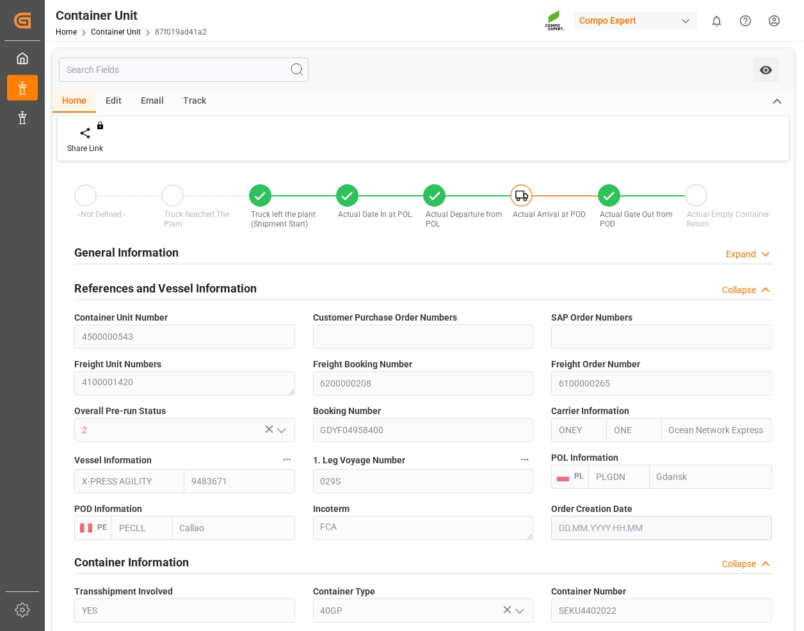
type input "10.07.2025 15:24"
type input "29.07.2025 16:57"
type input "[DATE]"
type input "08.07.2025 16:13"
type input "20.07.2025 05:04"
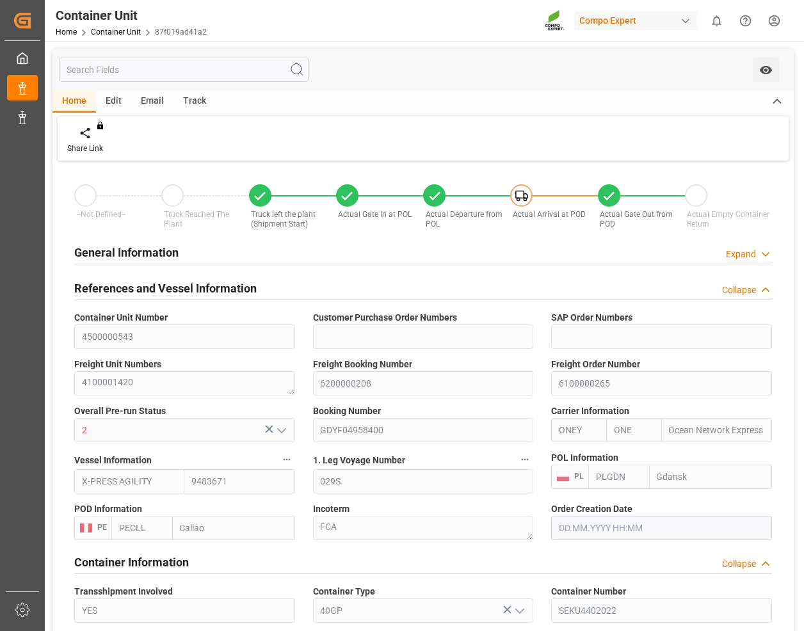
type input "16.07.2025 05:01"
type input "19.07.2025 17:24"
type input "20.07.2025 03:00"
type input "16.07.2025 05:30"
type input "19.07.2025 21:55"
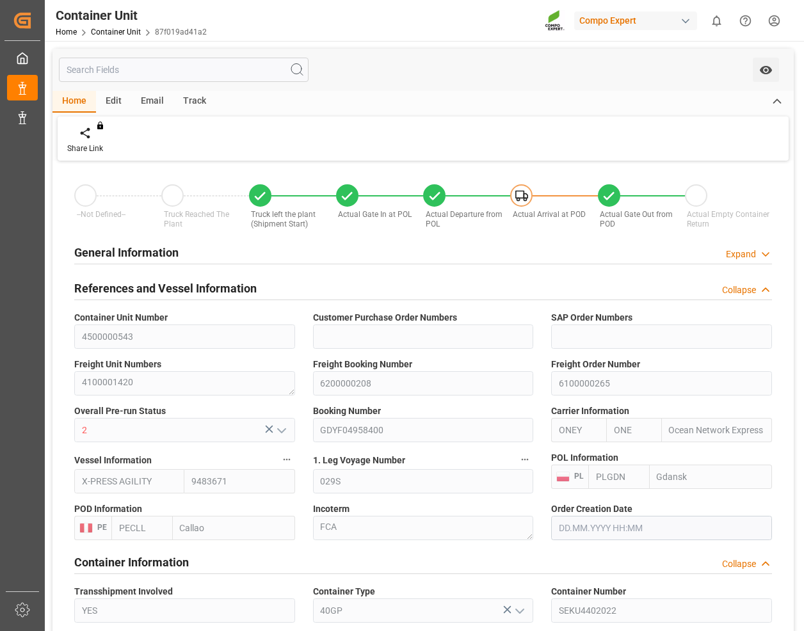
type input "07.09.2025 11:00"
type input "24.08.2025 11:00"
type input "07.09.2025 11:12"
type input "07.09.2025 12:30"
type input "24.08.2025 12:30"
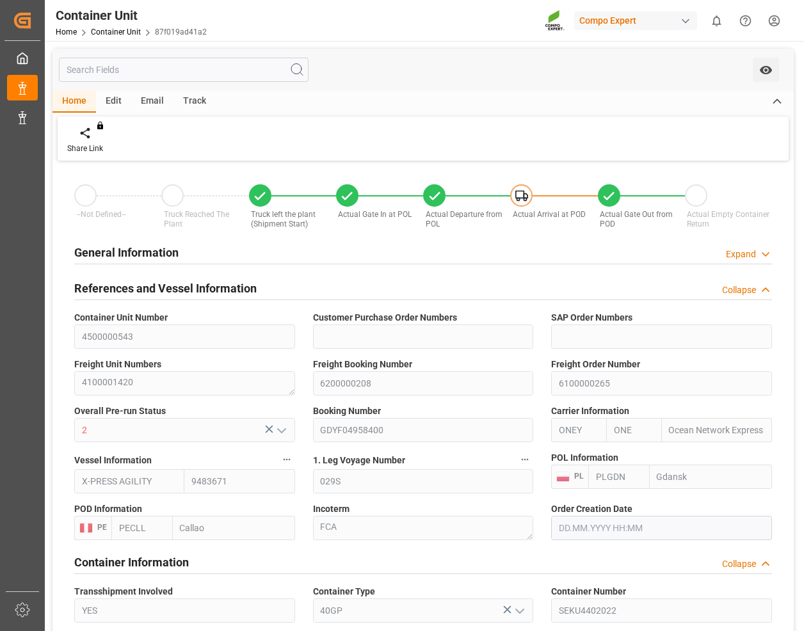
type input "07.09.2025 17:29"
type input "07.09.2025 21:59"
type input "24.08.2025 17:00"
type input "10.09.2025 07:54"
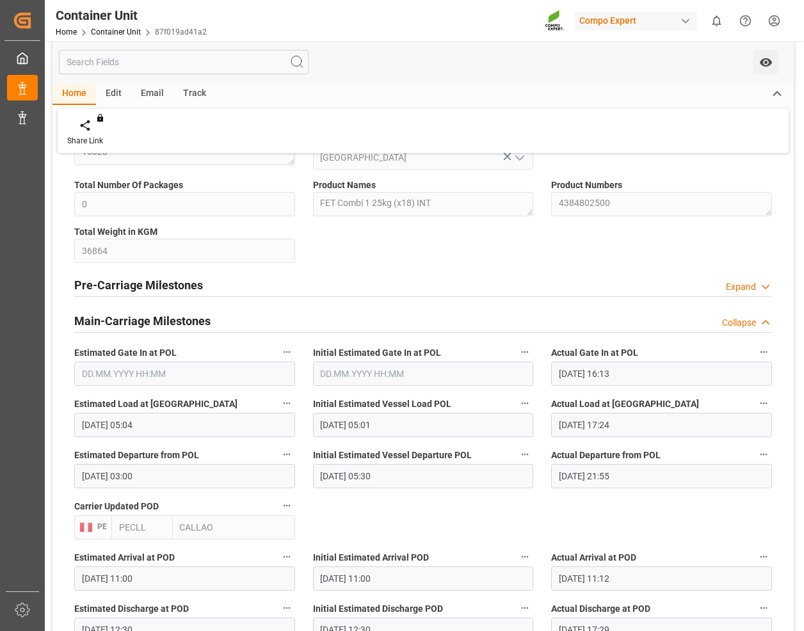
scroll to position [832, 0]
click at [409, 506] on div "--Not Defined-- Truck Reached The Plant Truck left the plant (Shipment Start) A…" at bounding box center [423, 110] width 741 height 1557
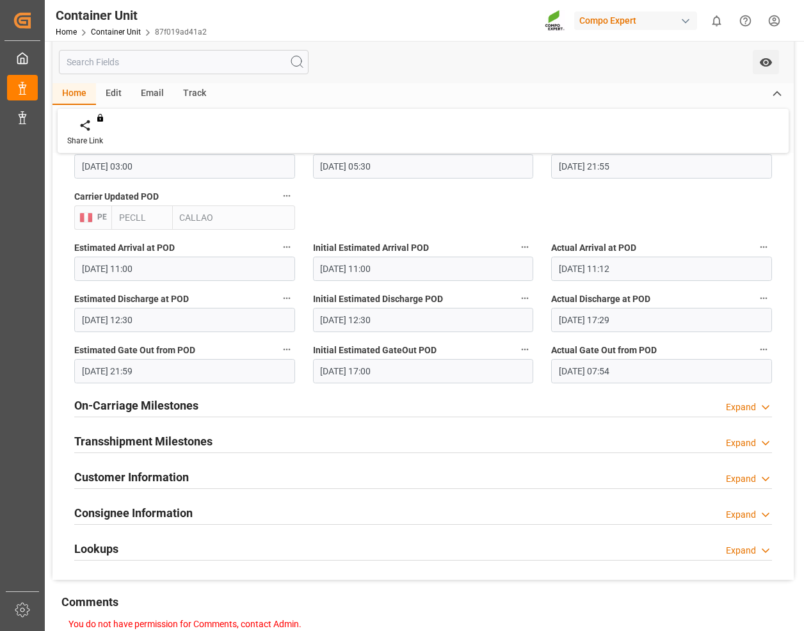
scroll to position [1217, 0]
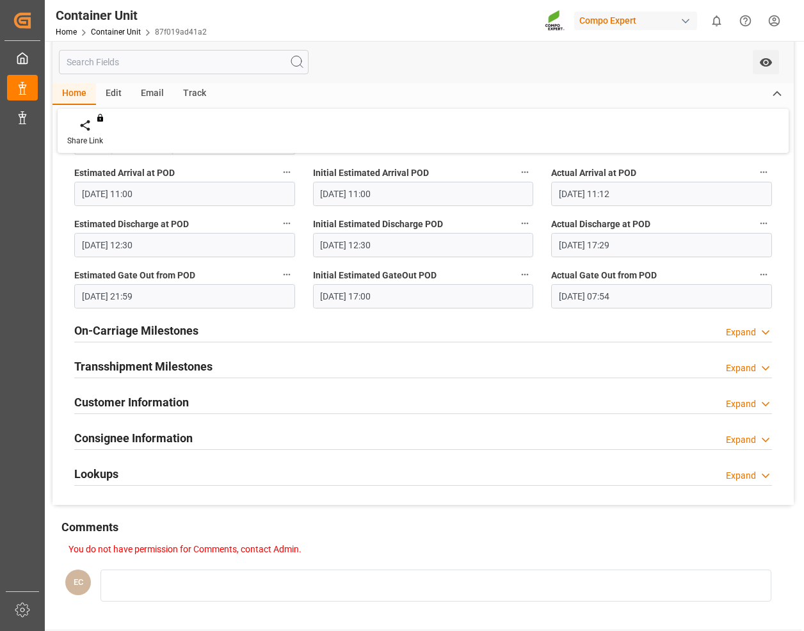
click at [192, 324] on h2 "On-Carriage Milestones" at bounding box center [136, 330] width 124 height 17
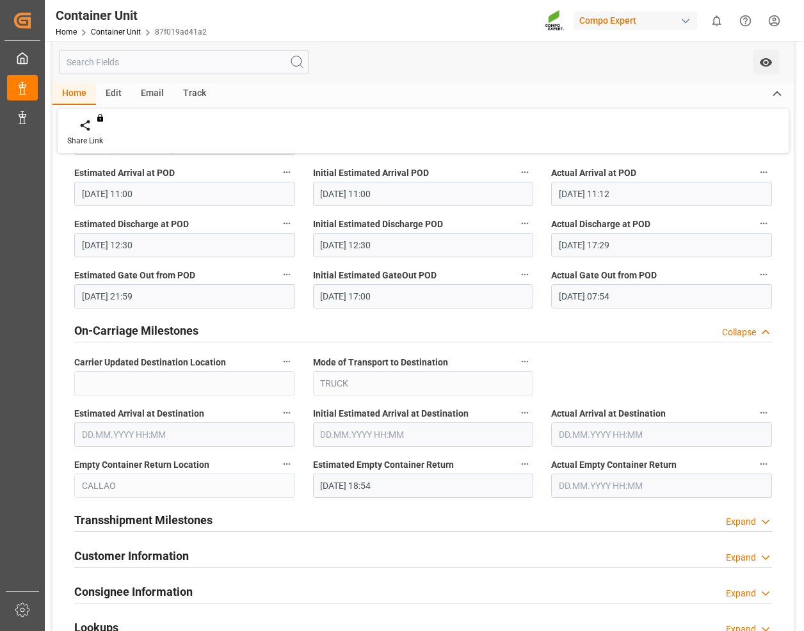
click at [187, 332] on h2 "On-Carriage Milestones" at bounding box center [136, 330] width 124 height 17
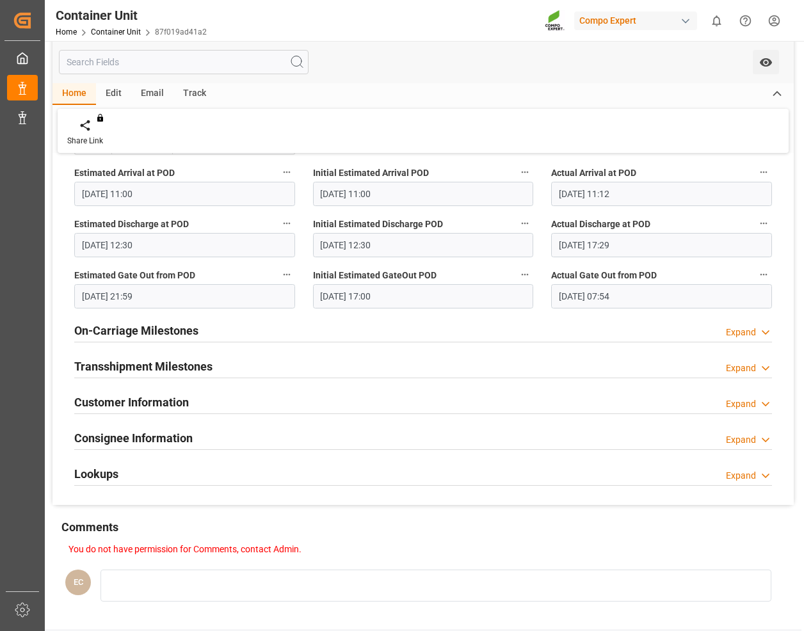
click at [154, 367] on h2 "Transshipment Milestones" at bounding box center [143, 366] width 138 height 17
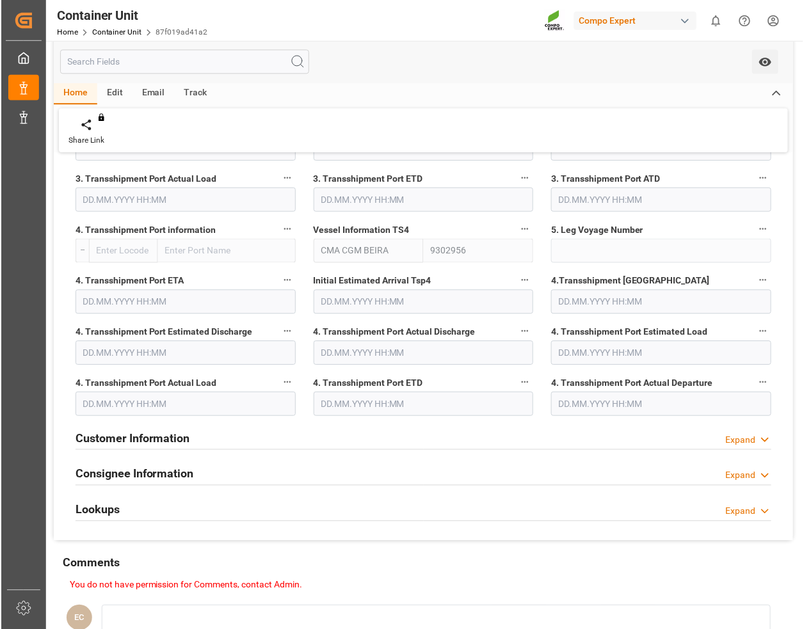
scroll to position [2177, 0]
